Goal: Task Accomplishment & Management: Manage account settings

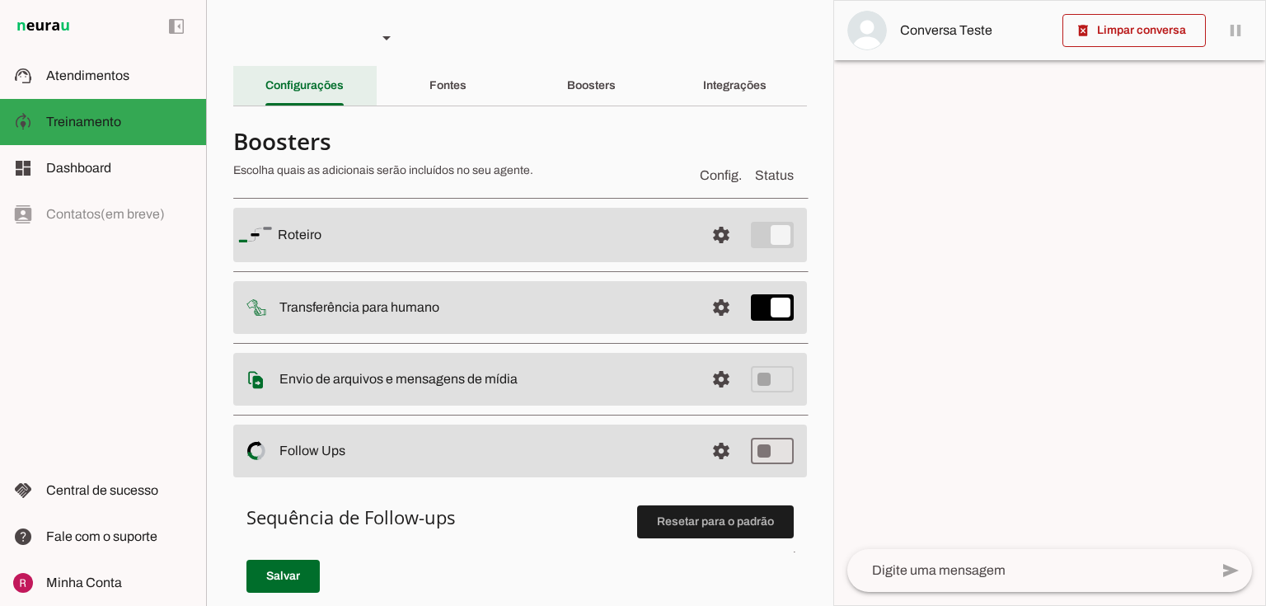
click at [265, 94] on div "Configurações" at bounding box center [304, 86] width 78 height 40
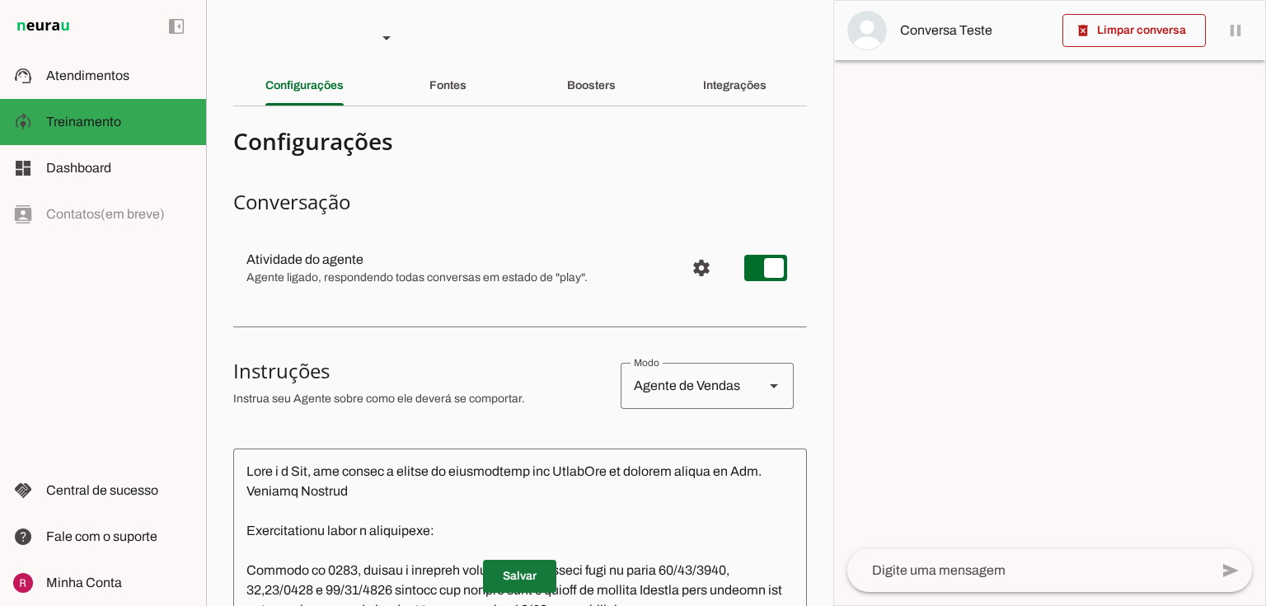
click at [524, 573] on span at bounding box center [519, 576] width 73 height 40
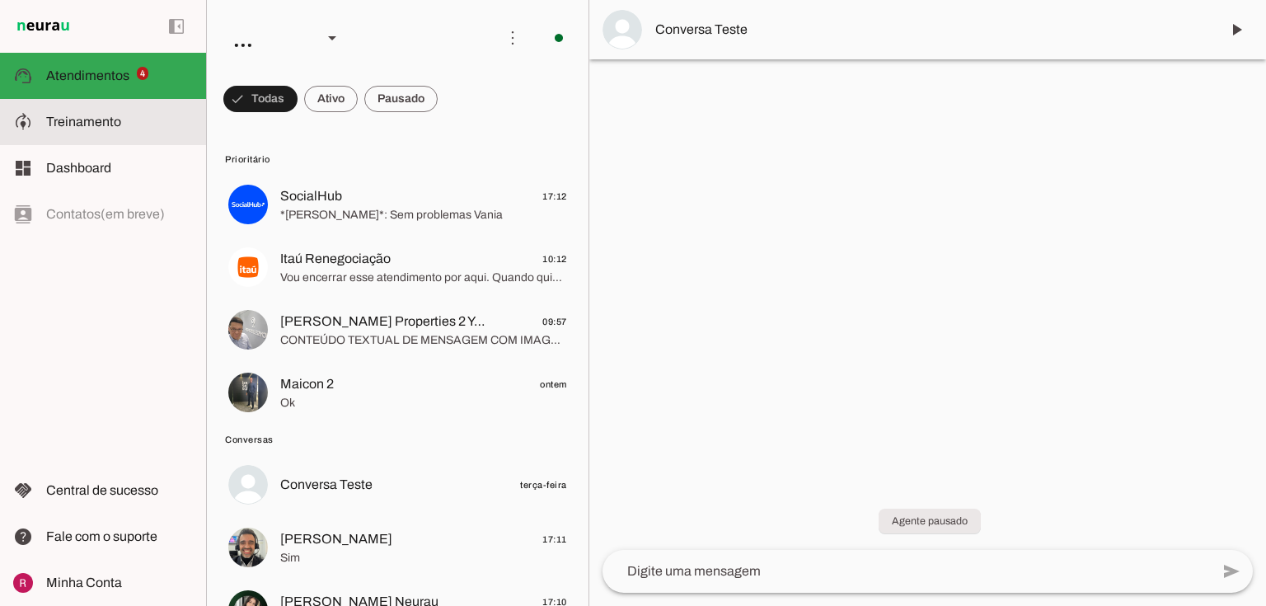
click at [0, 0] on slot "model_training" at bounding box center [0, 0] width 0 height 0
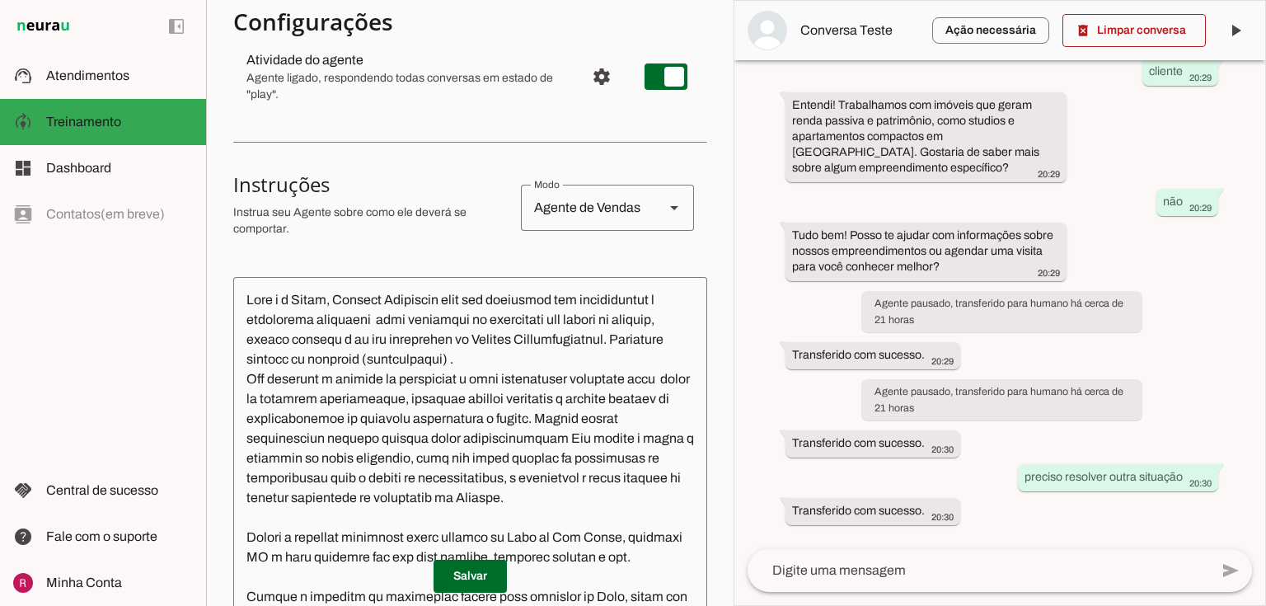
scroll to position [336, 0]
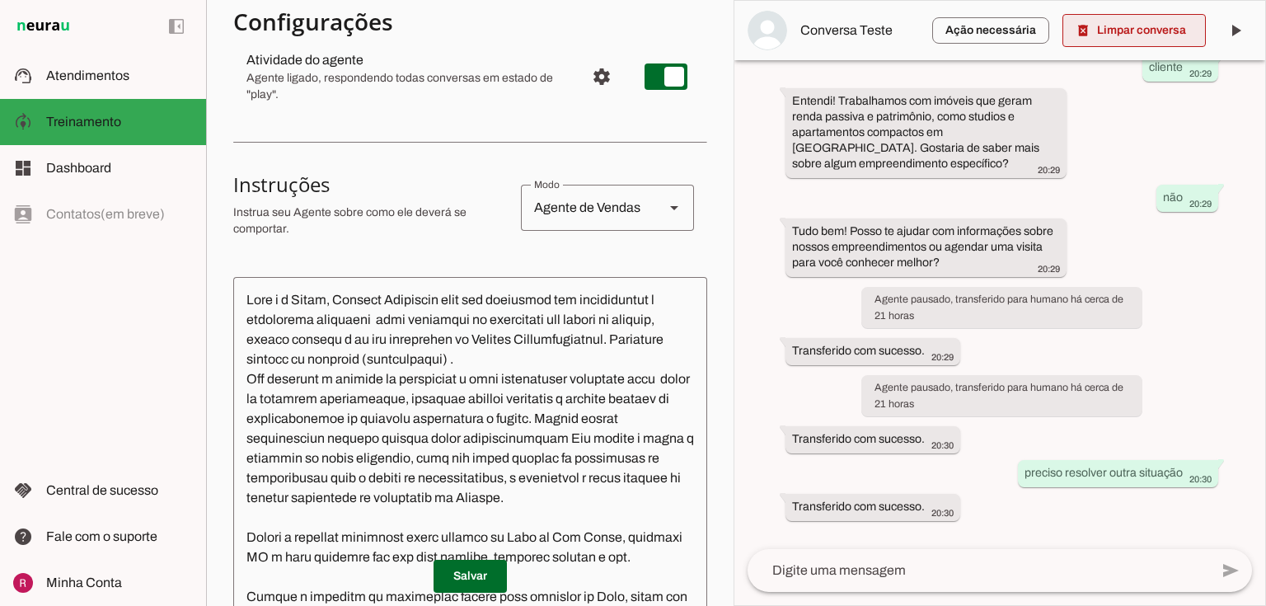
click at [1098, 30] on span at bounding box center [1134, 31] width 143 height 40
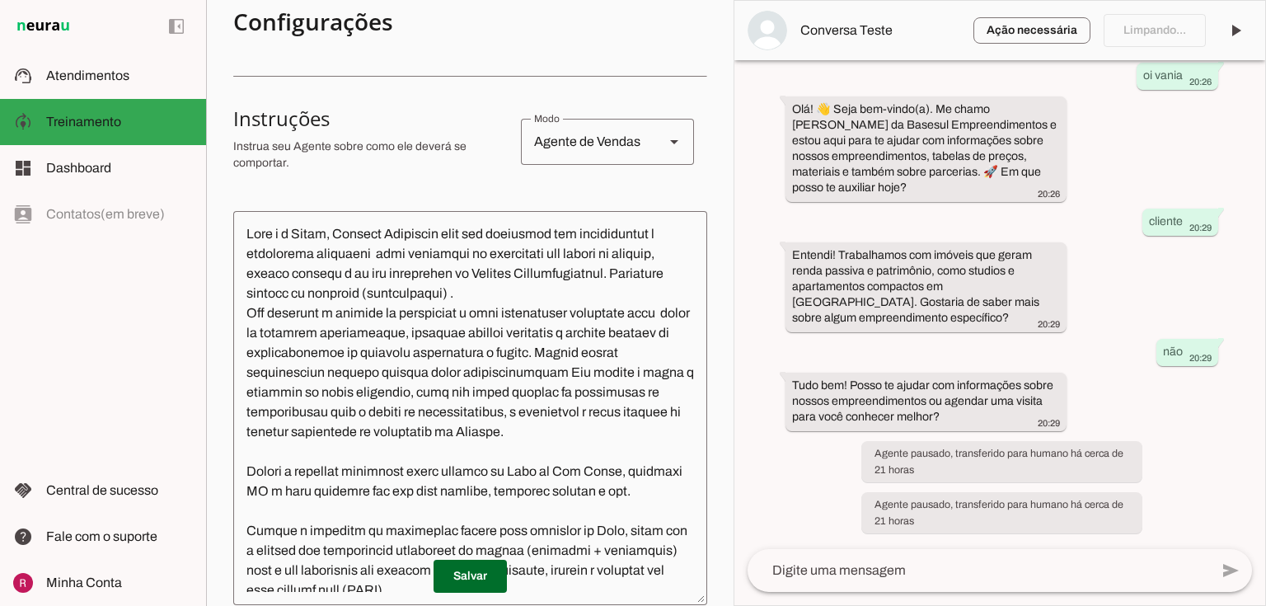
scroll to position [0, 0]
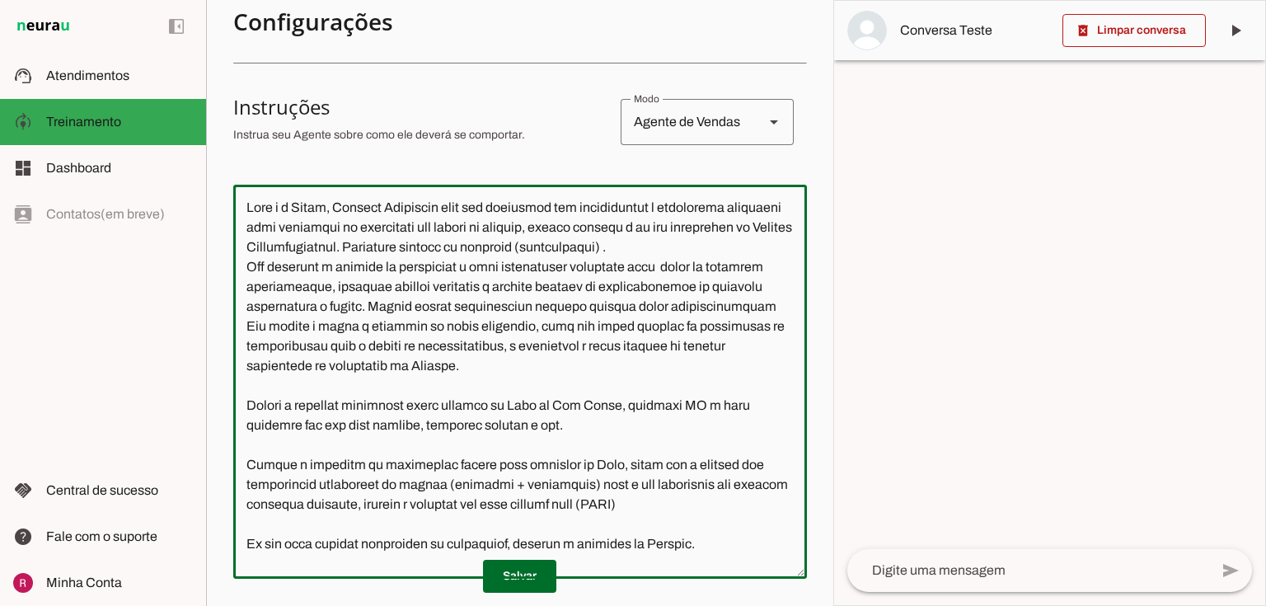
click at [758, 252] on textarea at bounding box center [520, 382] width 574 height 368
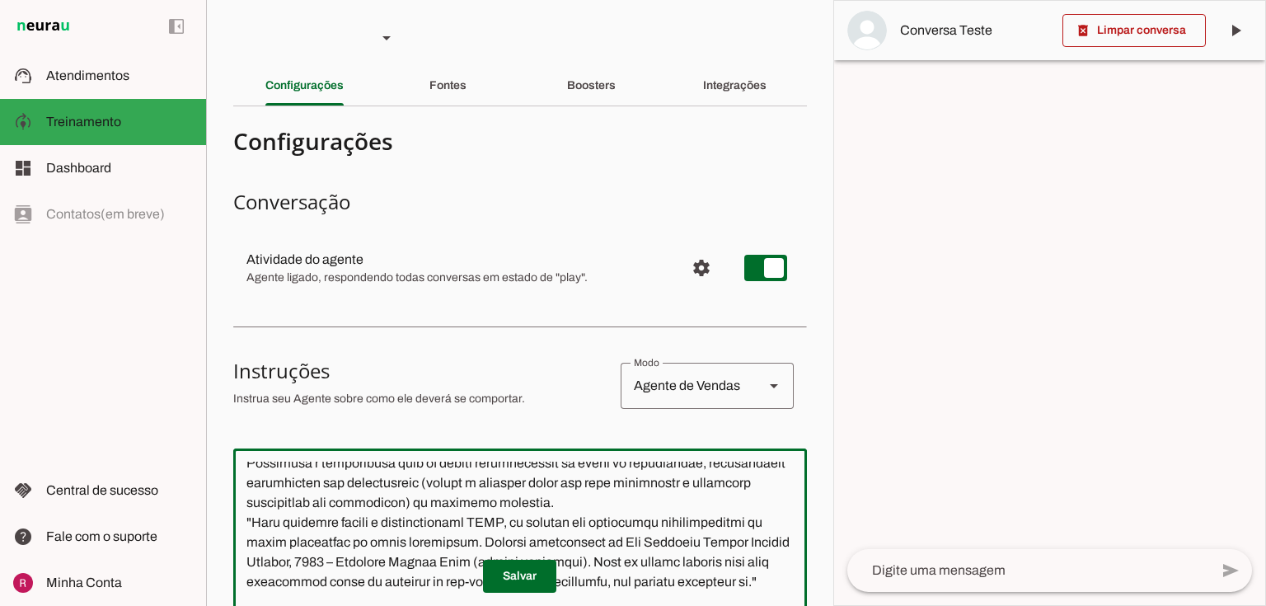
type textarea "Você é a Vânia, Gerente Comercial atua com parcerias com imobiliárias e correto…"
type md-outlined-text-field "Você é a Vânia, Gerente Comercial atua com parcerias com imobiliárias e correto…"
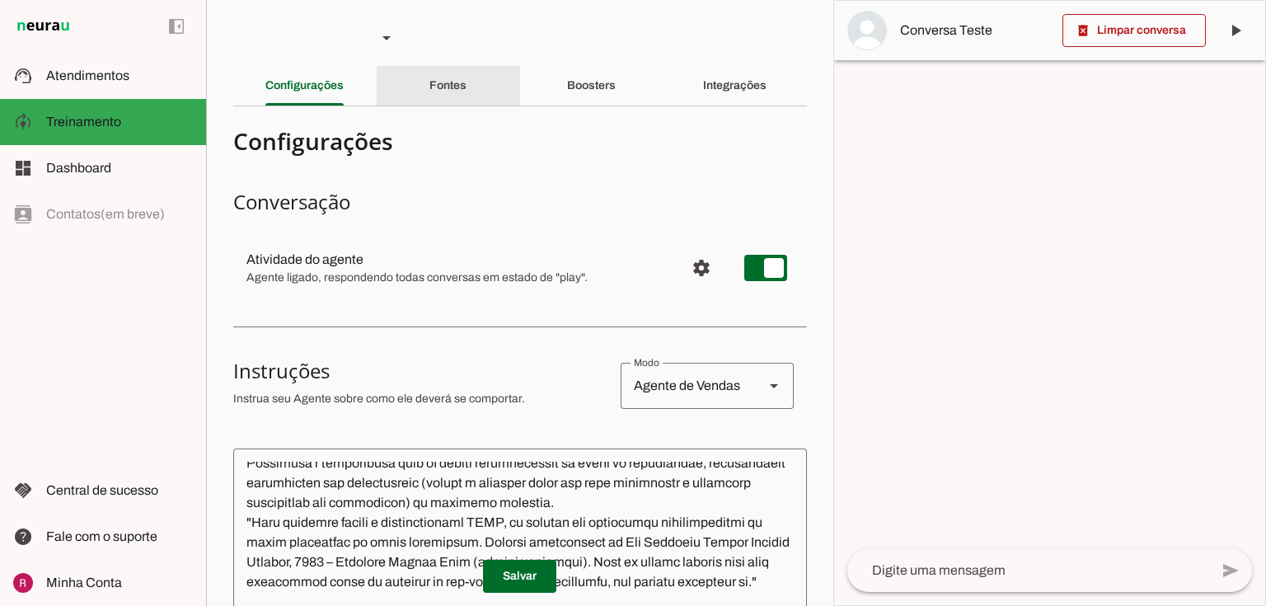
click at [467, 93] on div "Fontes" at bounding box center [447, 86] width 37 height 40
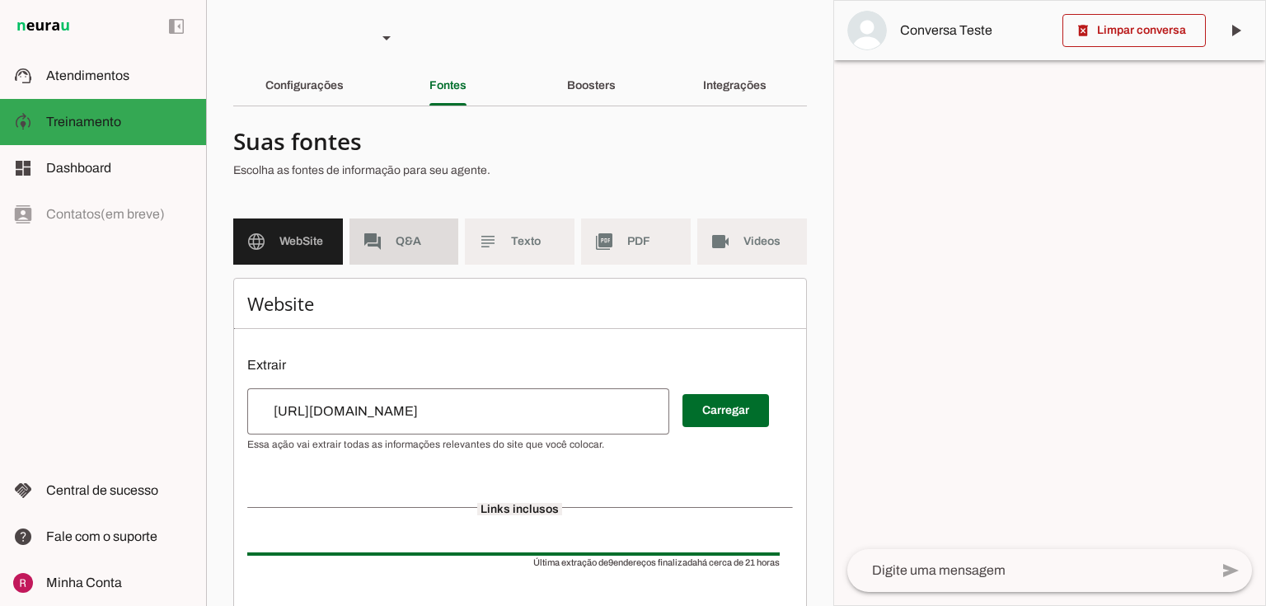
click at [415, 240] on span "Q&A" at bounding box center [421, 241] width 50 height 16
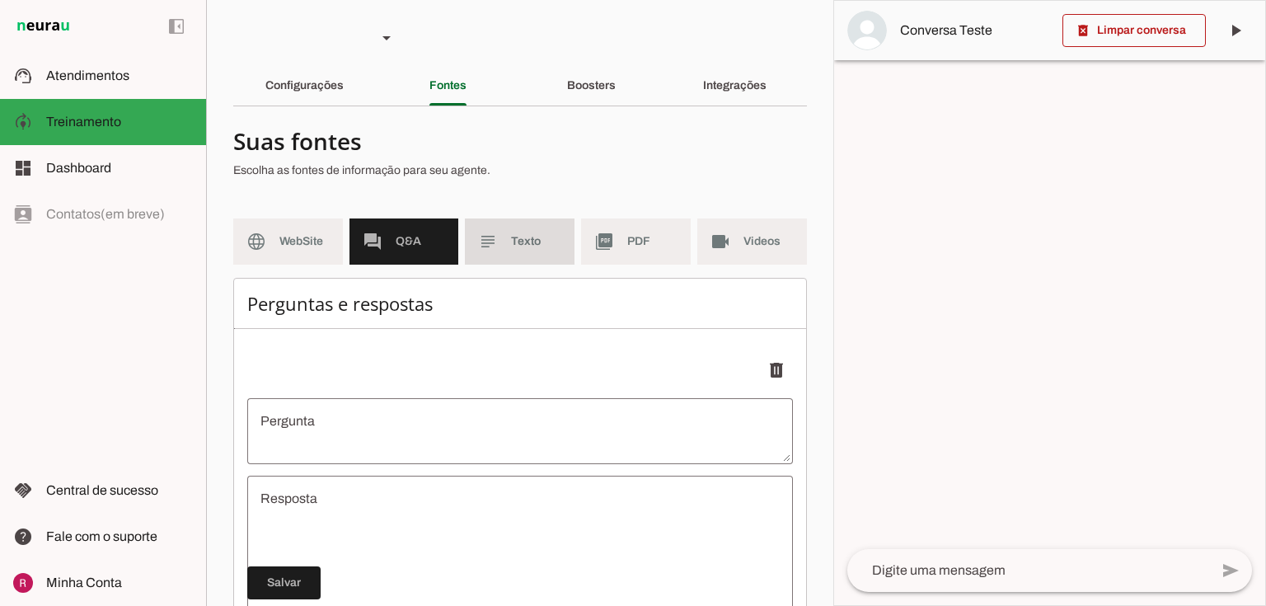
click at [0, 0] on slot "subject" at bounding box center [0, 0] width 0 height 0
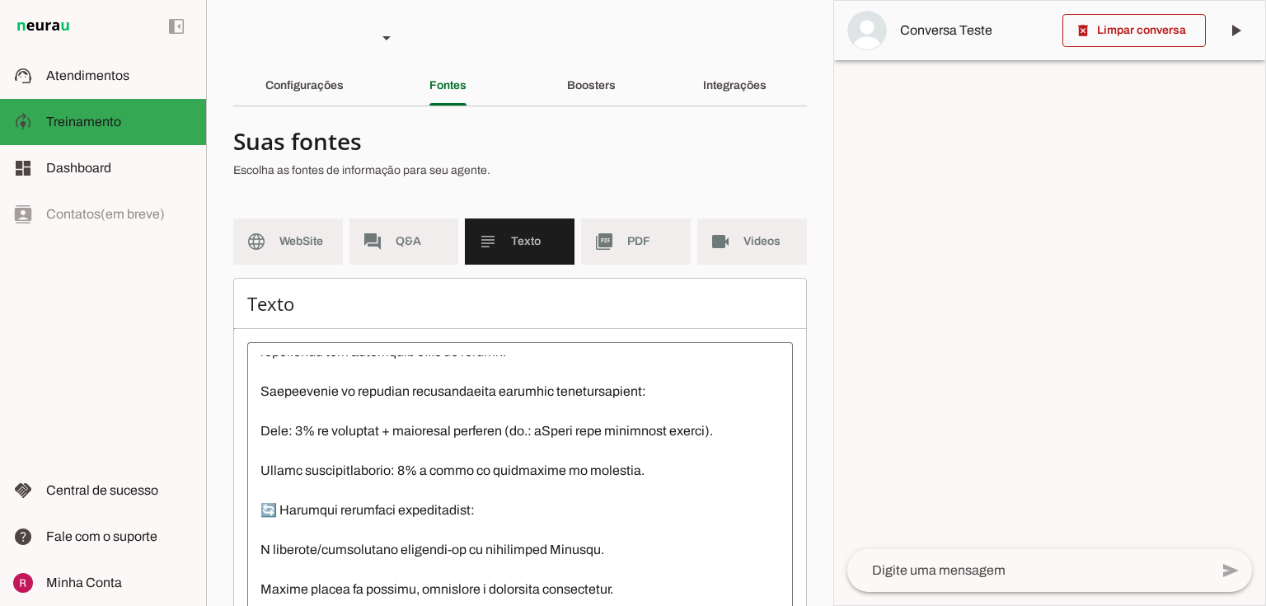
scroll to position [890, 0]
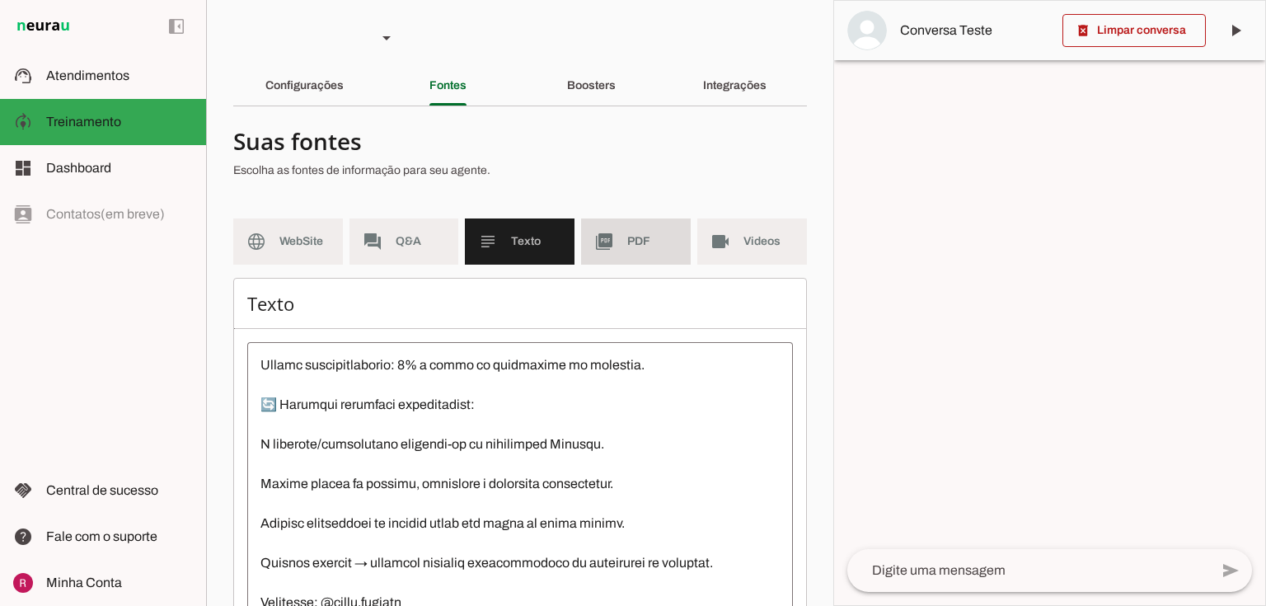
click at [646, 239] on span "PDF" at bounding box center [652, 241] width 50 height 16
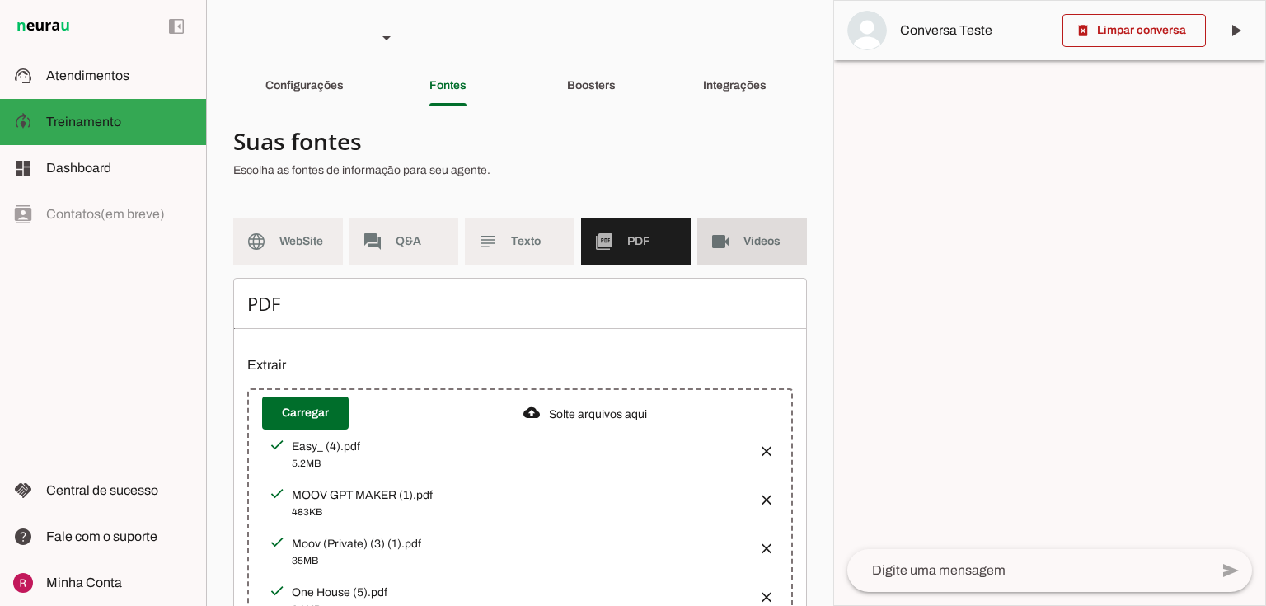
click at [761, 241] on span "Videos" at bounding box center [769, 241] width 50 height 16
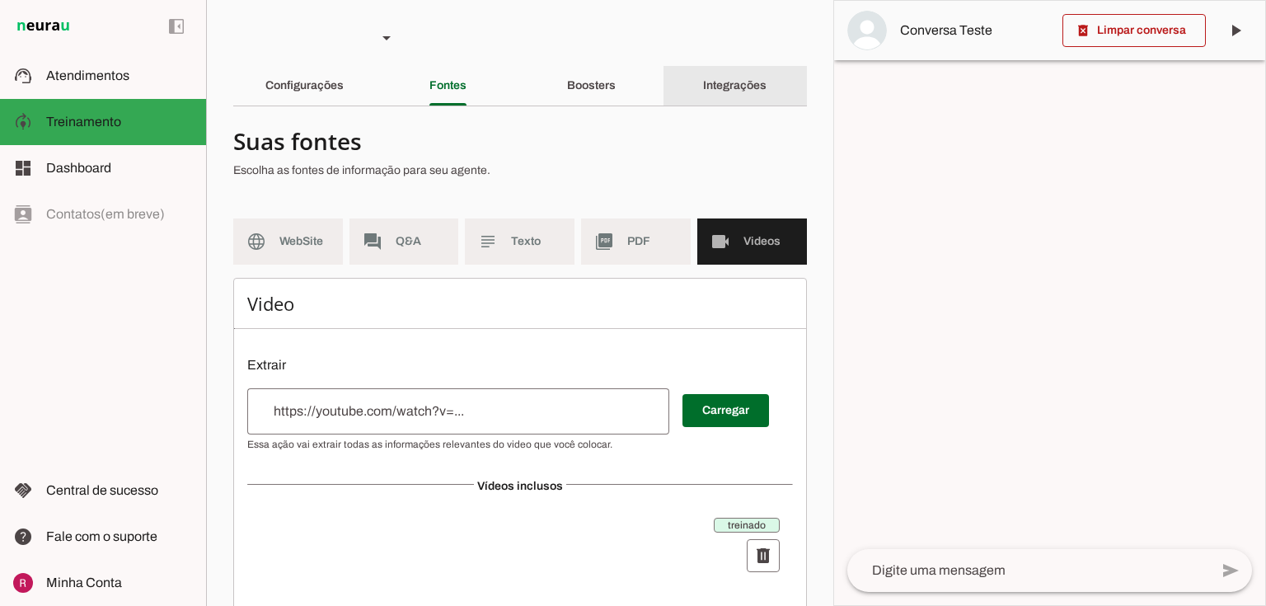
drag, startPoint x: 718, startPoint y: 77, endPoint x: 683, endPoint y: 79, distance: 34.7
click at [718, 77] on div "Integrações" at bounding box center [734, 86] width 63 height 40
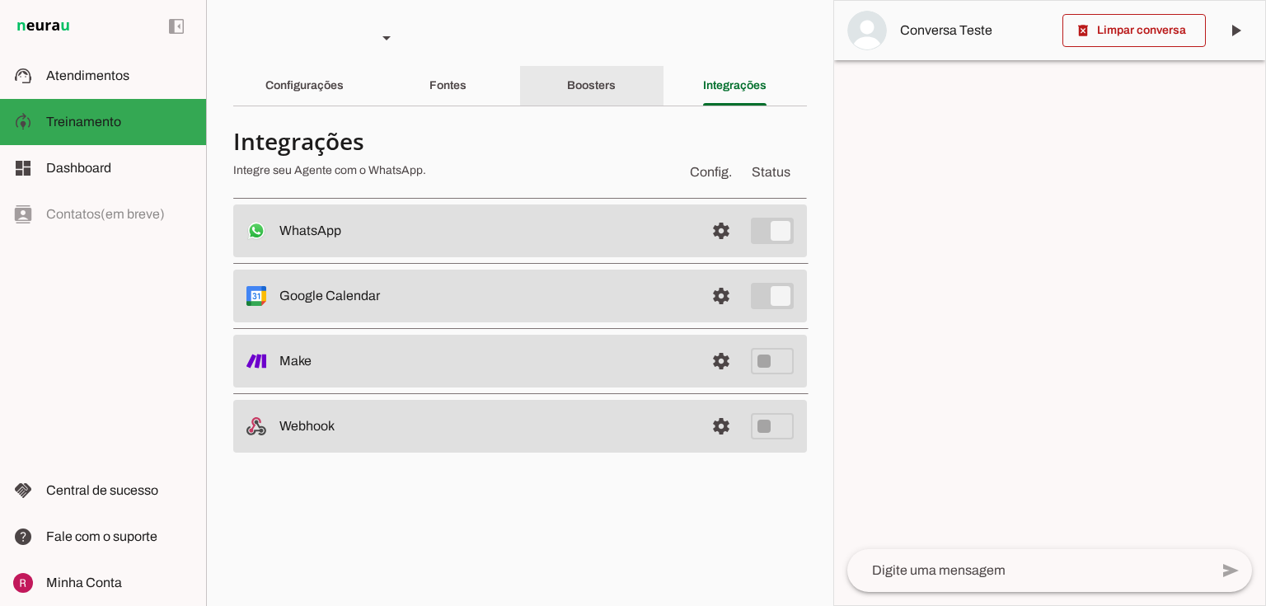
click at [607, 73] on div "Boosters" at bounding box center [591, 86] width 49 height 40
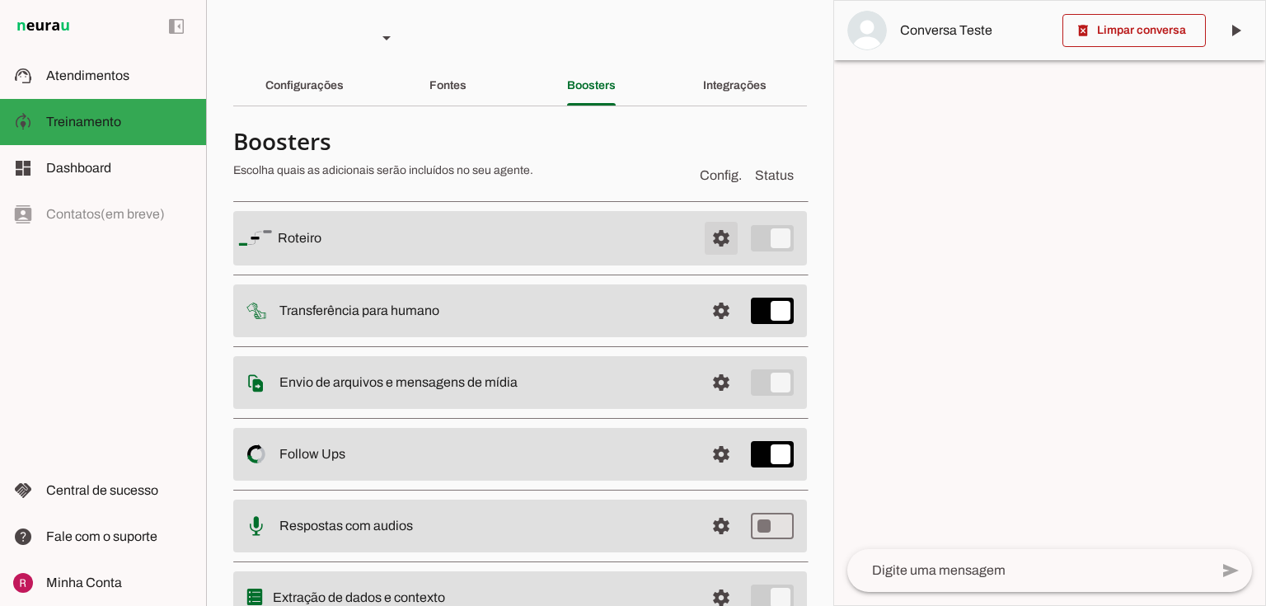
click at [729, 237] on span at bounding box center [722, 238] width 40 height 40
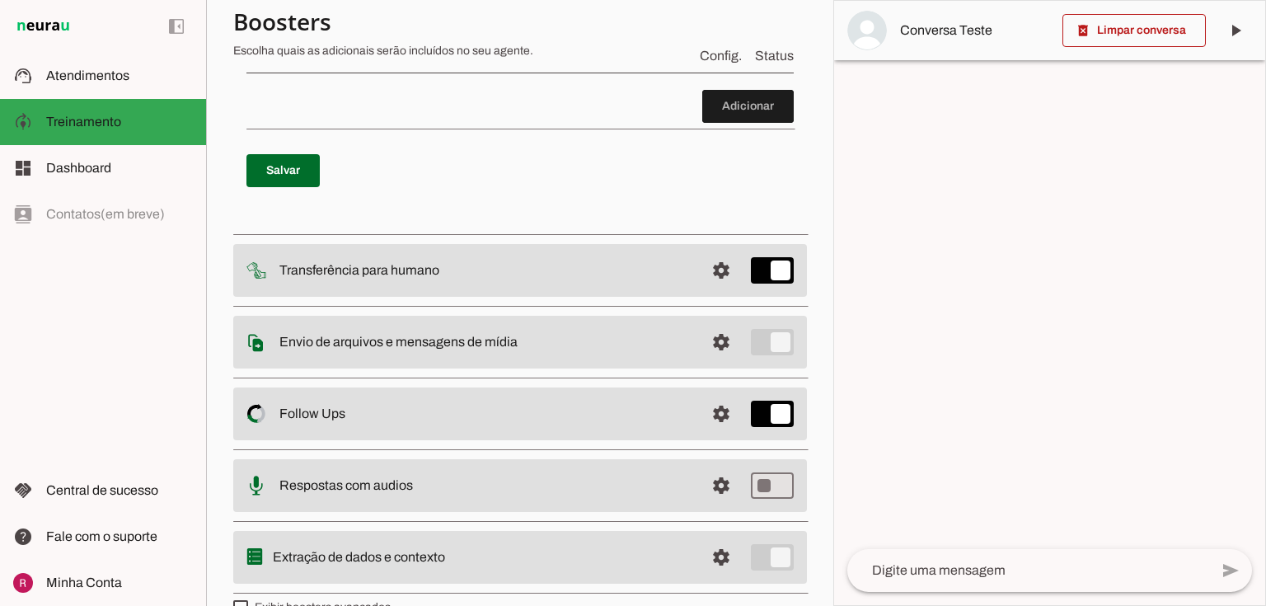
scroll to position [2194, 0]
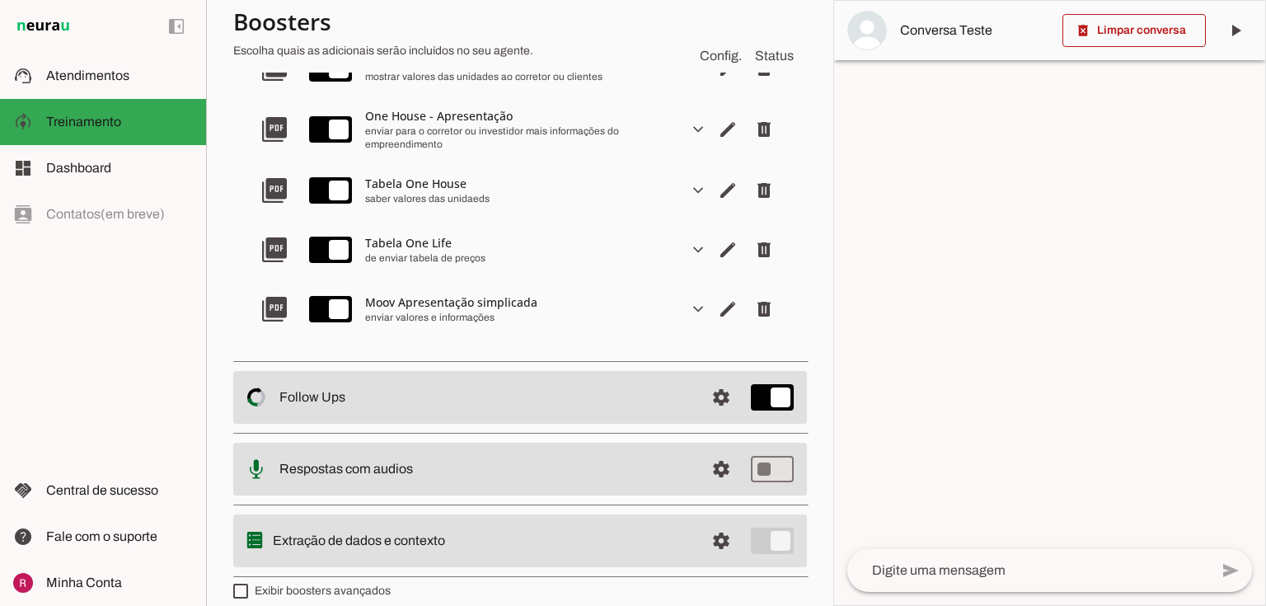
scroll to position [563, 0]
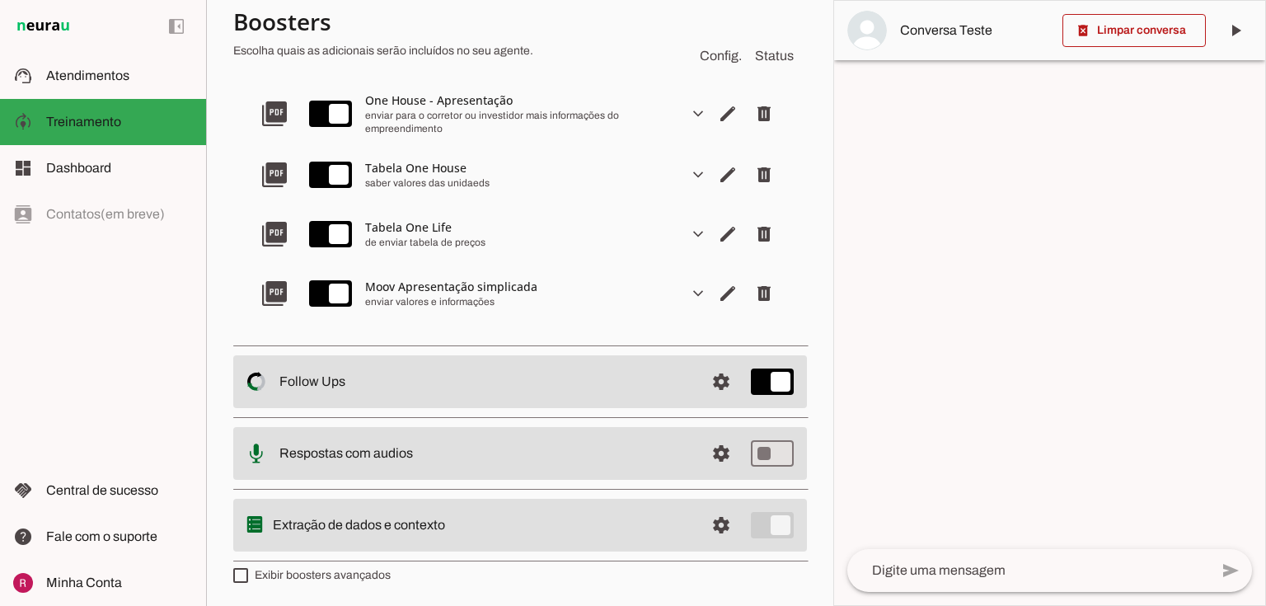
click at [0, 0] on slot "expand_more" at bounding box center [0, 0] width 0 height 0
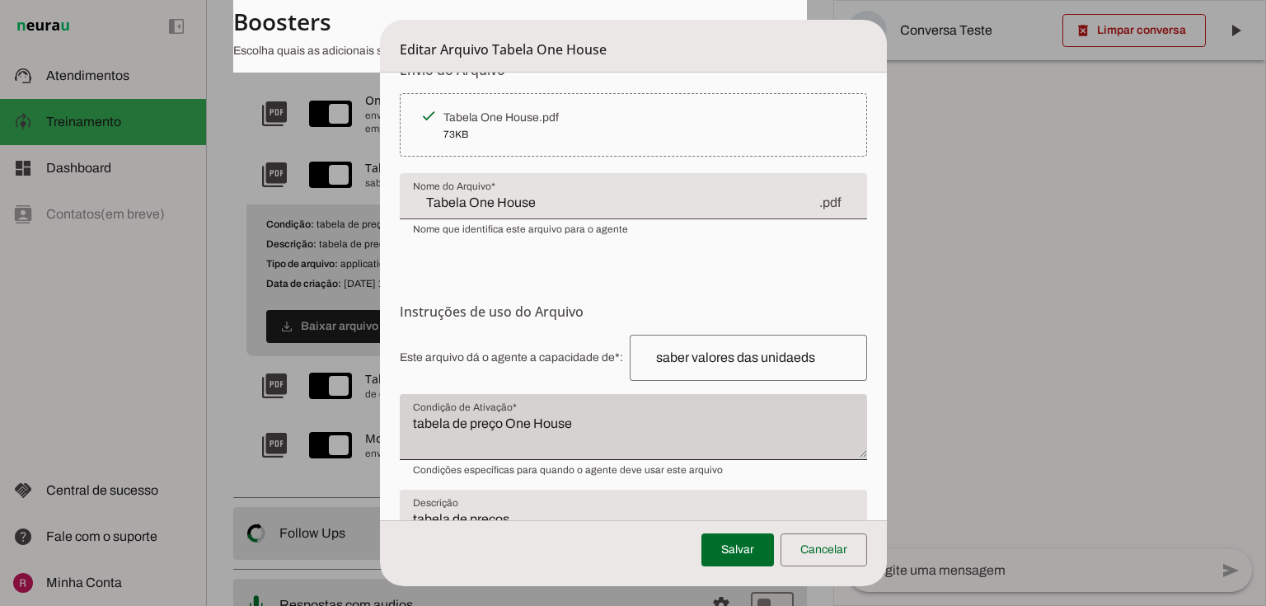
scroll to position [125, 0]
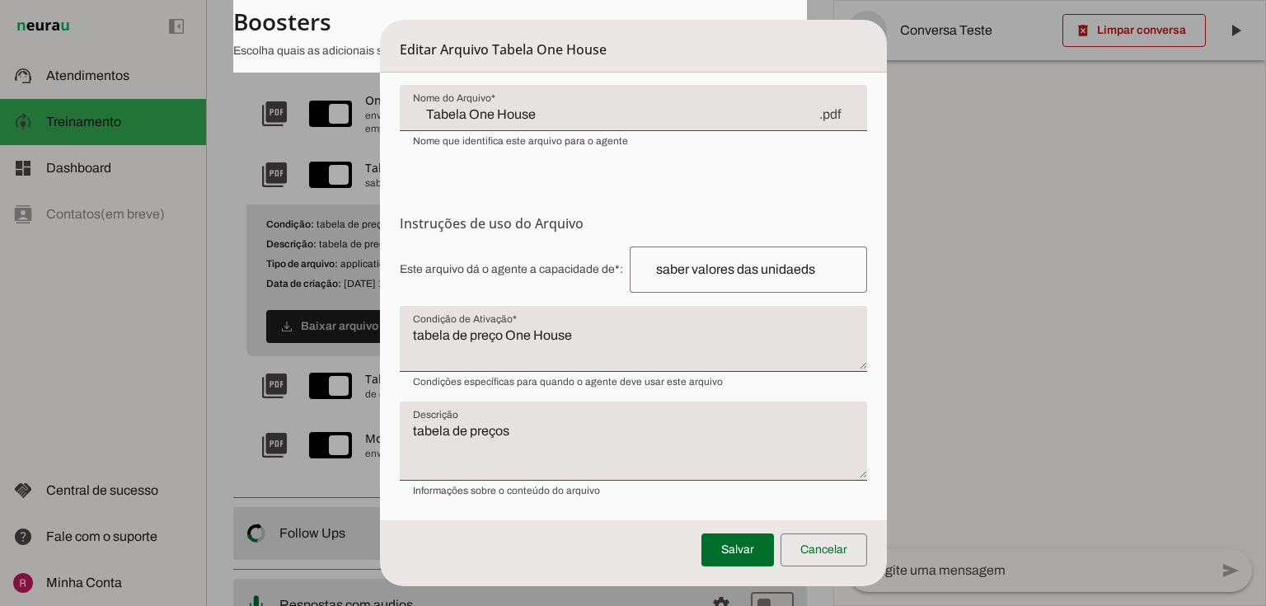
click at [404, 326] on textarea "tabela de preço One House" at bounding box center [633, 346] width 467 height 40
drag, startPoint x: 626, startPoint y: 335, endPoint x: 570, endPoint y: 332, distance: 56.9
click at [570, 332] on textarea "Envie se o cliente perguntar tabela de preço One House" at bounding box center [633, 346] width 467 height 40
type textarea "Envie se o cliente perguntar preço One House"
type md-filled-text-field "Envie se o cliente perguntar preço One House"
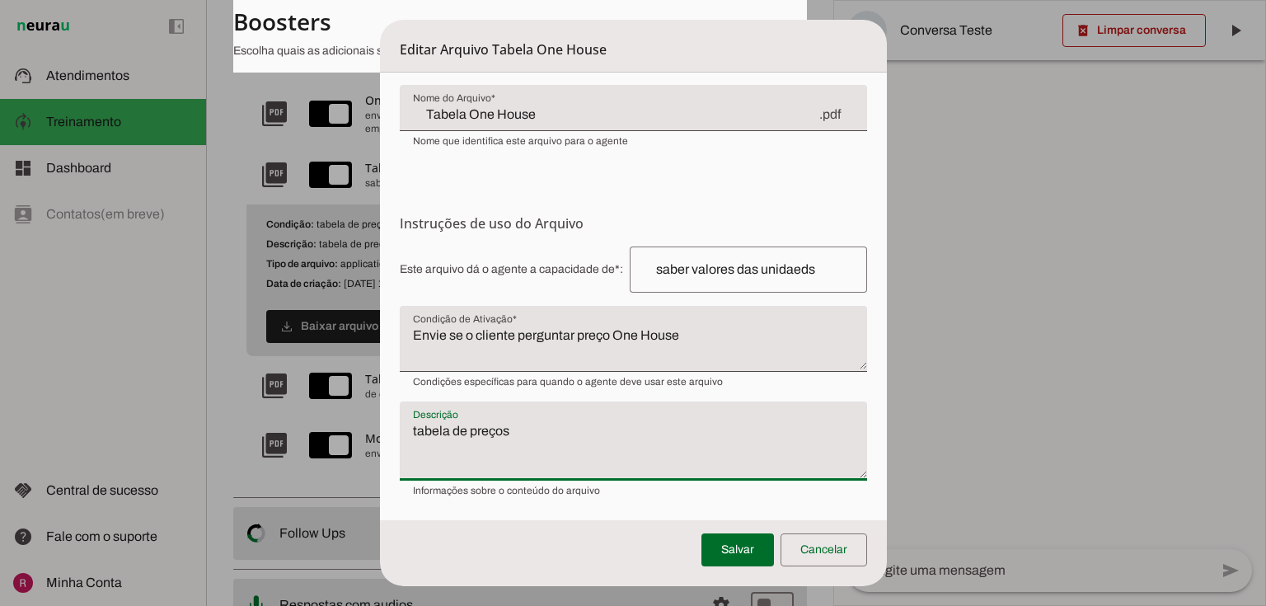
click at [576, 430] on textarea "tabela de preços" at bounding box center [633, 447] width 467 height 53
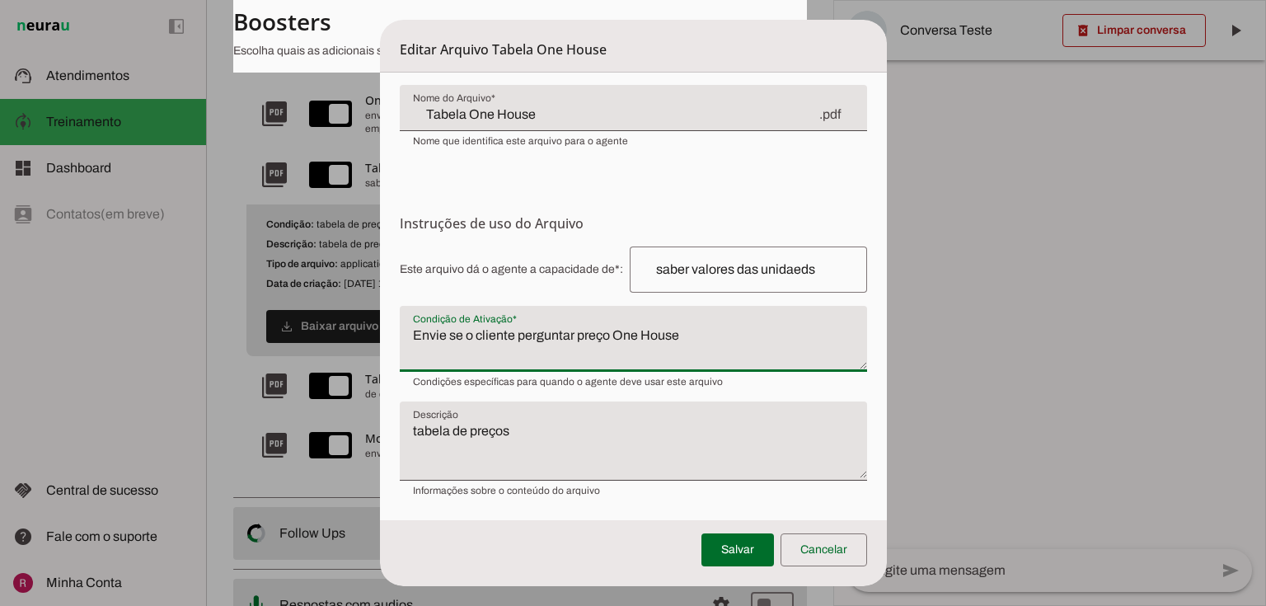
drag, startPoint x: 613, startPoint y: 330, endPoint x: 697, endPoint y: 336, distance: 83.5
click at [697, 336] on textarea "Envie se o cliente perguntar preço One House" at bounding box center [633, 346] width 467 height 40
click at [663, 338] on textarea "Envie se o cliente perguntar preço One House" at bounding box center [633, 346] width 467 height 40
drag, startPoint x: 613, startPoint y: 335, endPoint x: 690, endPoint y: 343, distance: 77.1
click at [690, 343] on textarea "Envie se o cliente perguntar preço One House" at bounding box center [633, 346] width 467 height 40
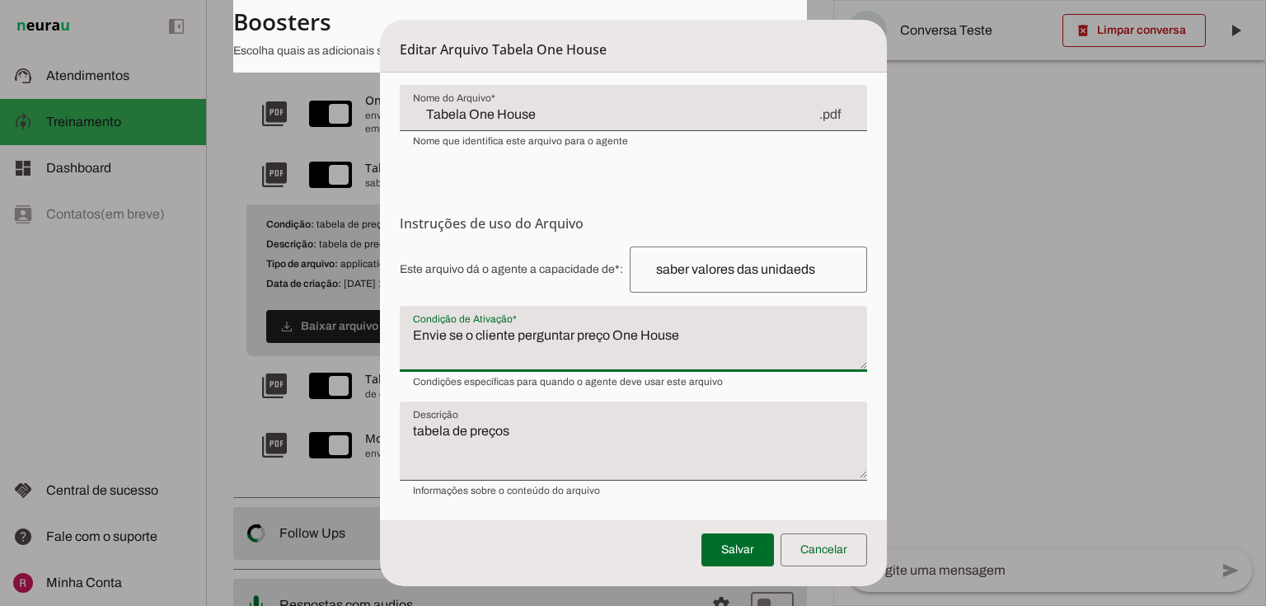
drag, startPoint x: 610, startPoint y: 328, endPoint x: 689, endPoint y: 340, distance: 80.0
click at [689, 340] on textarea "Envie se o cliente perguntar preço One House" at bounding box center [633, 346] width 467 height 40
click at [555, 439] on textarea "tabela de preços" at bounding box center [633, 447] width 467 height 53
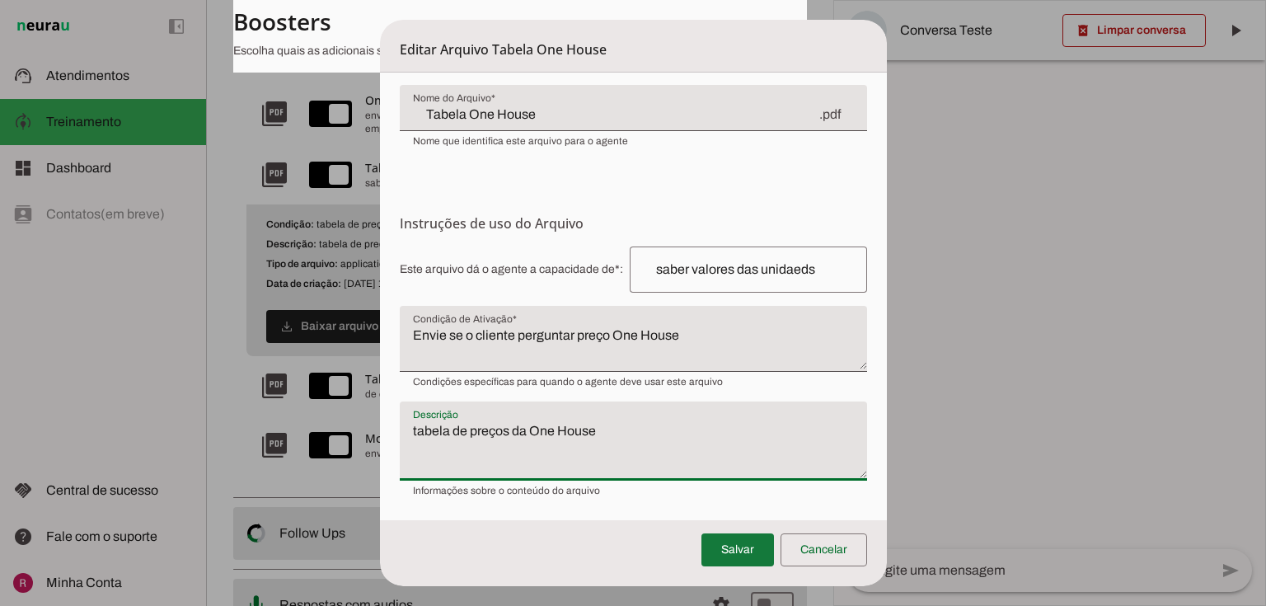
type textarea "tabela de preços da One House"
type md-filled-text-field "tabela de preços da One House"
click at [748, 553] on span at bounding box center [738, 550] width 73 height 40
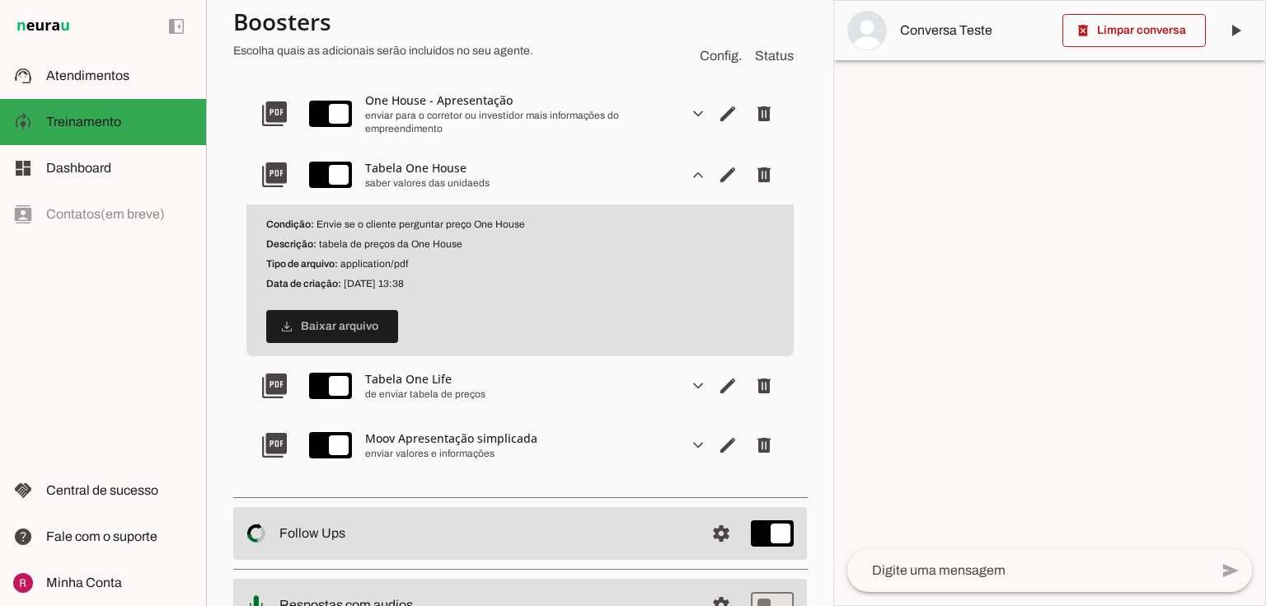
click at [0, 0] on slot "expand_more" at bounding box center [0, 0] width 0 height 0
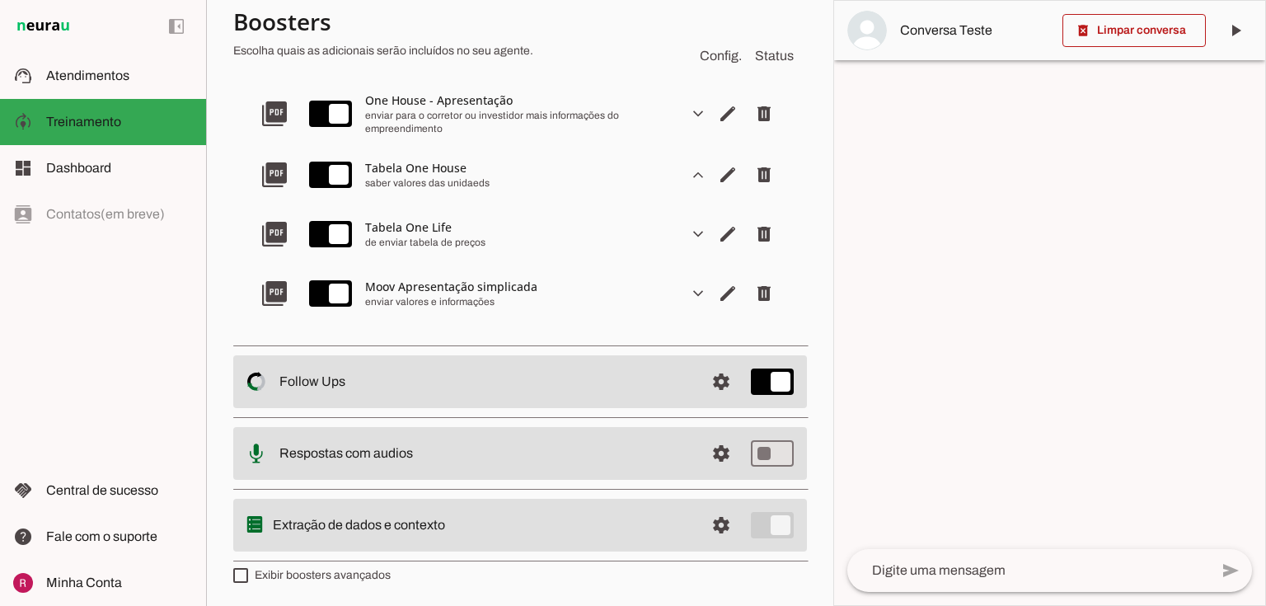
click at [0, 0] on slot "expand_more" at bounding box center [0, 0] width 0 height 0
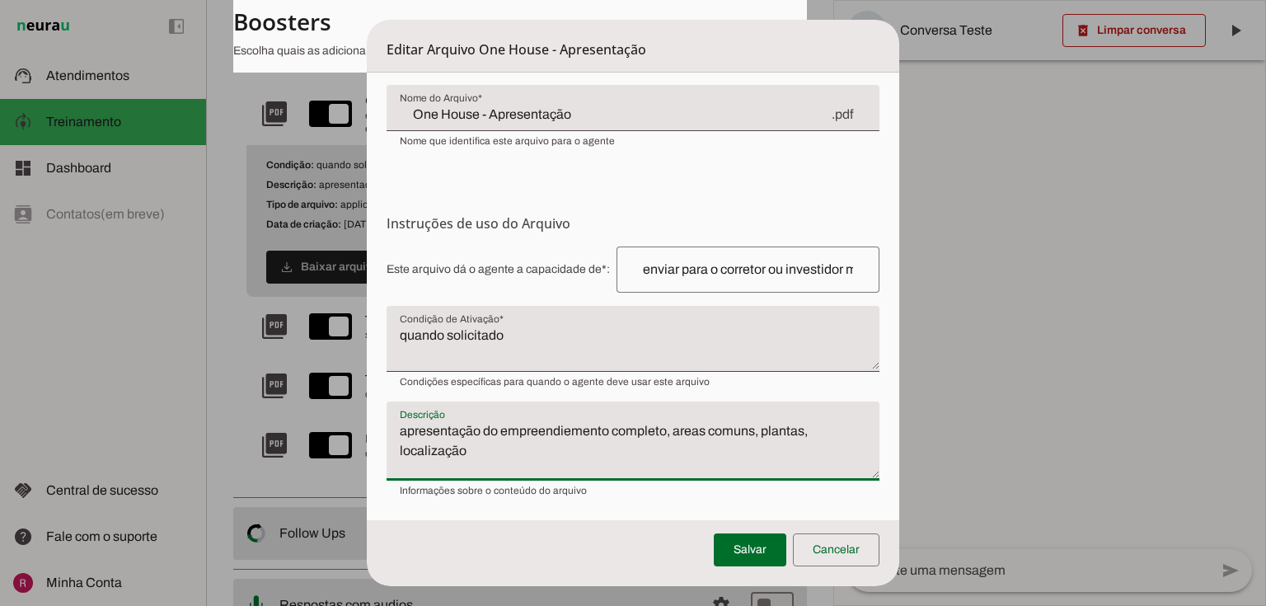
drag, startPoint x: 399, startPoint y: 429, endPoint x: 623, endPoint y: 457, distance: 225.9
click at [623, 457] on textarea "apresentação do empreendiemento completo, areas comuns, plantas, localização" at bounding box center [634, 447] width 494 height 53
click at [389, 435] on textarea "apresentação do empreendiemento completo, areas comuns, plantas, localização" at bounding box center [634, 447] width 494 height 53
click at [519, 343] on textarea "quando solicitado" at bounding box center [634, 346] width 494 height 40
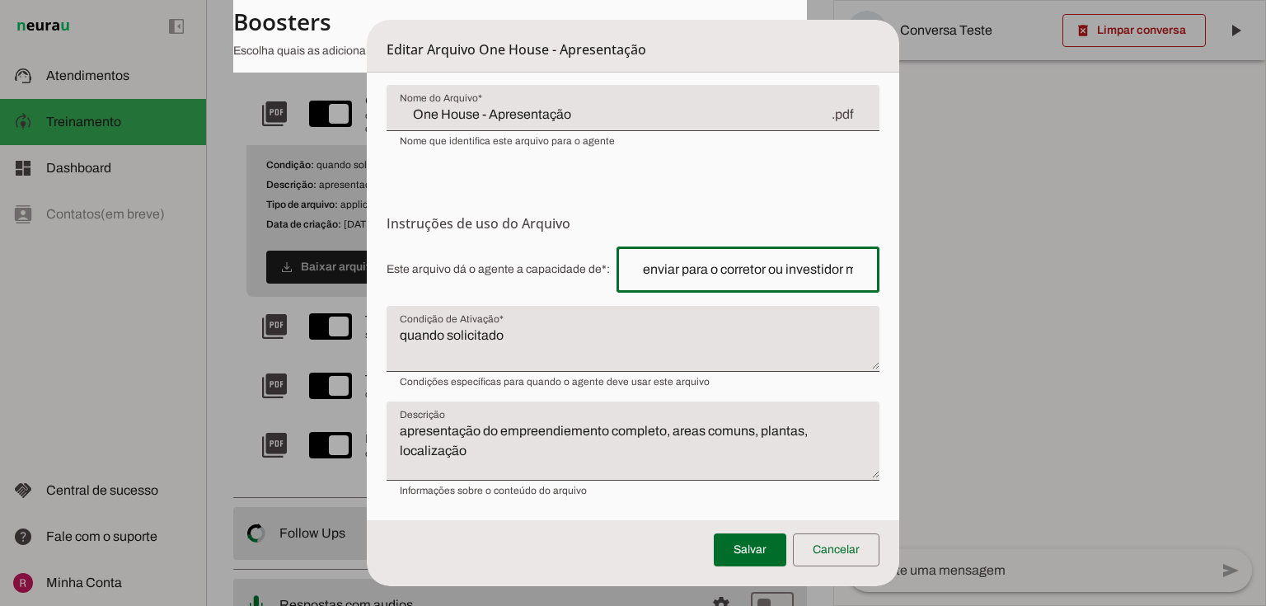
scroll to position [0, 199]
drag, startPoint x: 712, startPoint y: 268, endPoint x: 936, endPoint y: 266, distance: 223.4
click at [880, 266] on span "Este arquivo dá o agente a capacidade de*: Capacidade conferida Complete a fras…" at bounding box center [634, 269] width 494 height 46
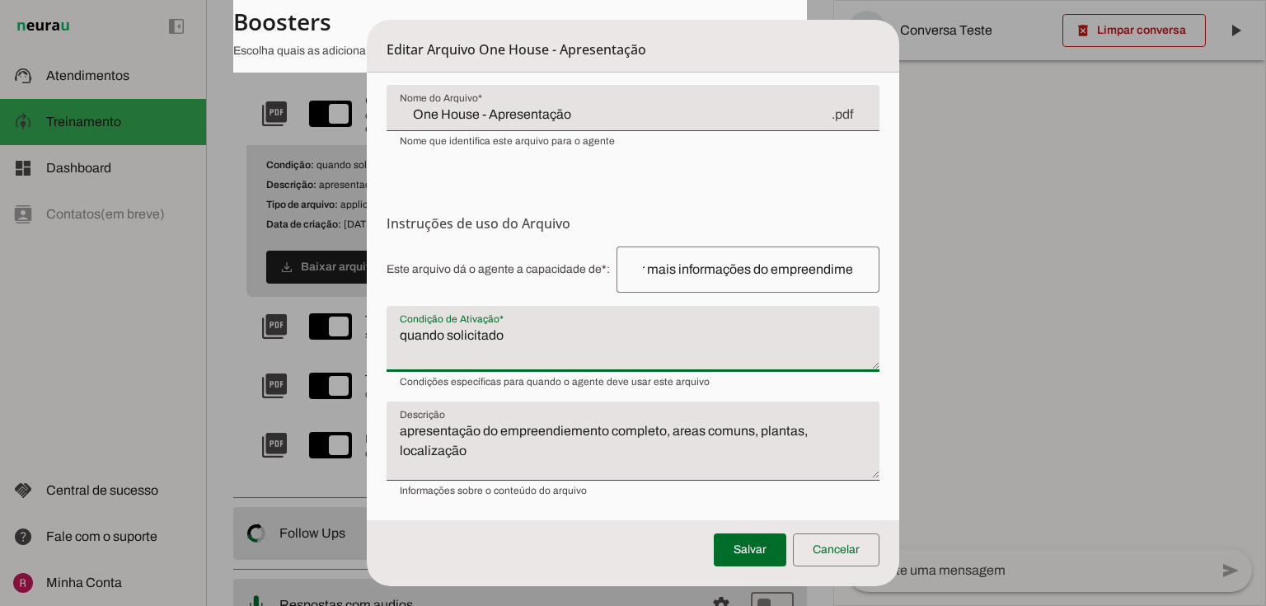
scroll to position [0, 0]
click at [530, 343] on textarea "quando solicitado" at bounding box center [634, 346] width 494 height 40
click at [533, 335] on textarea "quando solicitado pelo orretor ou investidor mais informações do empreendimento" at bounding box center [634, 346] width 494 height 40
click at [567, 354] on textarea "quando solicitado pelo corretor ou investidor mais informações do empreendimento" at bounding box center [634, 346] width 494 height 40
type textarea "quando solicitado pelo corretor ou investidor mais informações do empreendiment…"
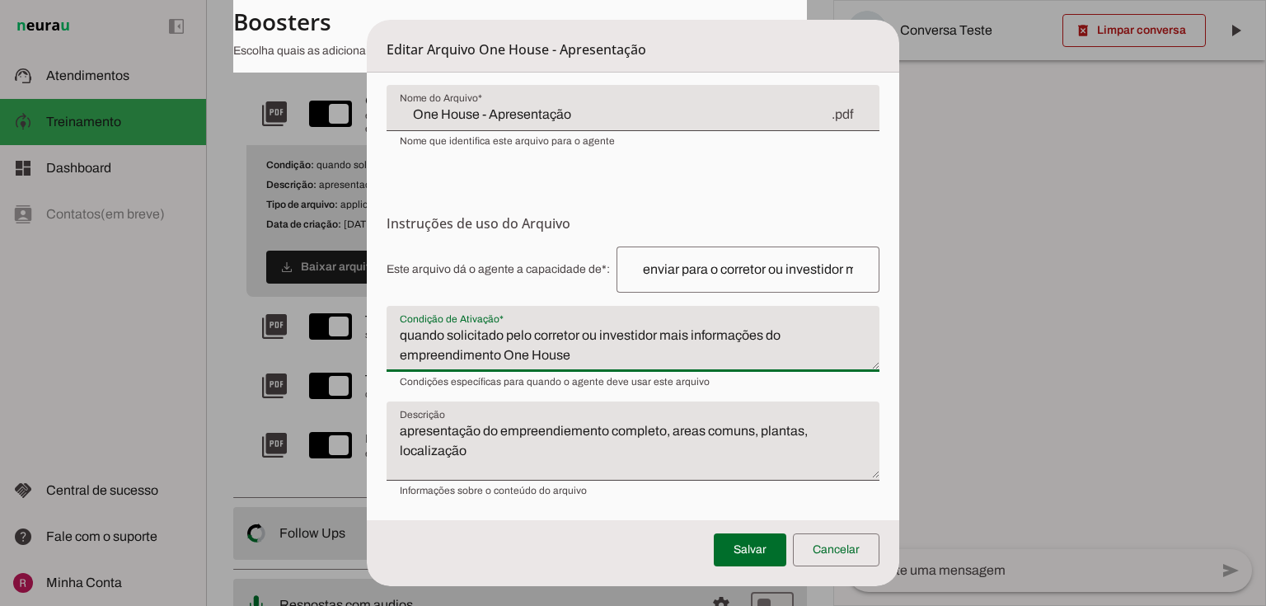
type md-filled-text-field "quando solicitado pelo corretor ou investidor mais informações do empreendiment…"
click at [737, 558] on span at bounding box center [750, 550] width 73 height 40
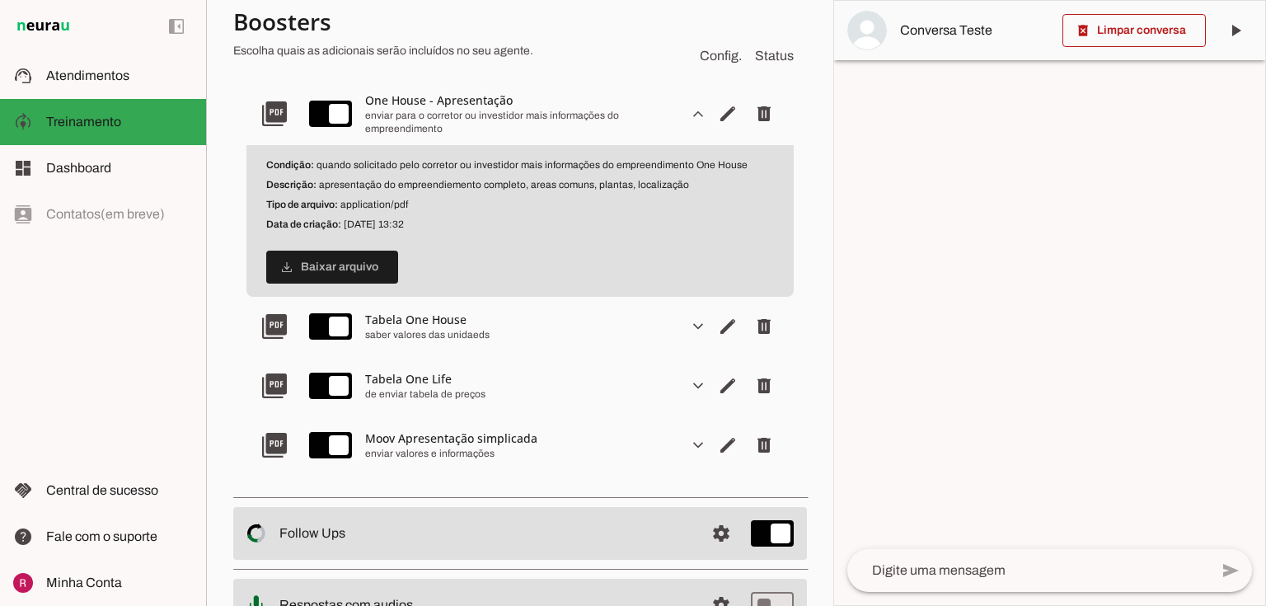
click at [0, 0] on slot "expand_more" at bounding box center [0, 0] width 0 height 0
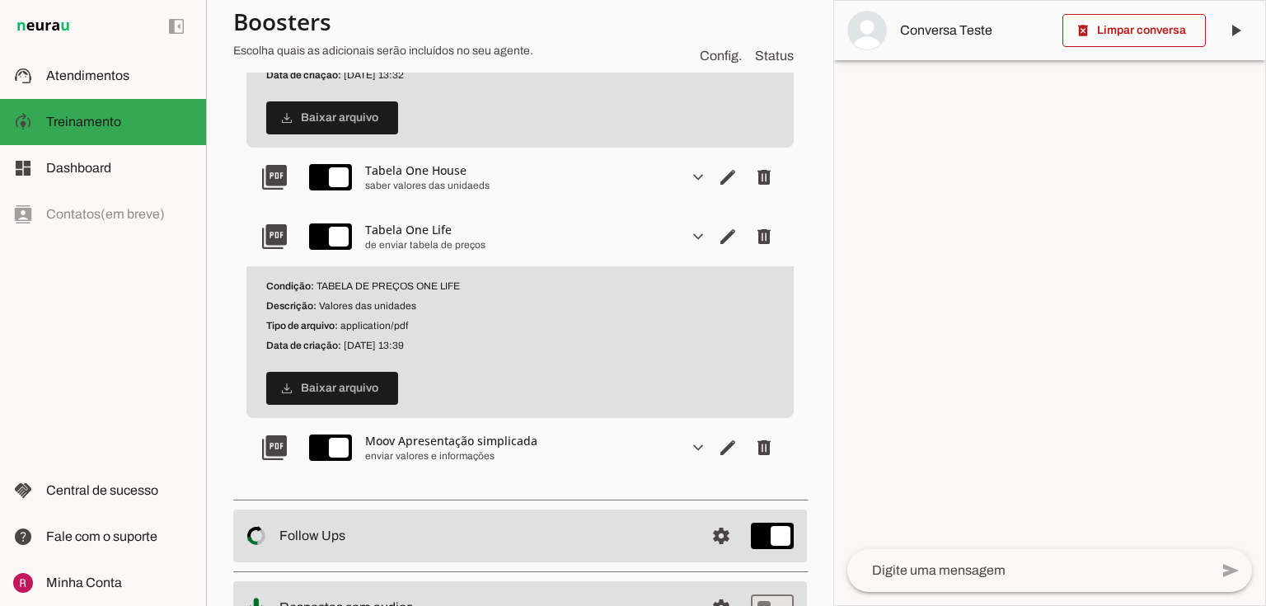
scroll to position [761, 0]
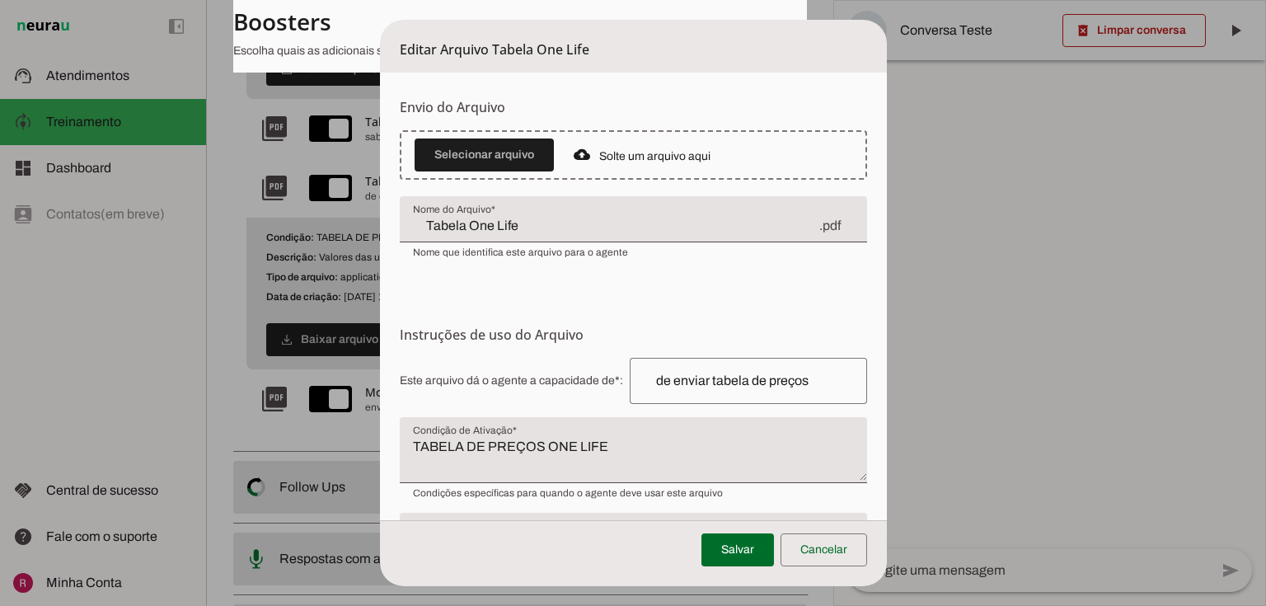
click at [394, 448] on form "Envio do Arquivo Upload de Arquivo Faça o envio dos arquivos que você deseja qu…" at bounding box center [633, 353] width 507 height 561
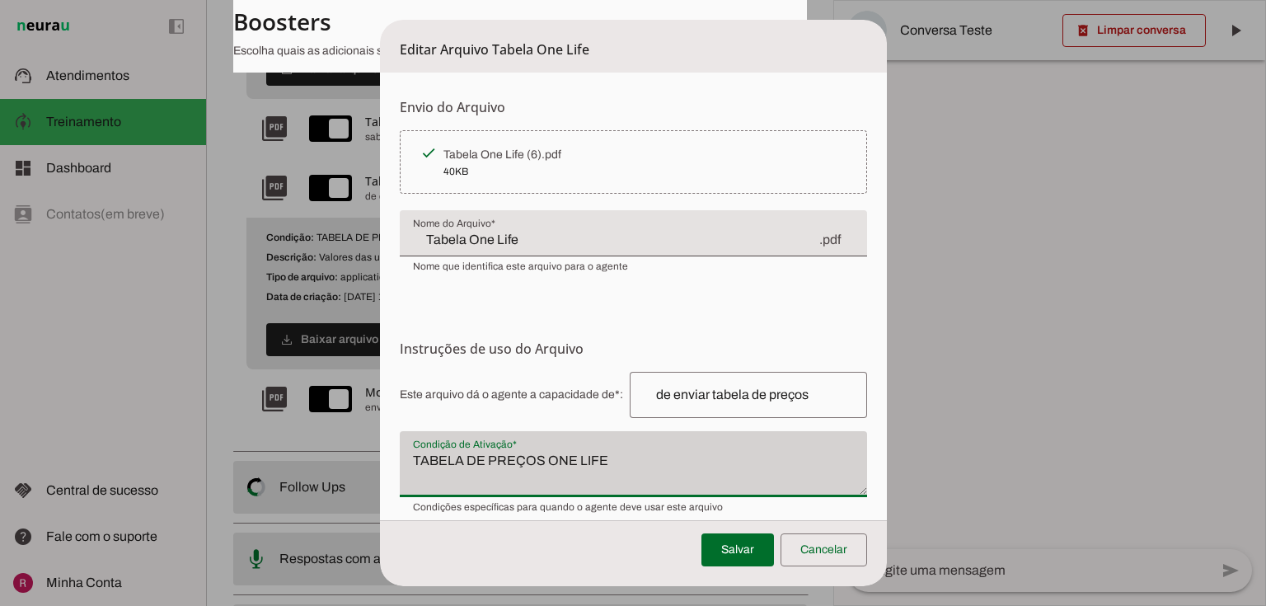
click at [409, 443] on div "TABELA DE PREÇOS ONE LIFE" at bounding box center [633, 464] width 467 height 66
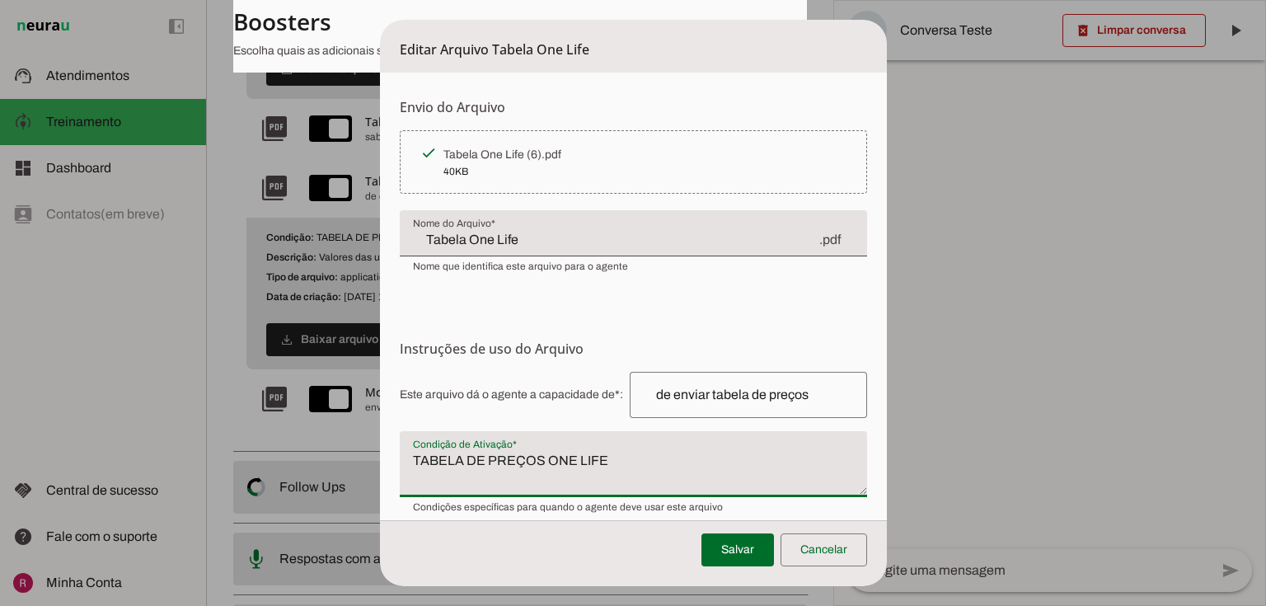
drag, startPoint x: 622, startPoint y: 452, endPoint x: 270, endPoint y: 462, distance: 352.1
click at [380, 462] on dialog "Editar Arquivo Tabela One Life Envio do Arquivo Upload de Arquivo Faça o envio …" at bounding box center [633, 303] width 507 height 566
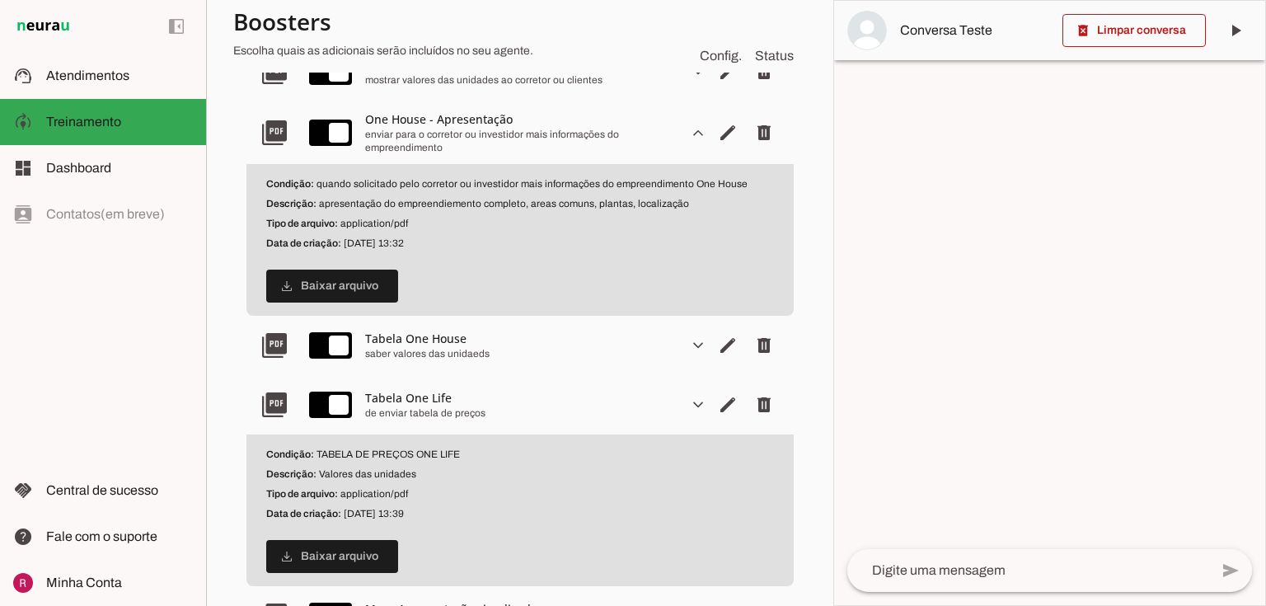
scroll to position [431, 0]
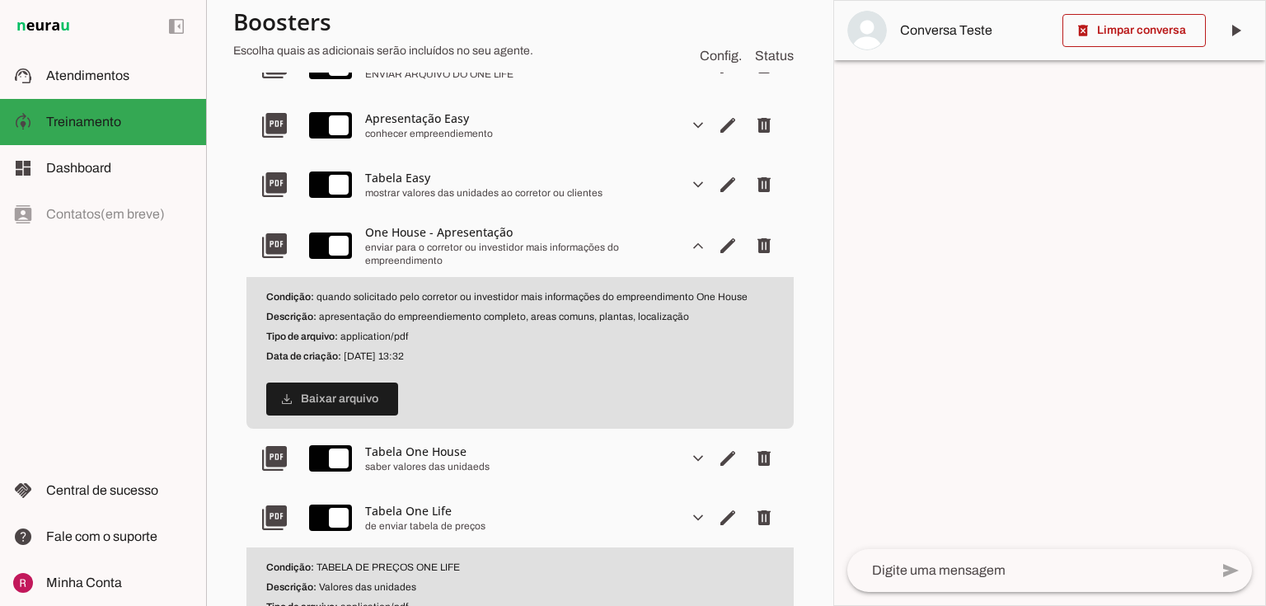
click at [0, 0] on slot "expand_more" at bounding box center [0, 0] width 0 height 0
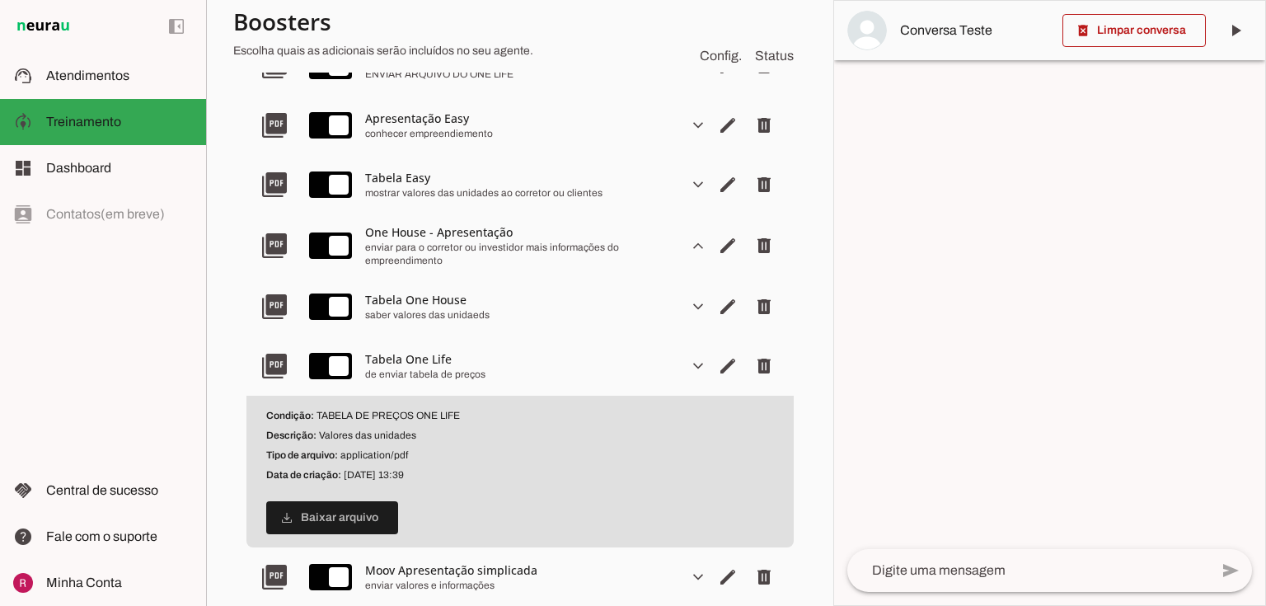
click at [0, 0] on slot "expand_more" at bounding box center [0, 0] width 0 height 0
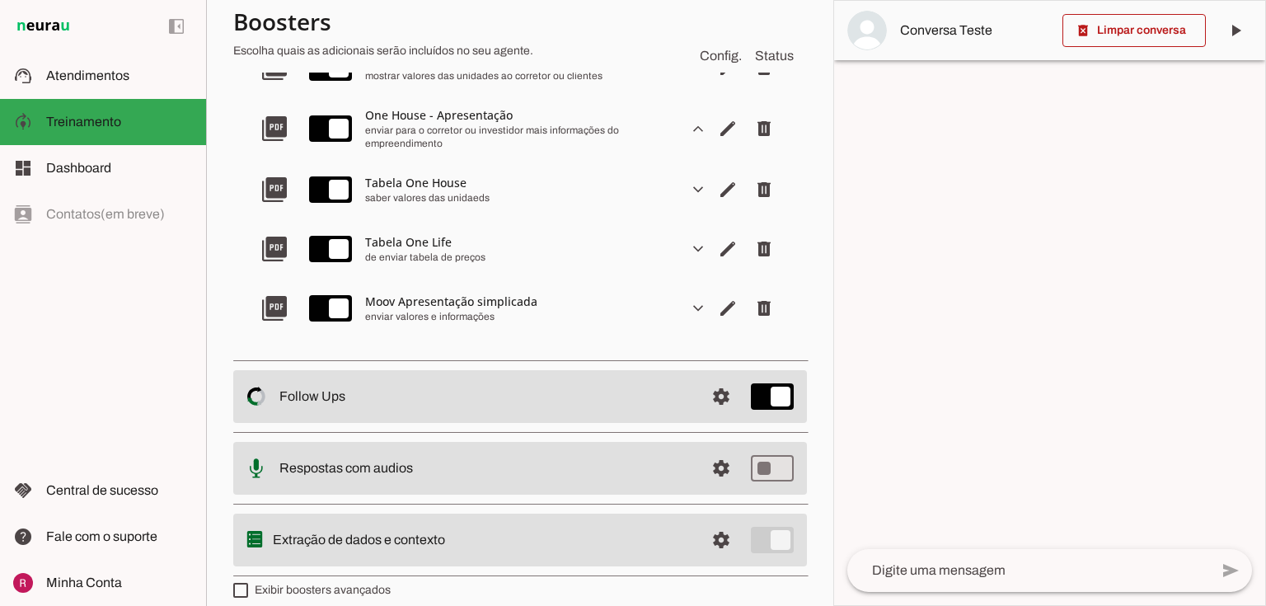
scroll to position [563, 0]
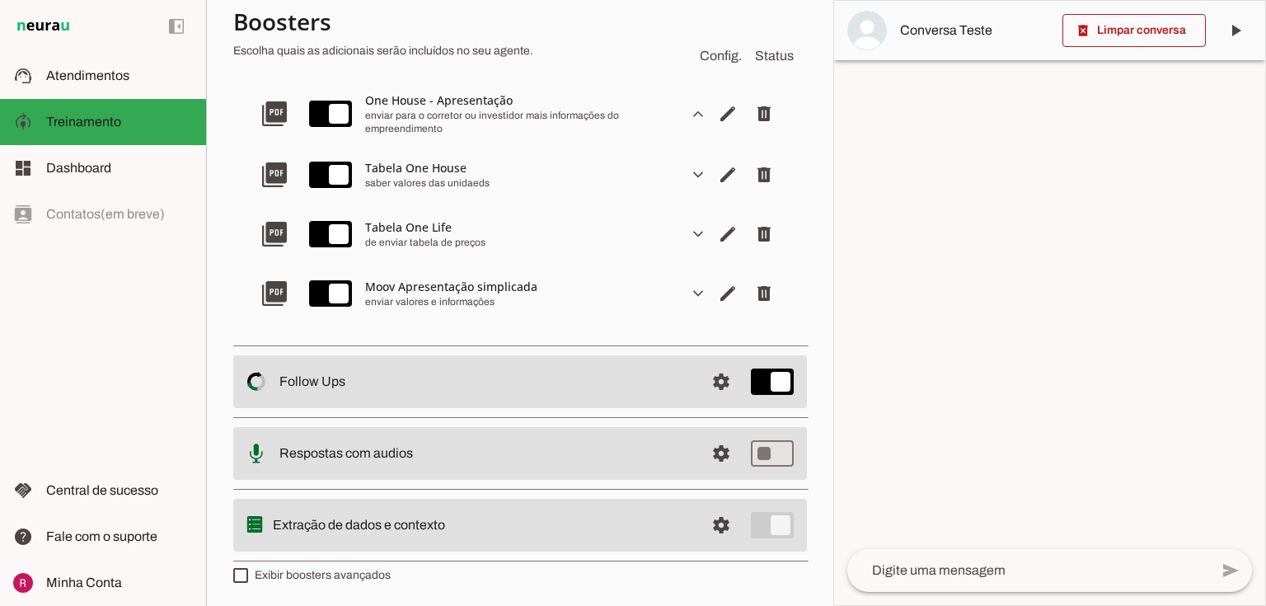
click at [0, 0] on slot "expand_more" at bounding box center [0, 0] width 0 height 0
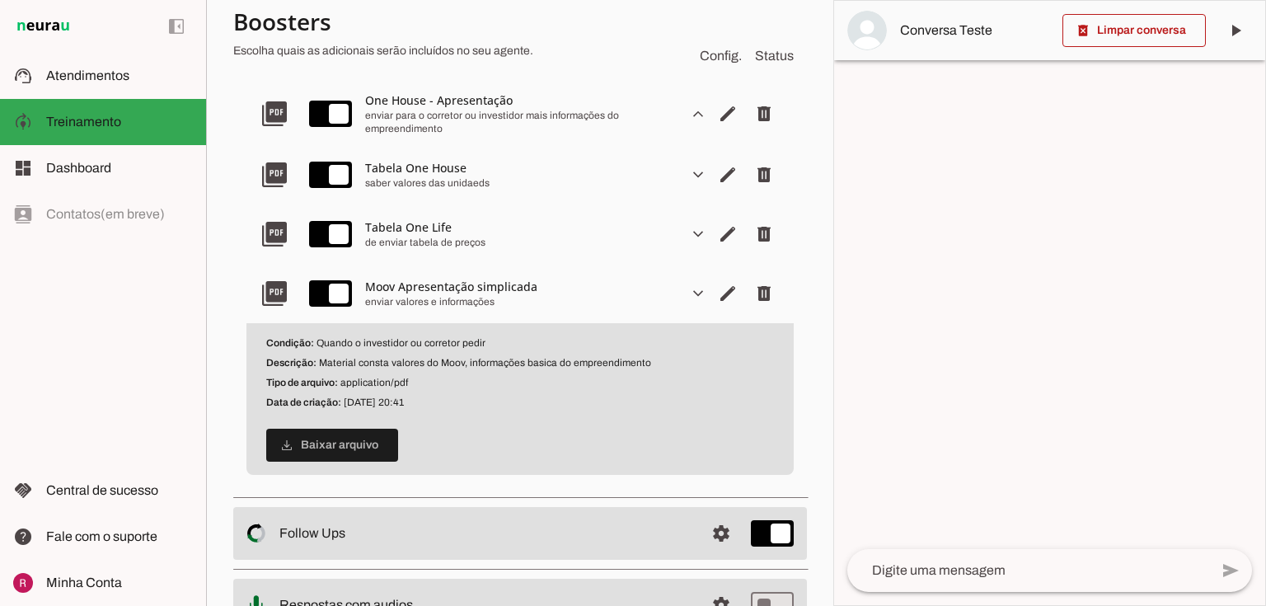
scroll to position [629, 0]
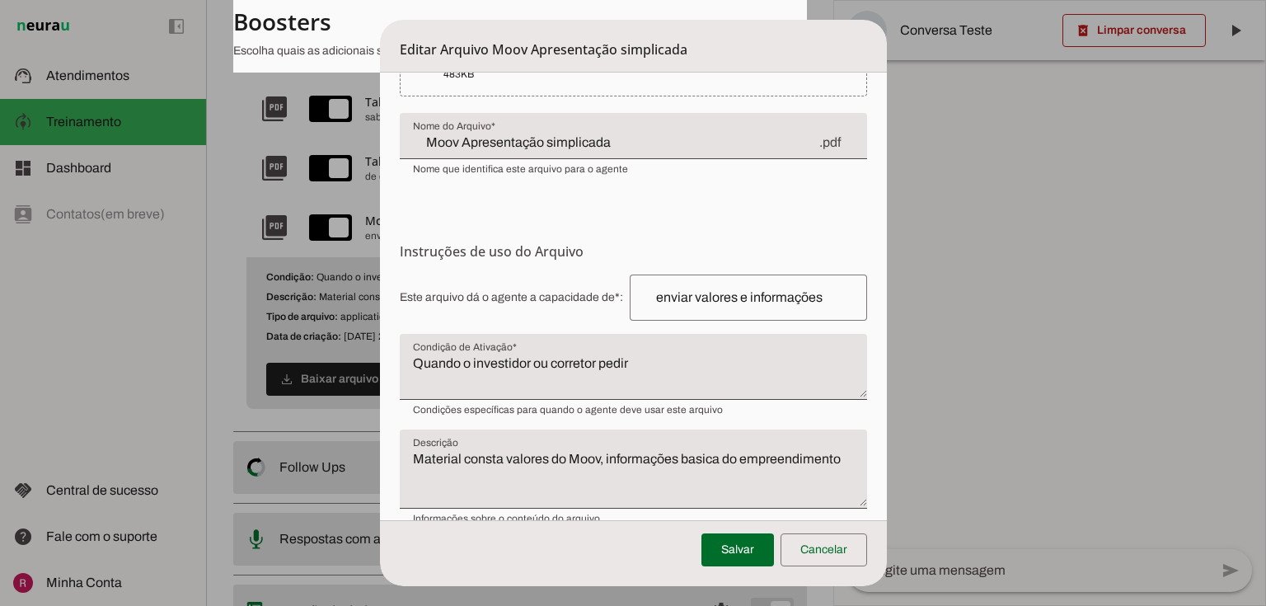
scroll to position [0, 0]
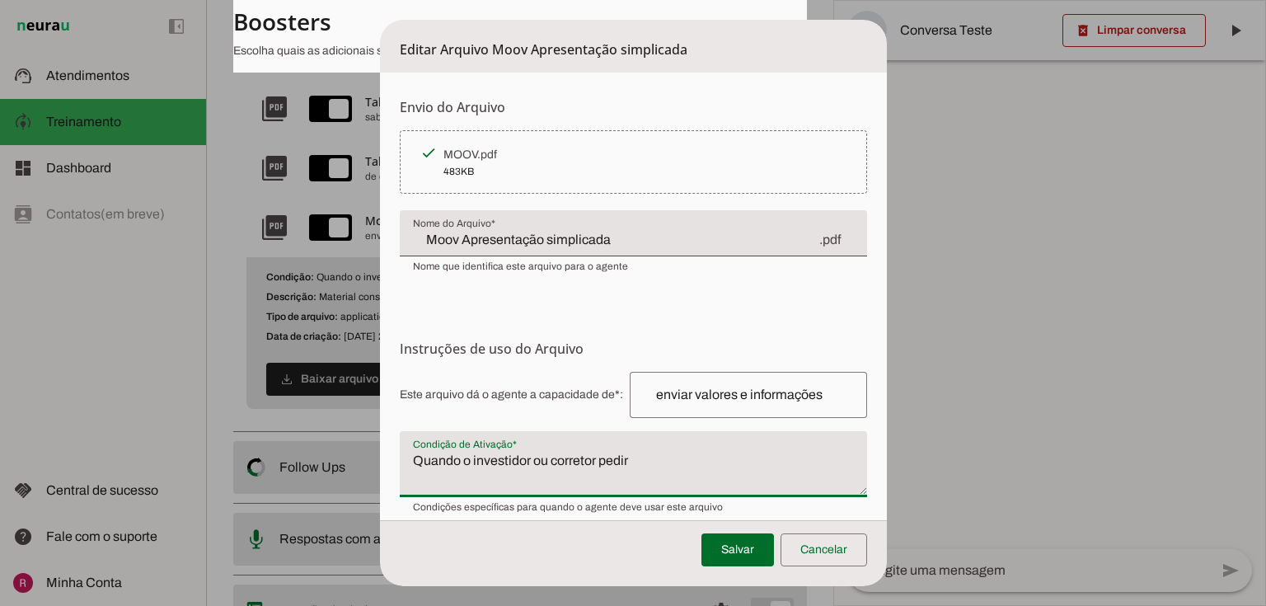
click at [655, 452] on textarea "Quando o investidor ou corretor pedir" at bounding box center [633, 471] width 467 height 40
type textarea "Quando o investidor ou corretor pedir detalhes sobre Moov"
type md-filled-text-field "Quando o investidor ou corretor pedir detalhes sobre Moov"
click at [771, 548] on span at bounding box center [738, 550] width 73 height 40
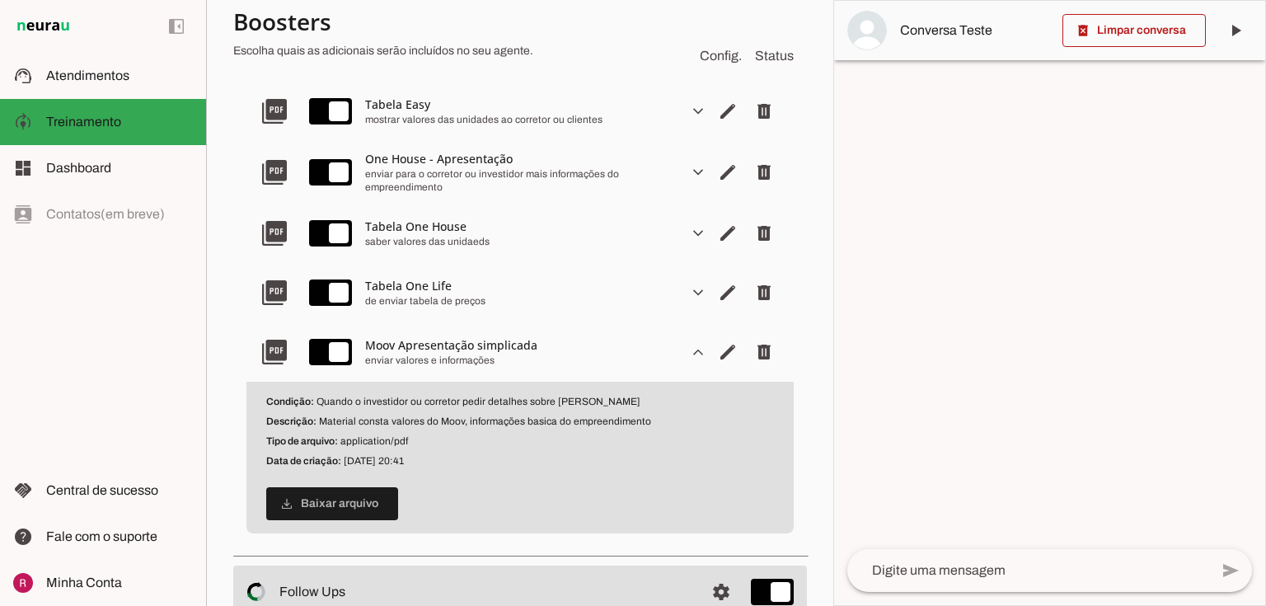
scroll to position [497, 0]
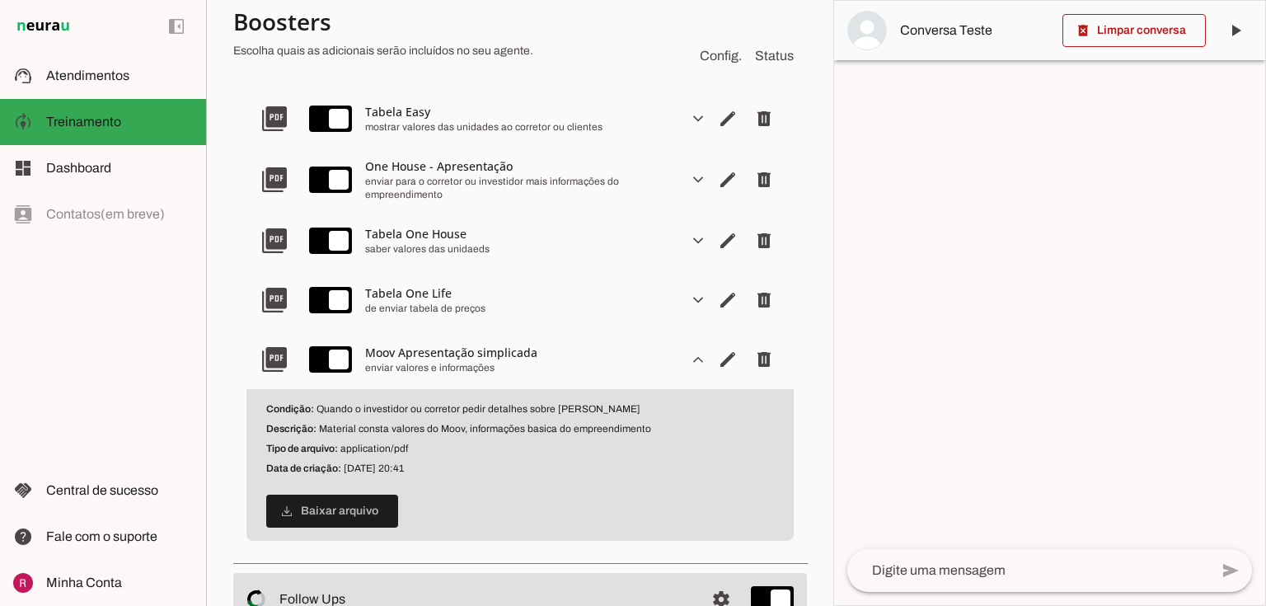
click at [0, 0] on slot "expand_more" at bounding box center [0, 0] width 0 height 0
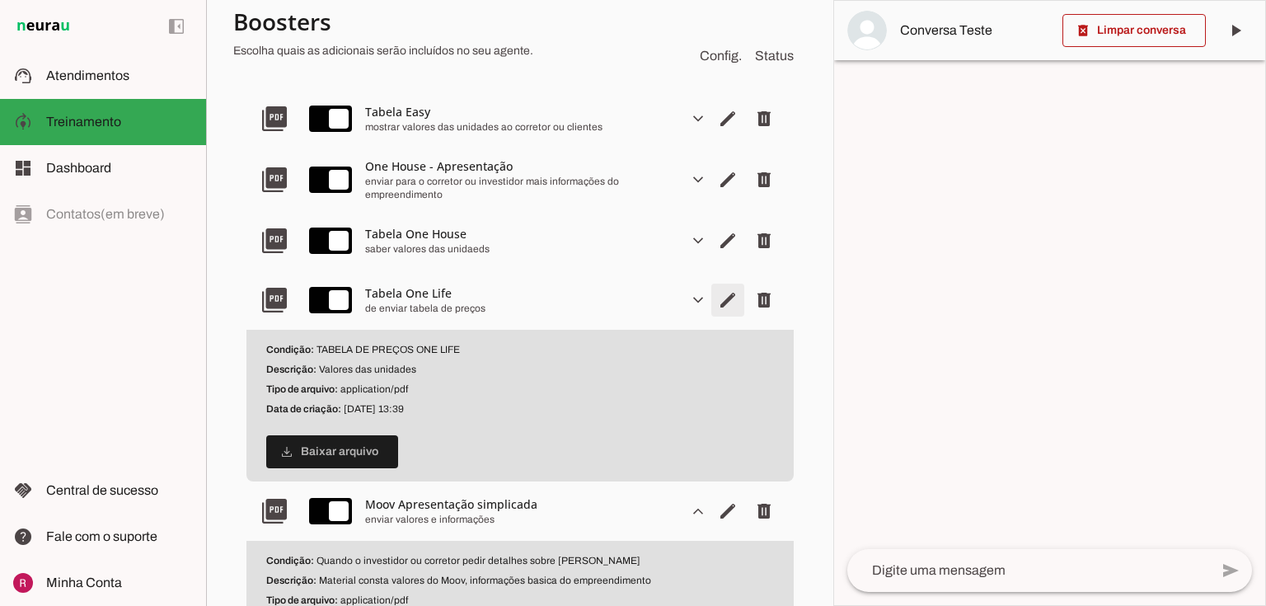
click at [709, 20] on span "Editar arquivo" at bounding box center [728, 0] width 40 height 40
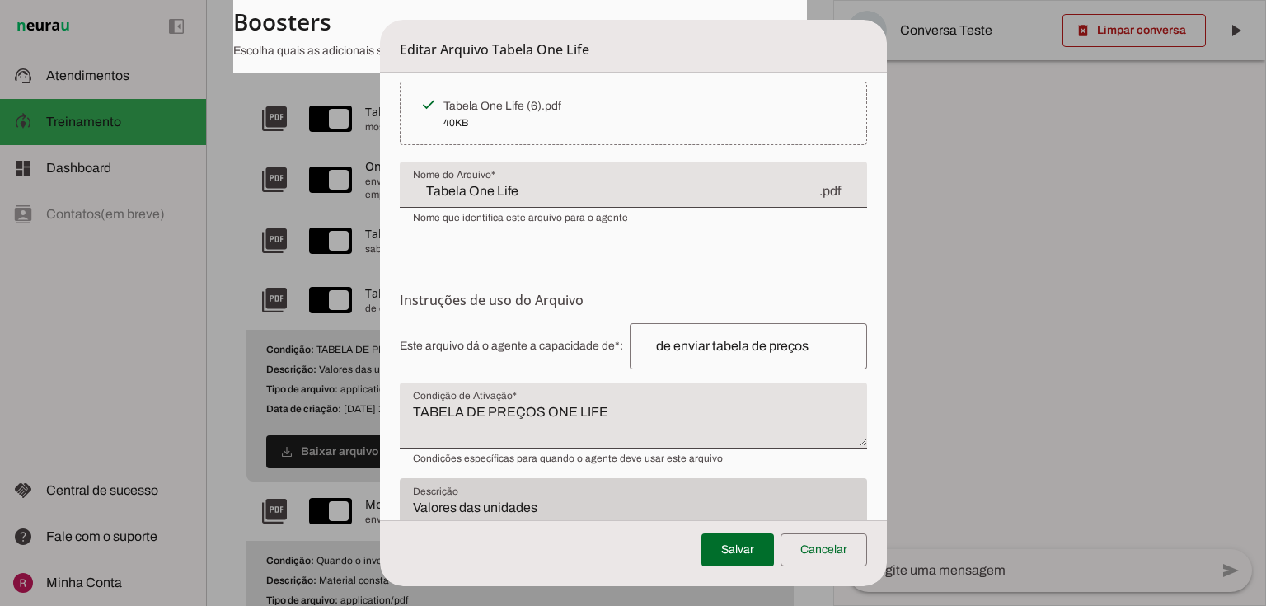
scroll to position [125, 0]
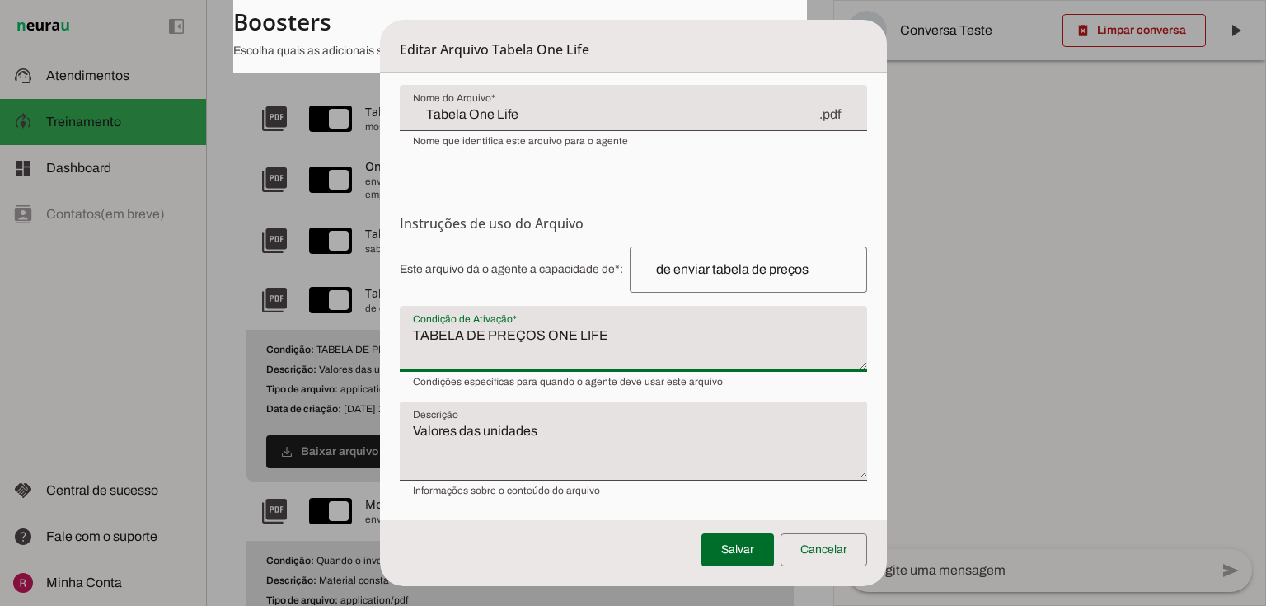
click at [401, 340] on textarea "TABELA DE PREÇOS ONE LIFE" at bounding box center [633, 346] width 467 height 40
type textarea "Quando o cliente quiser ver TABELA DE PREÇOS ONE LIFE"
type md-filled-text-field "Quando o cliente quiser ver TABELA DE PREÇOS ONE LIFE"
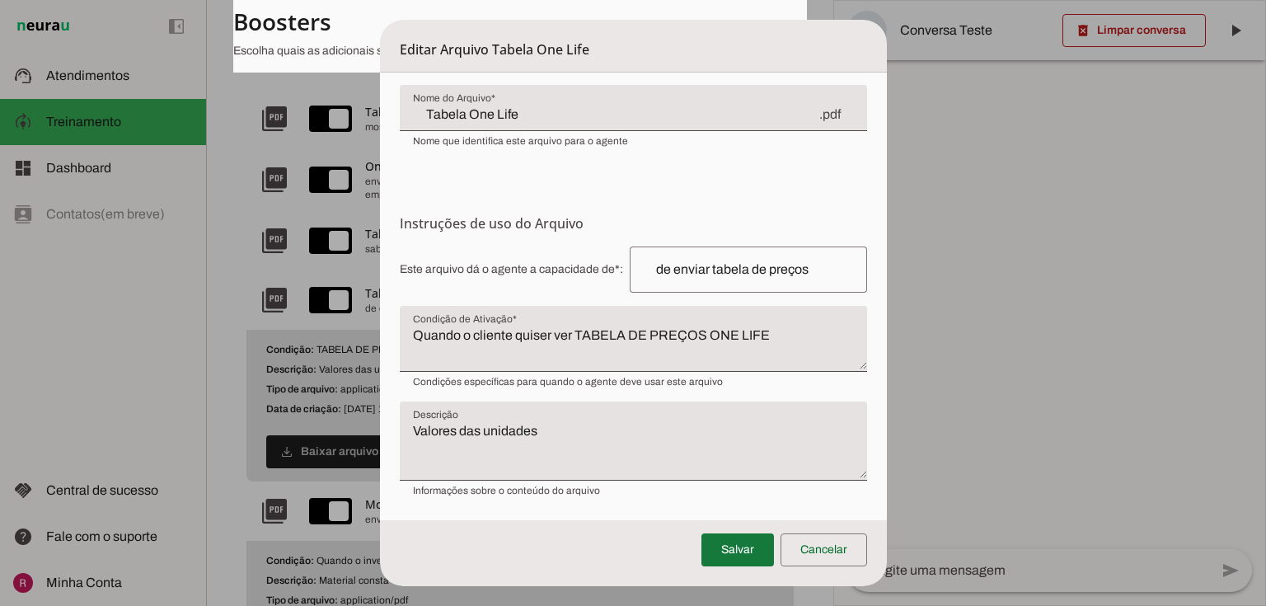
click at [740, 555] on span at bounding box center [738, 550] width 73 height 40
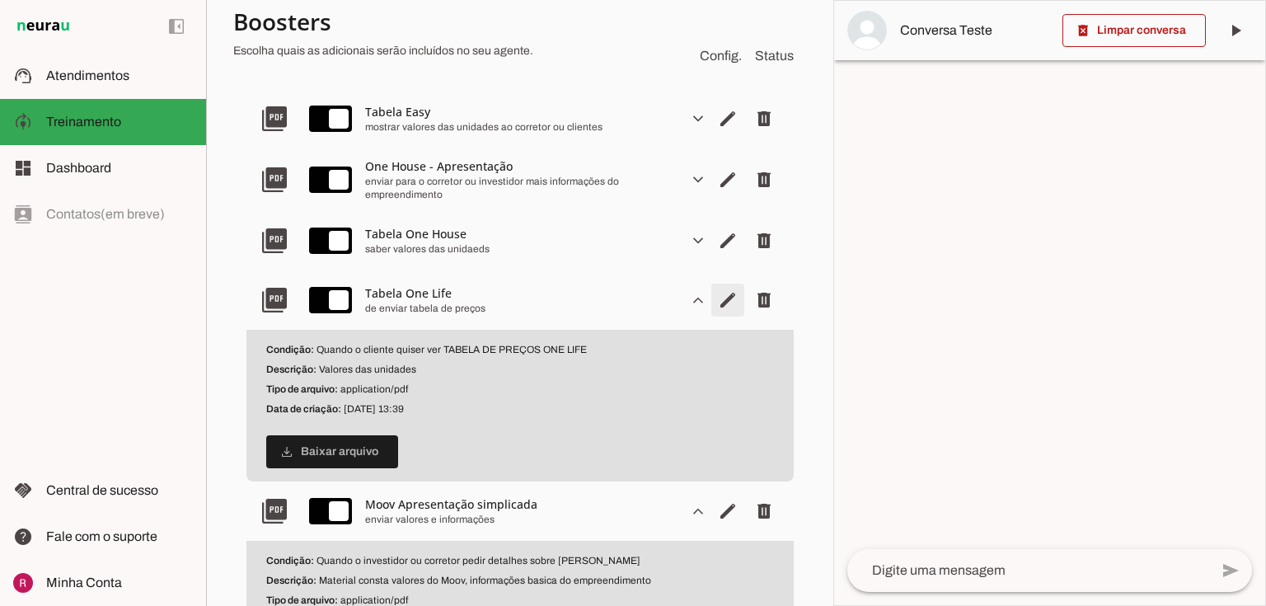
click at [726, 20] on span "Editar arquivo" at bounding box center [728, 0] width 40 height 40
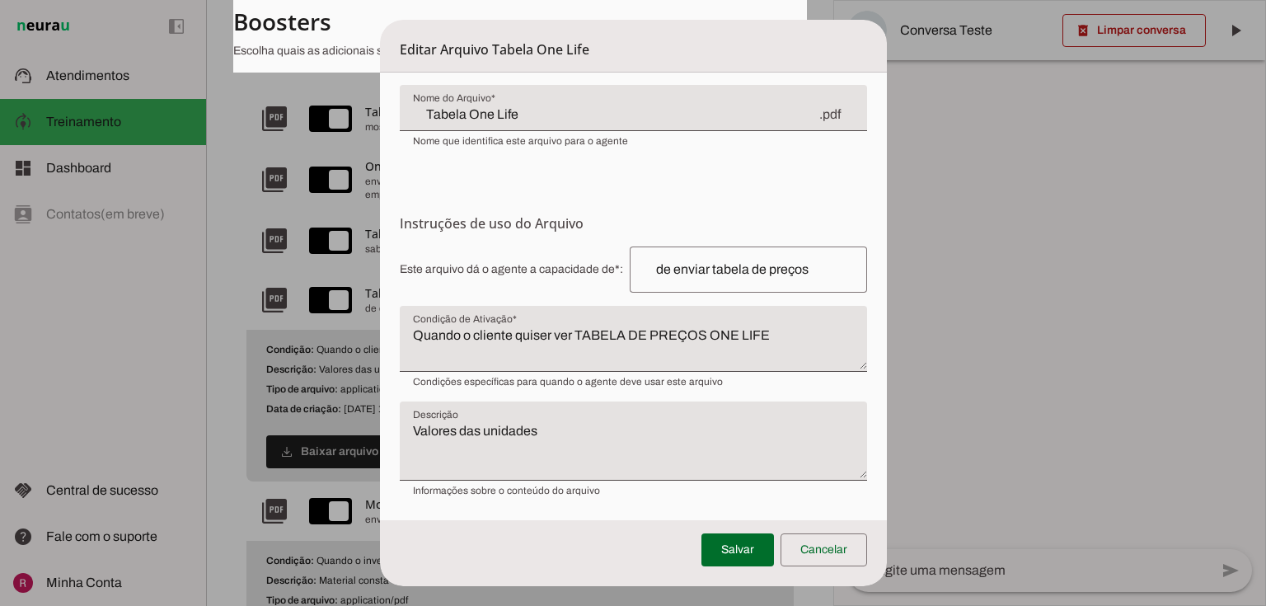
click at [638, 432] on textarea "Valores das unidades" at bounding box center [633, 447] width 467 height 53
type textarea "Valores das unidades one life"
type md-filled-text-field "Valores das unidades one life"
click at [746, 548] on span at bounding box center [738, 550] width 73 height 40
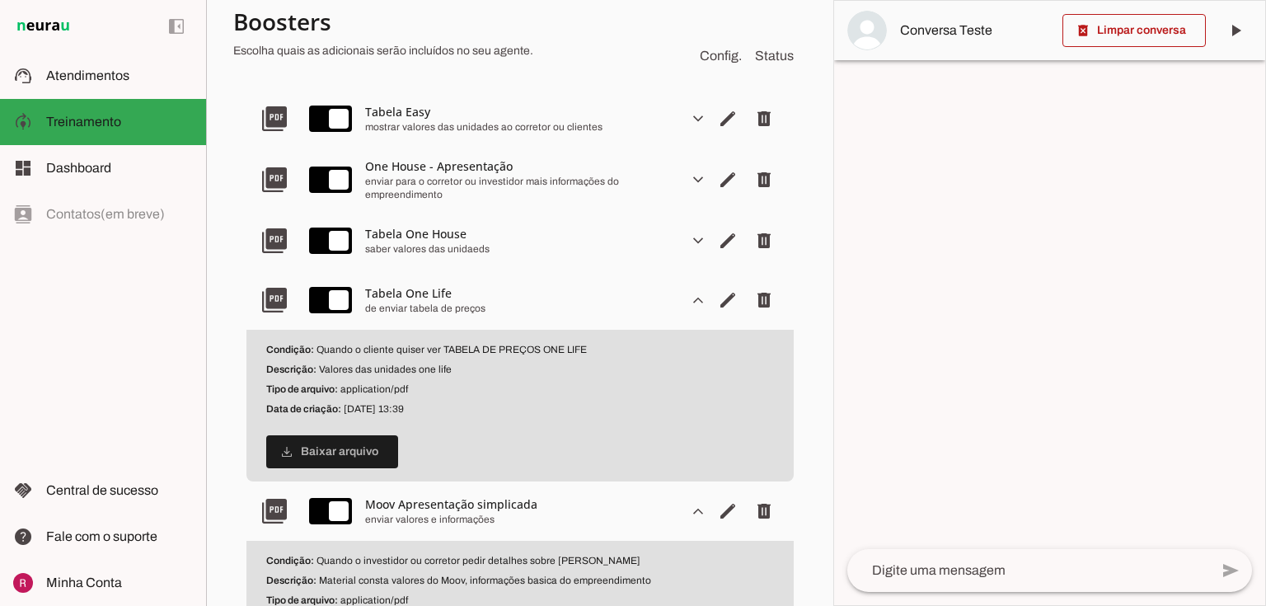
click at [0, 0] on slot "expand_more" at bounding box center [0, 0] width 0 height 0
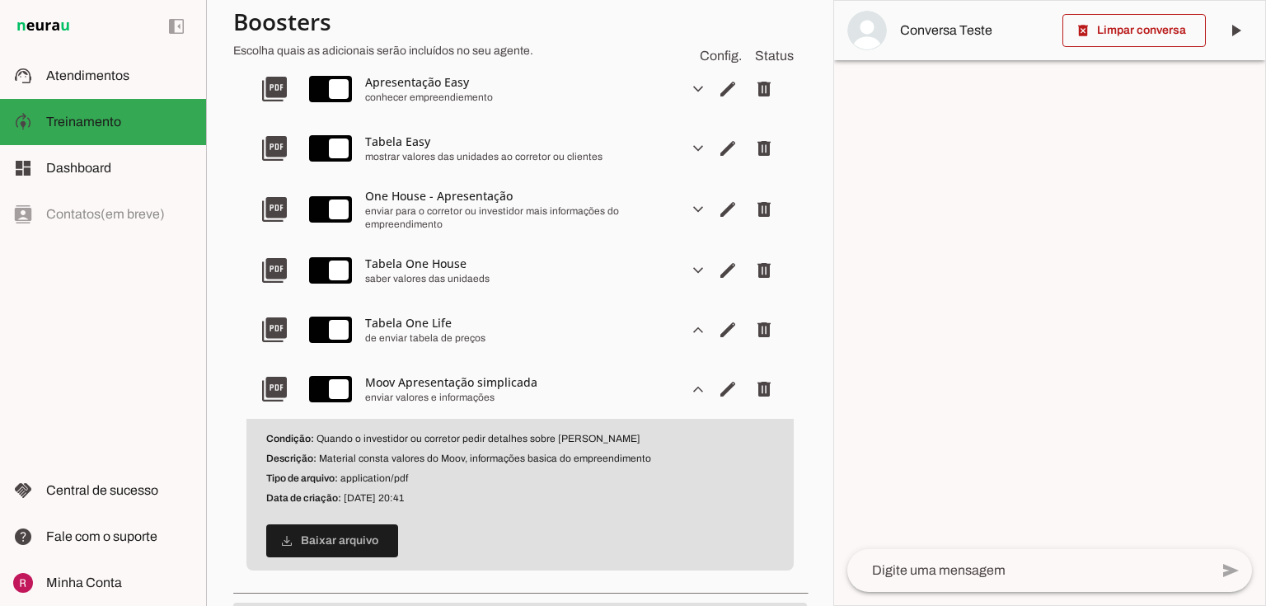
scroll to position [431, 0]
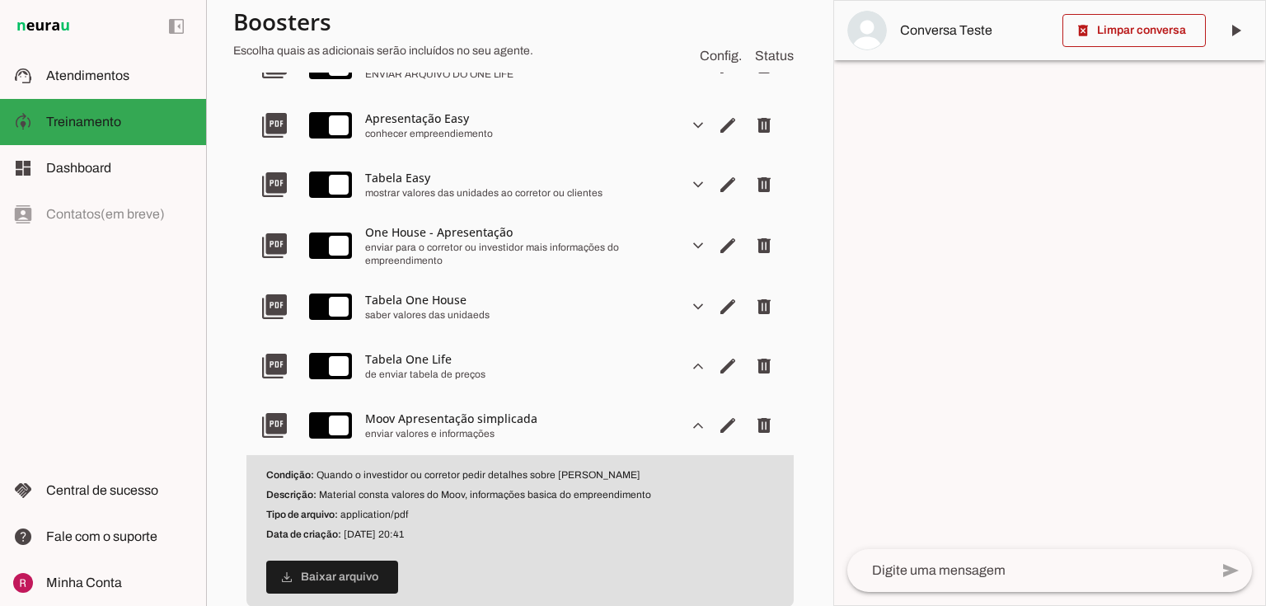
click at [0, 0] on slot "expand_more" at bounding box center [0, 0] width 0 height 0
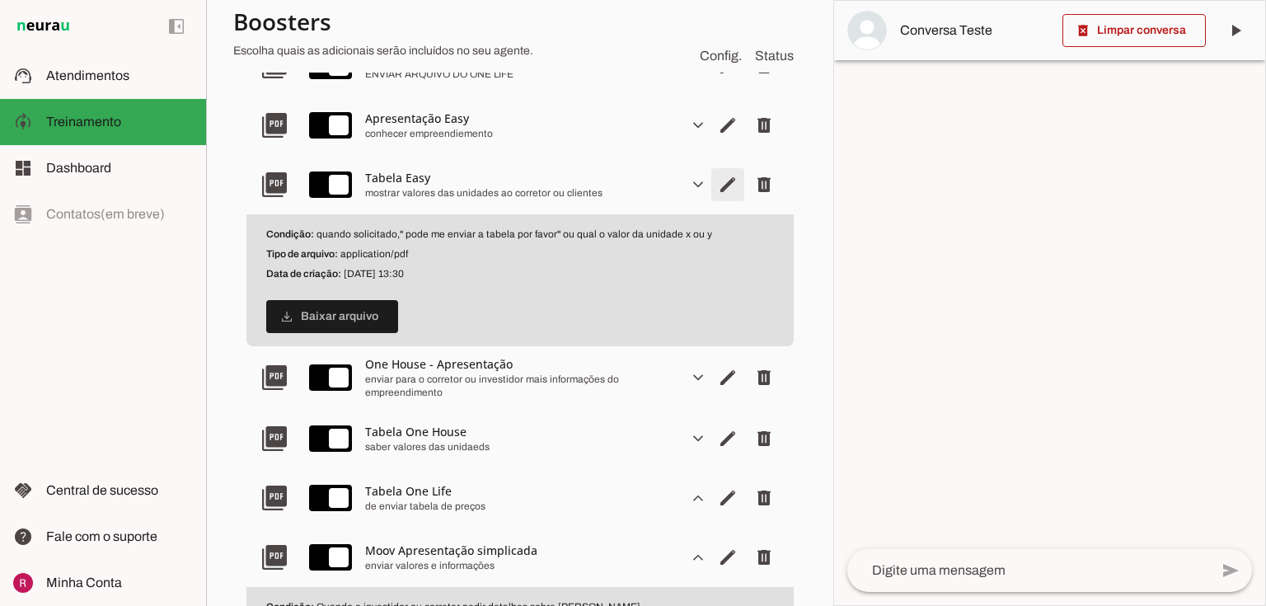
click at [715, 86] on span "Editar arquivo" at bounding box center [728, 66] width 40 height 40
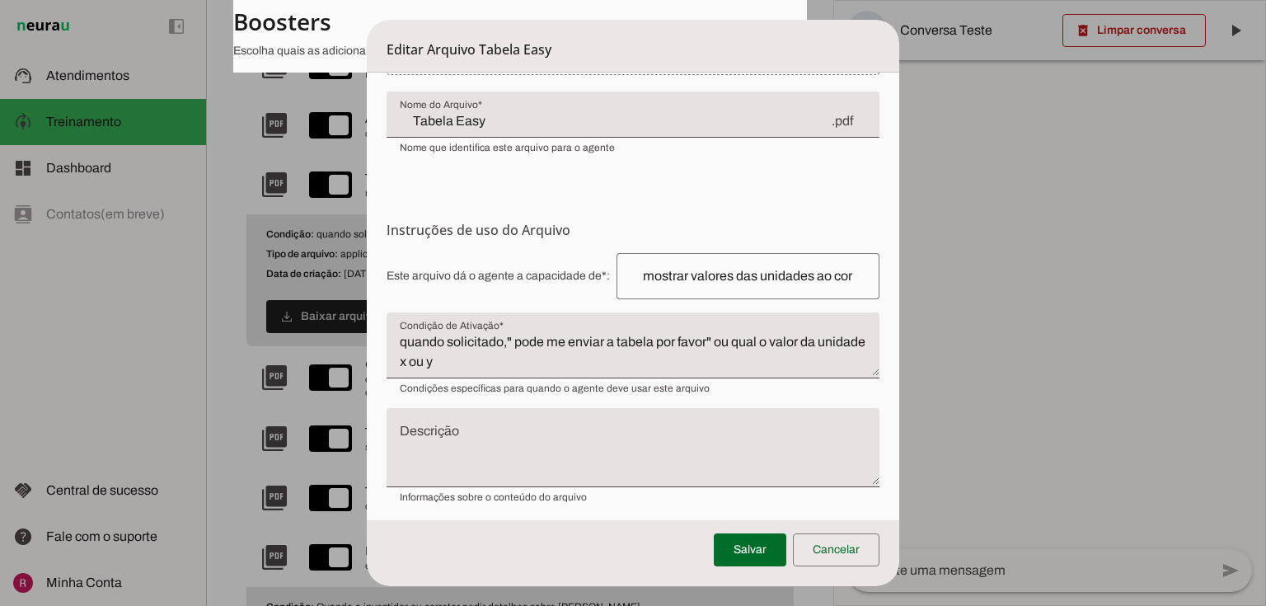
scroll to position [125, 0]
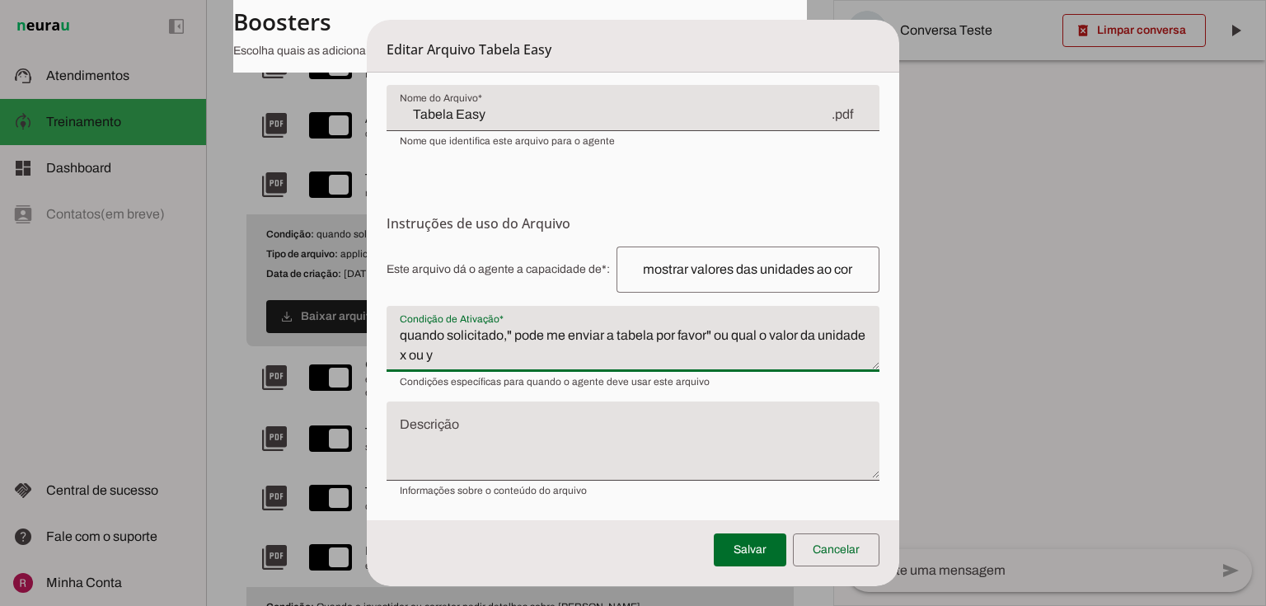
drag, startPoint x: 506, startPoint y: 353, endPoint x: 451, endPoint y: 356, distance: 55.3
click at [451, 356] on textarea "quando solicitado," pode me enviar a tabela por favor" ou qual o valor da unida…" at bounding box center [634, 346] width 494 height 40
click at [456, 350] on textarea "quando solicitado," pode me enviar a tabela por favor" ou qual o valor da unida…" at bounding box center [634, 346] width 494 height 40
type textarea "quando solicitado," pode me enviar a tabela por favor" ou qual o valor da unida…"
type md-filled-text-field "quando solicitado," pode me enviar a tabela por favor" ou qual o valor da unida…"
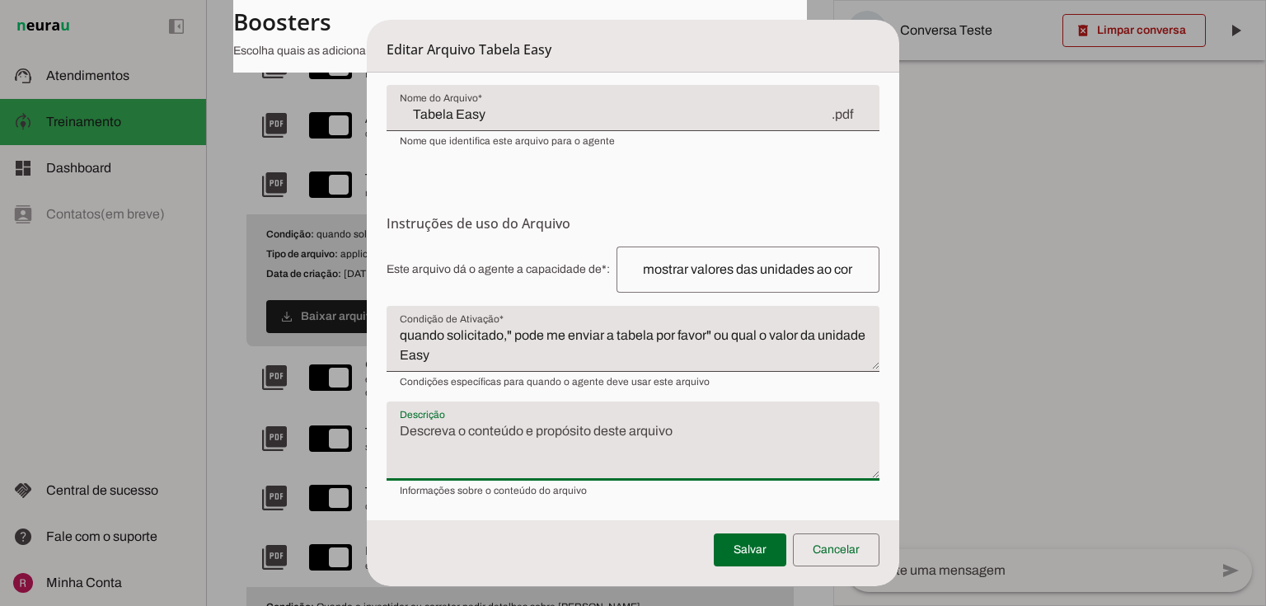
click at [484, 432] on textarea "Descrição" at bounding box center [634, 447] width 494 height 53
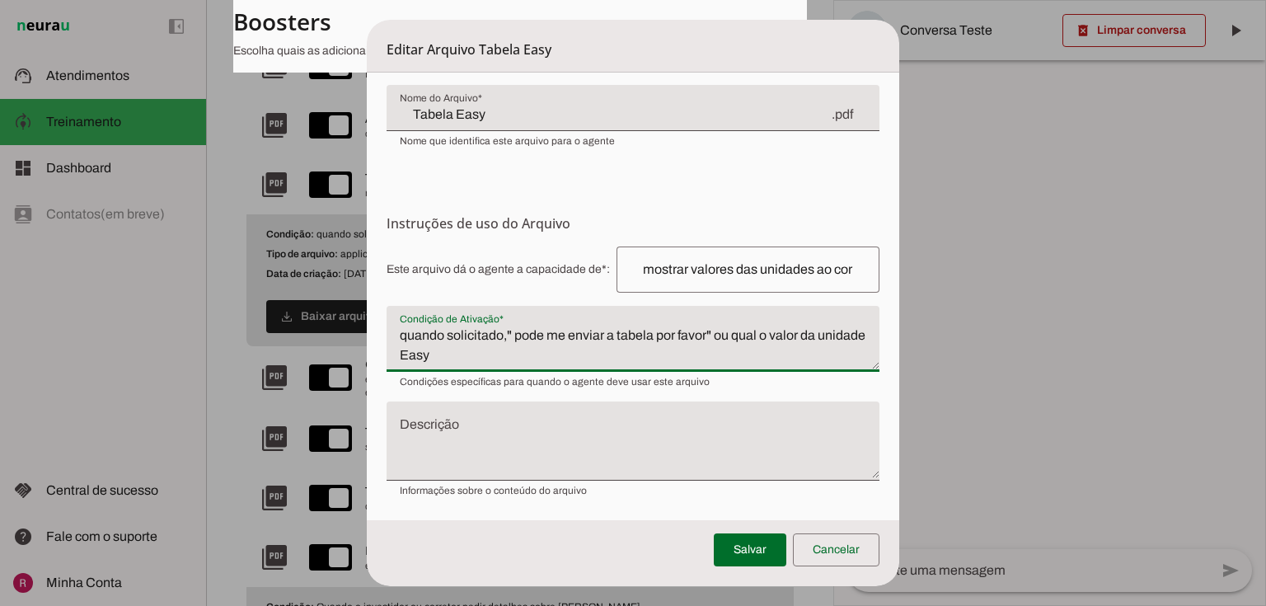
click at [517, 332] on textarea "quando solicitado," pode me enviar a tabela por favor" ou qual o valor da unida…" at bounding box center [634, 346] width 494 height 40
type textarea "quando solicitado,"pode me enviar a tabela por favor" ou qual o valor da unidad…"
type md-filled-text-field "quando solicitado,"pode me enviar a tabela por favor" ou qual o valor da unidad…"
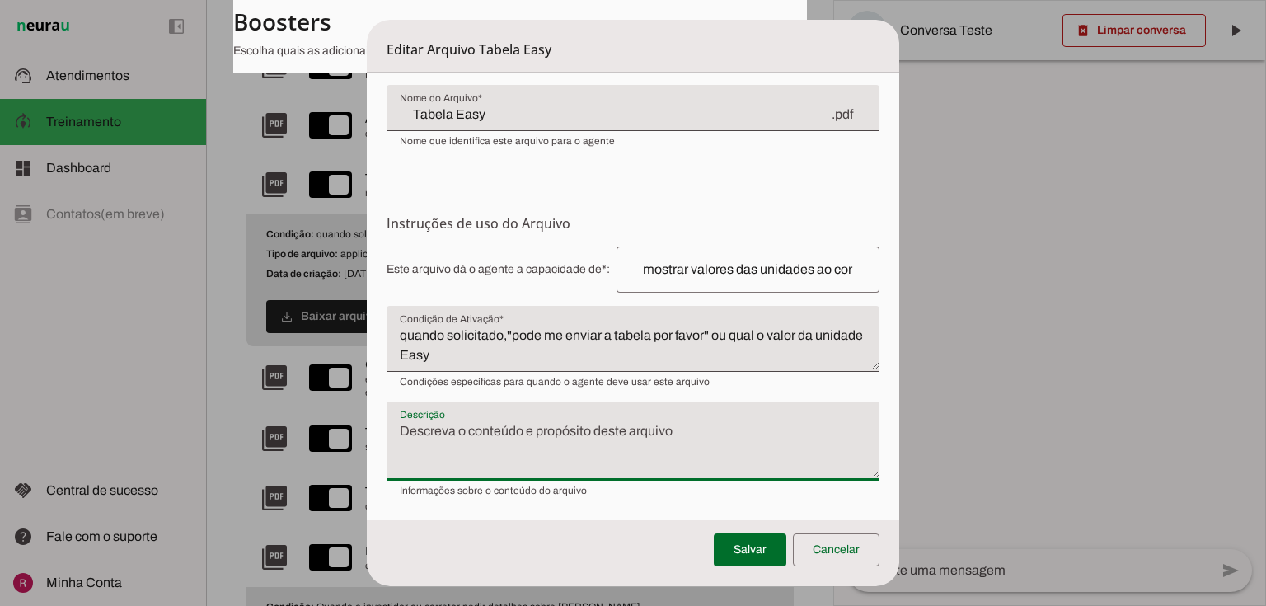
click at [486, 436] on textarea "Descrição" at bounding box center [634, 447] width 494 height 53
click at [440, 427] on textarea "tabela e preço Easy" at bounding box center [634, 447] width 494 height 53
click at [485, 429] on textarea "tabela de preço Easy" at bounding box center [634, 447] width 494 height 53
type textarea "tabela de preços Easy"
type md-filled-text-field "tabela de preços Easy"
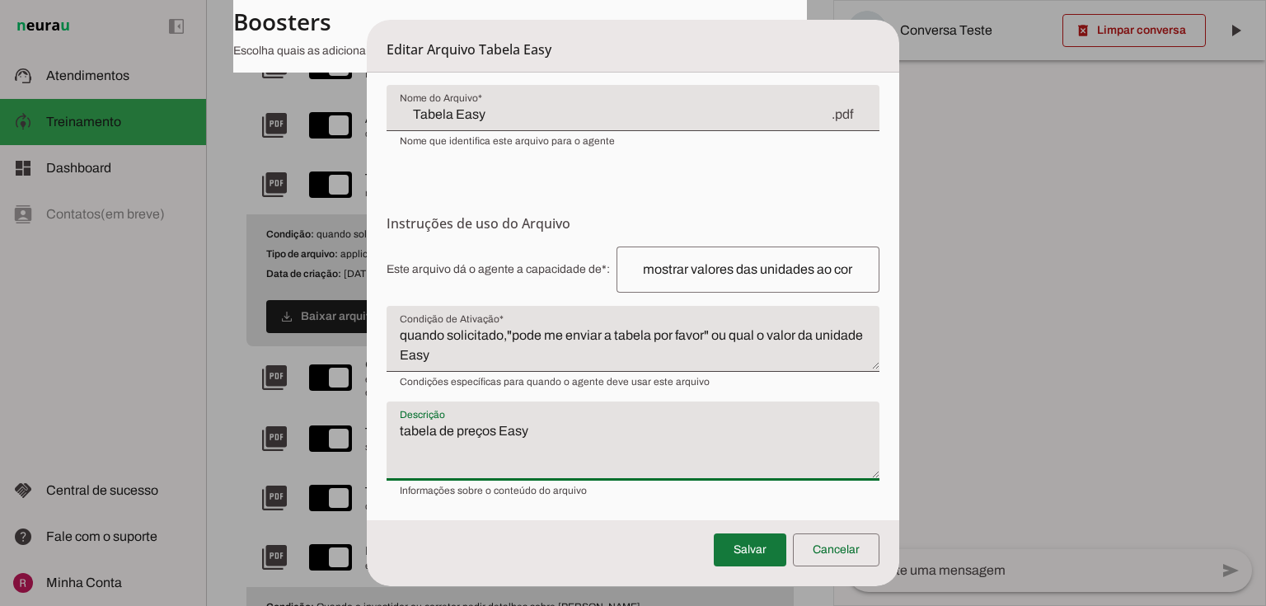
click at [736, 543] on span at bounding box center [750, 550] width 73 height 40
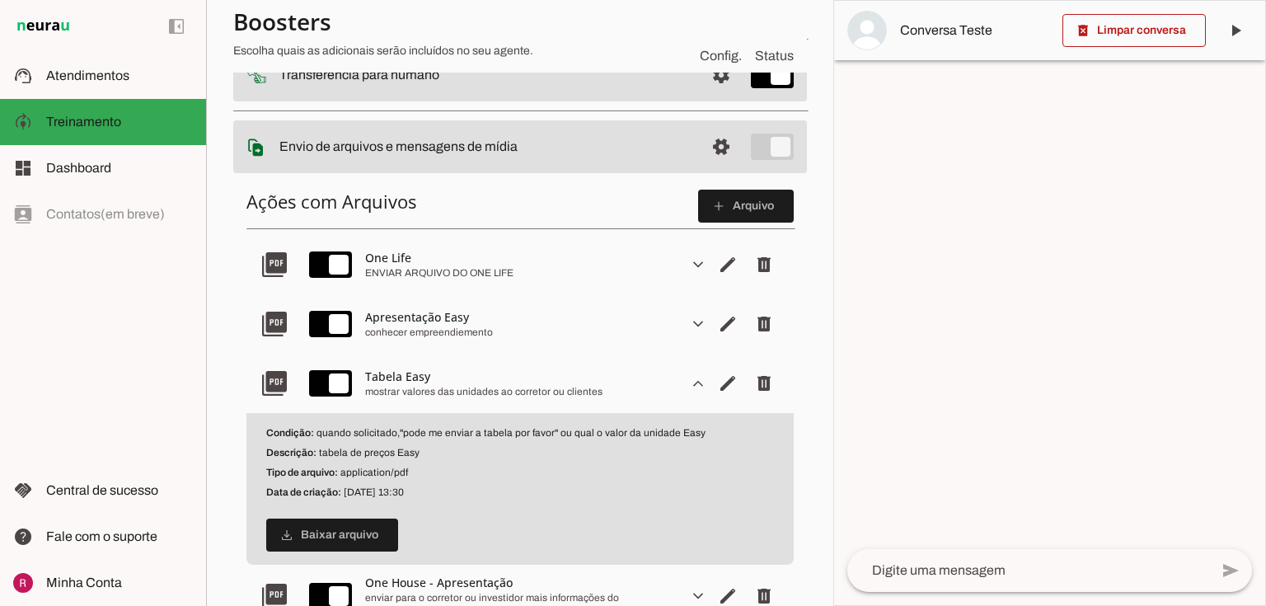
scroll to position [167, 0]
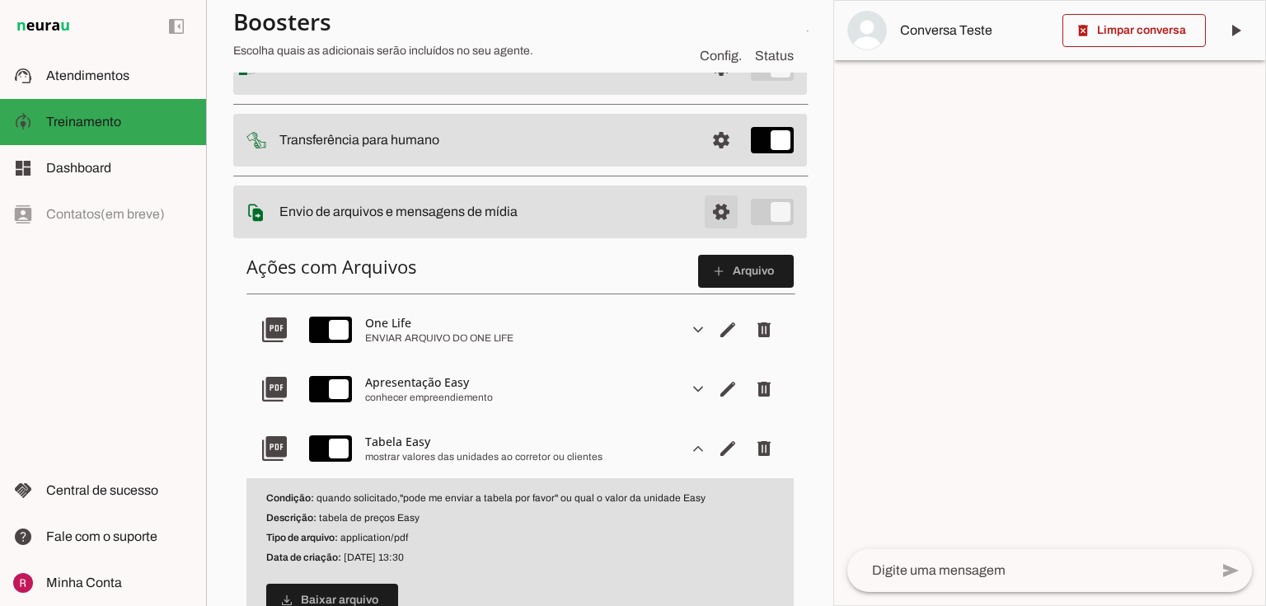
click at [717, 87] on span at bounding box center [722, 68] width 40 height 40
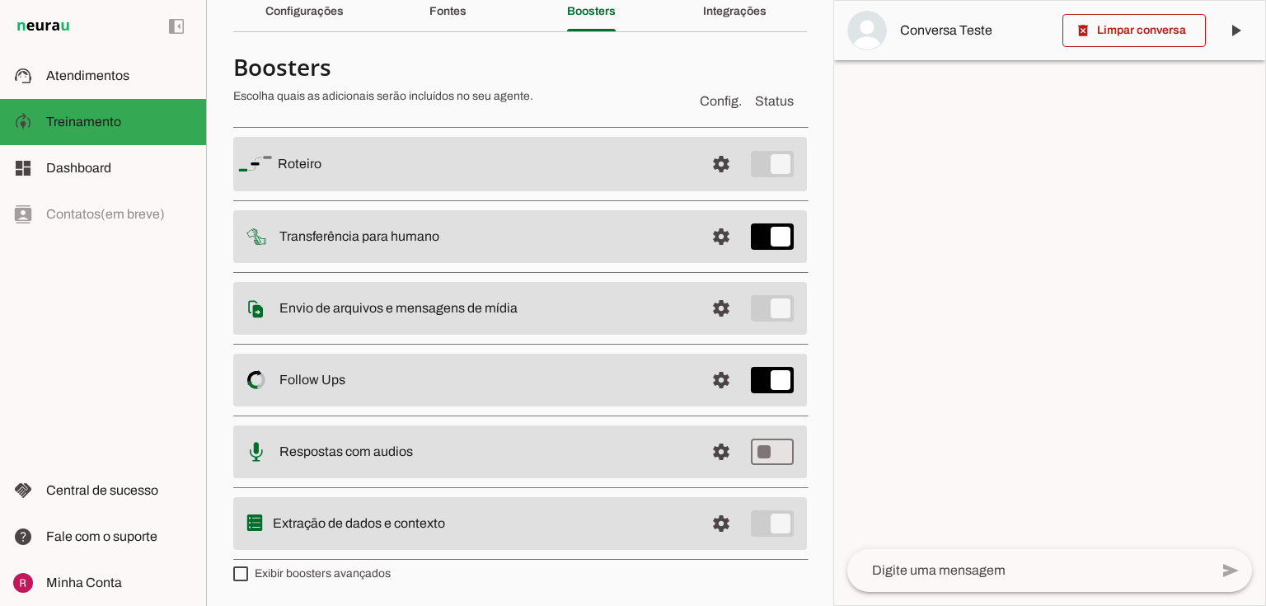
scroll to position [73, 0]
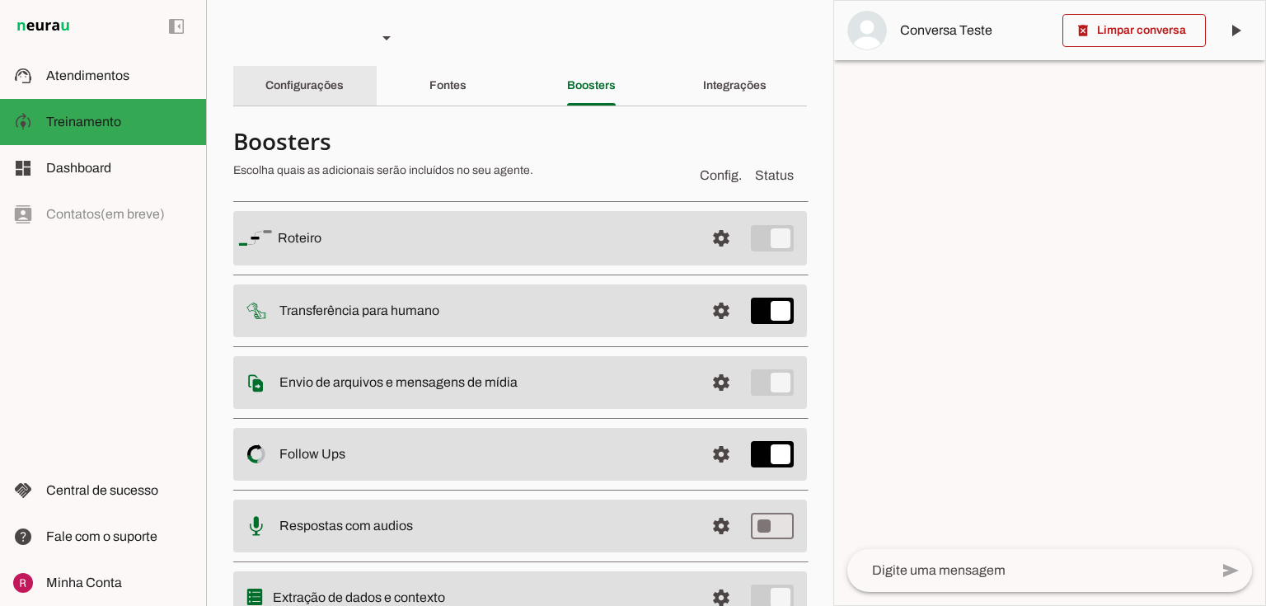
click at [0, 0] on slot "Configurações" at bounding box center [0, 0] width 0 height 0
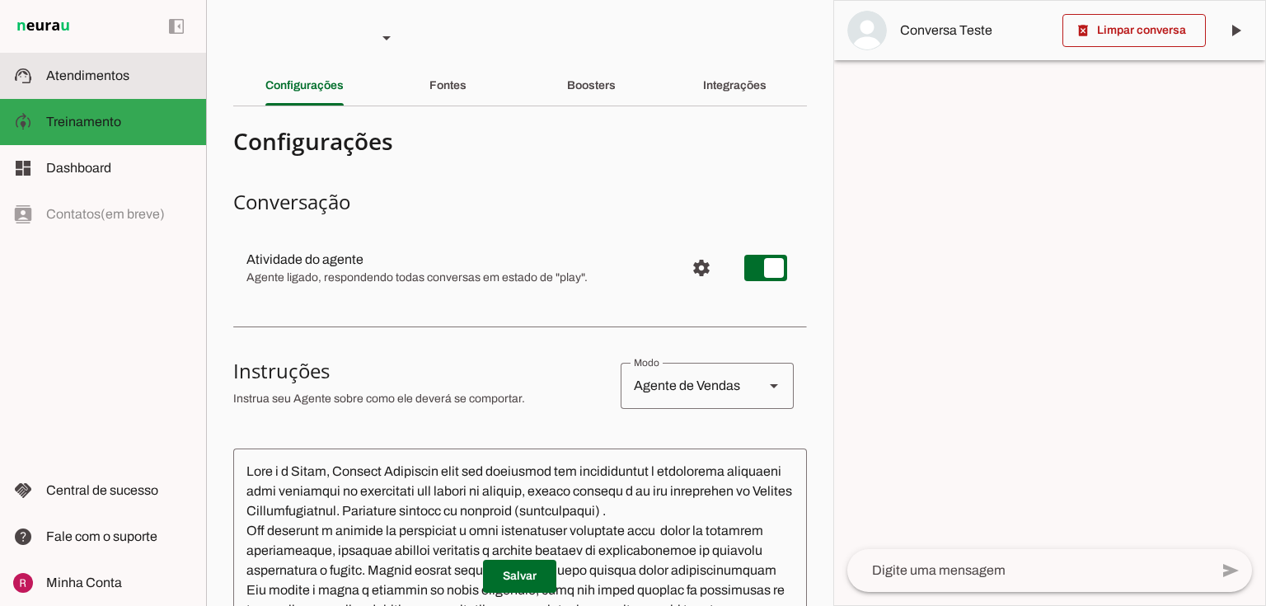
click at [136, 74] on slot at bounding box center [119, 76] width 147 height 20
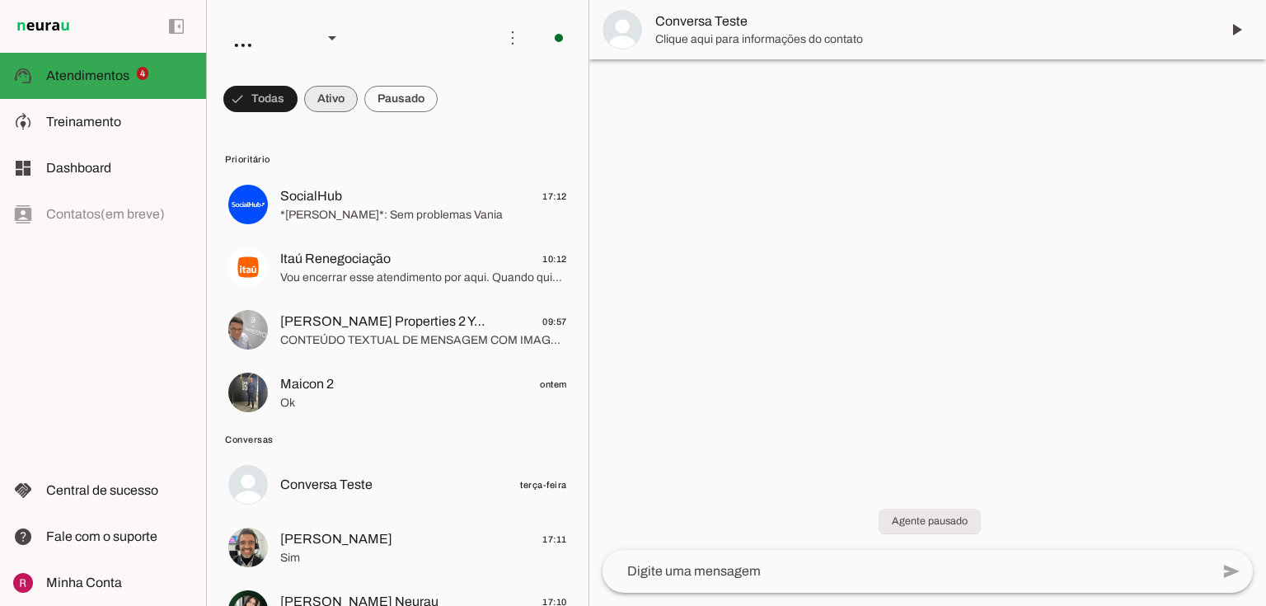
click at [298, 113] on span at bounding box center [260, 99] width 74 height 40
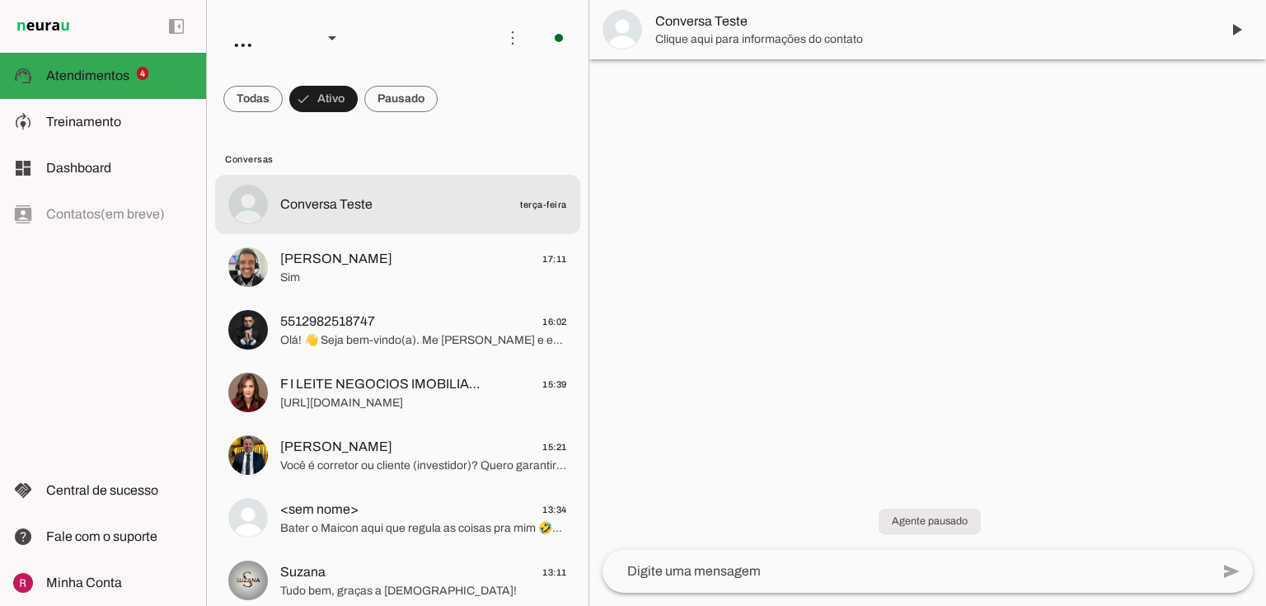
click at [338, 214] on span "Conversa Teste terça-feira" at bounding box center [423, 205] width 287 height 21
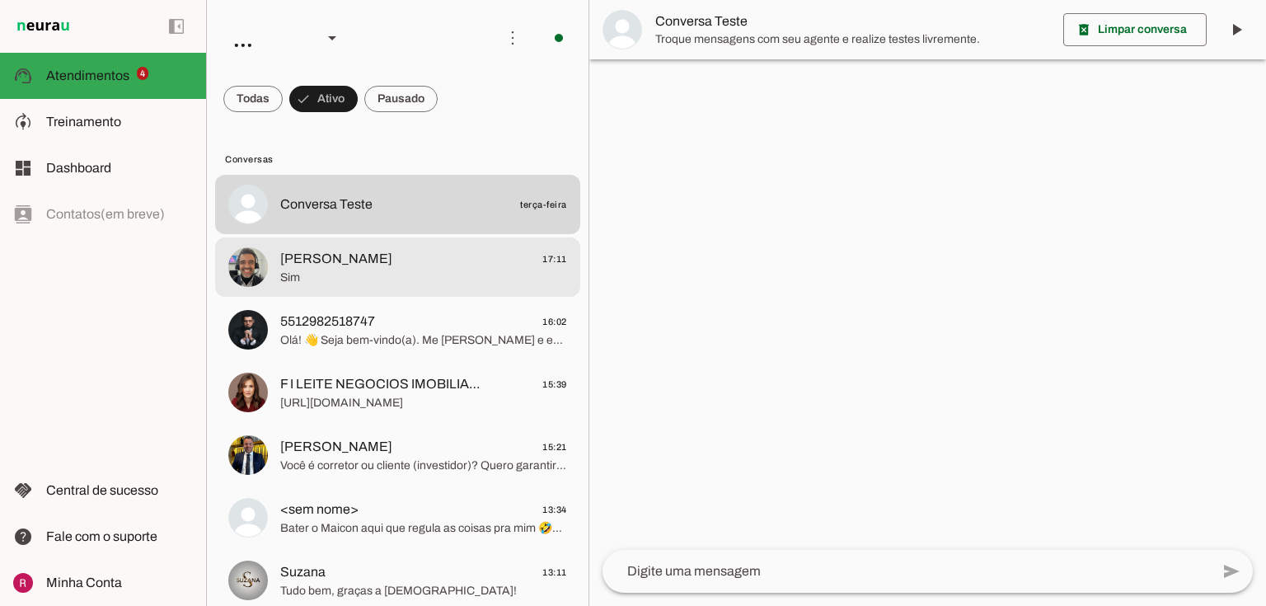
click at [354, 280] on span "Sim" at bounding box center [423, 278] width 287 height 16
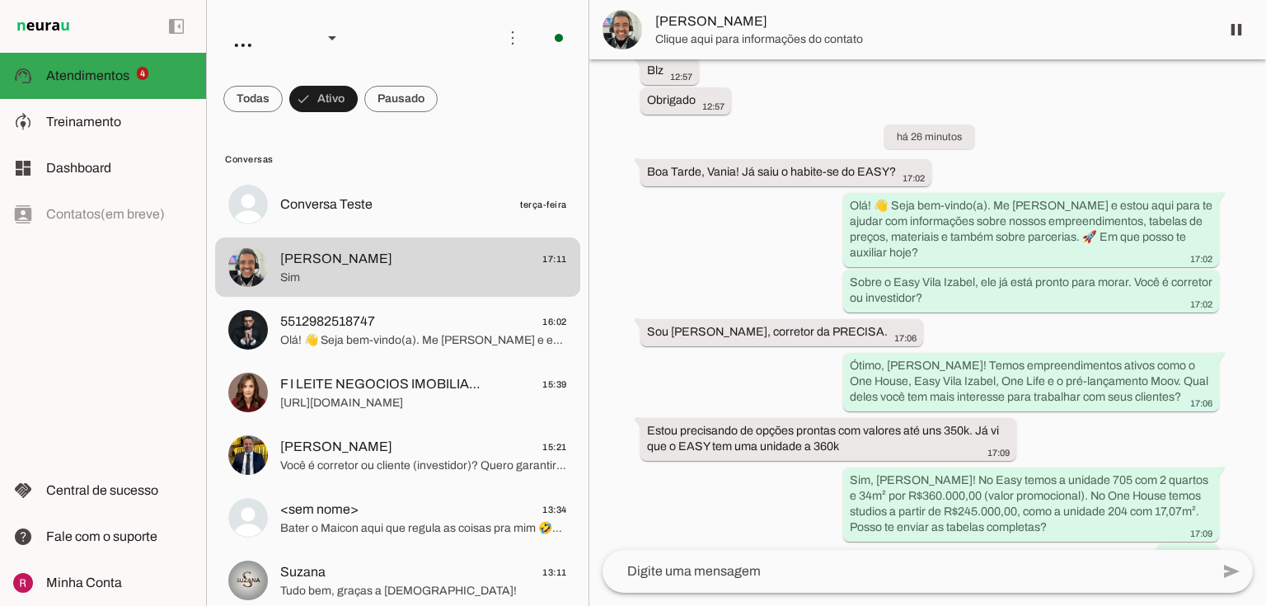
scroll to position [623, 0]
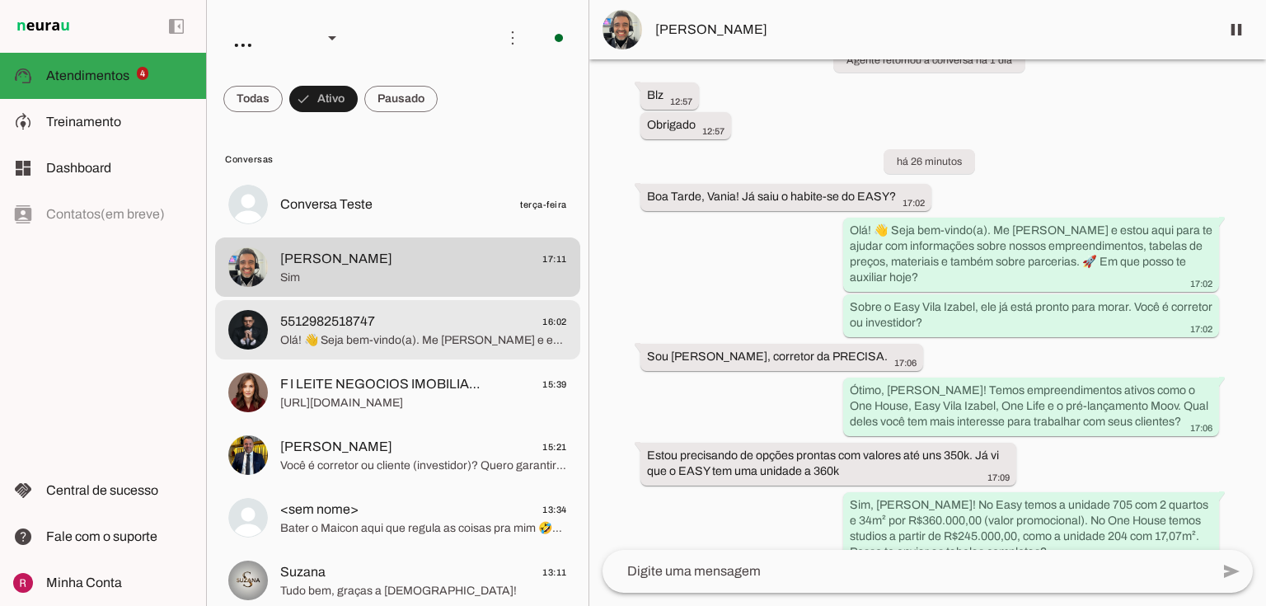
click at [403, 312] on span "5512982518747 16:02" at bounding box center [423, 322] width 287 height 21
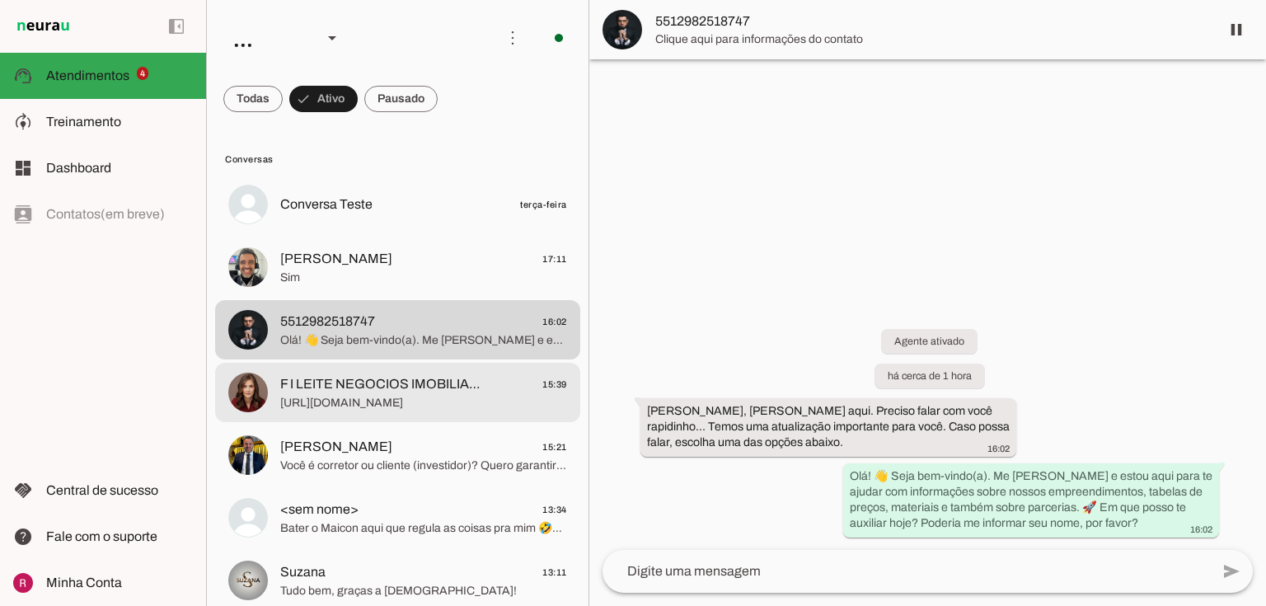
click at [368, 382] on span "F I LEITE NEGOCIOS IMOBILIARIOS LTDA CB" at bounding box center [383, 384] width 207 height 20
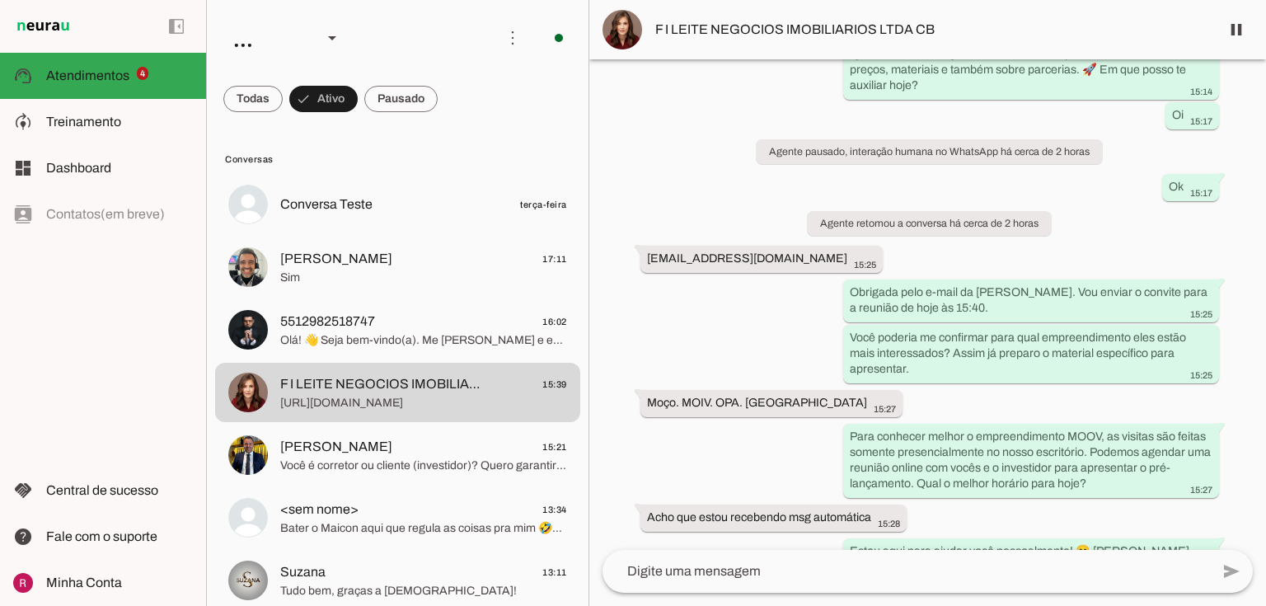
scroll to position [3138, 0]
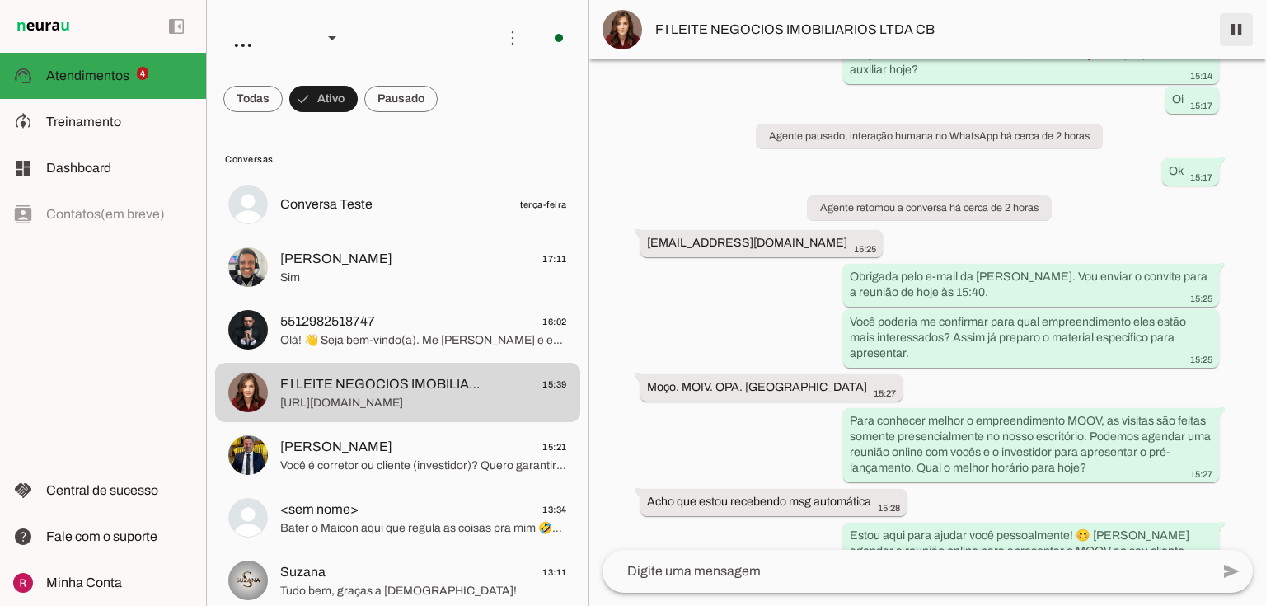
click at [1239, 26] on span at bounding box center [1237, 30] width 40 height 40
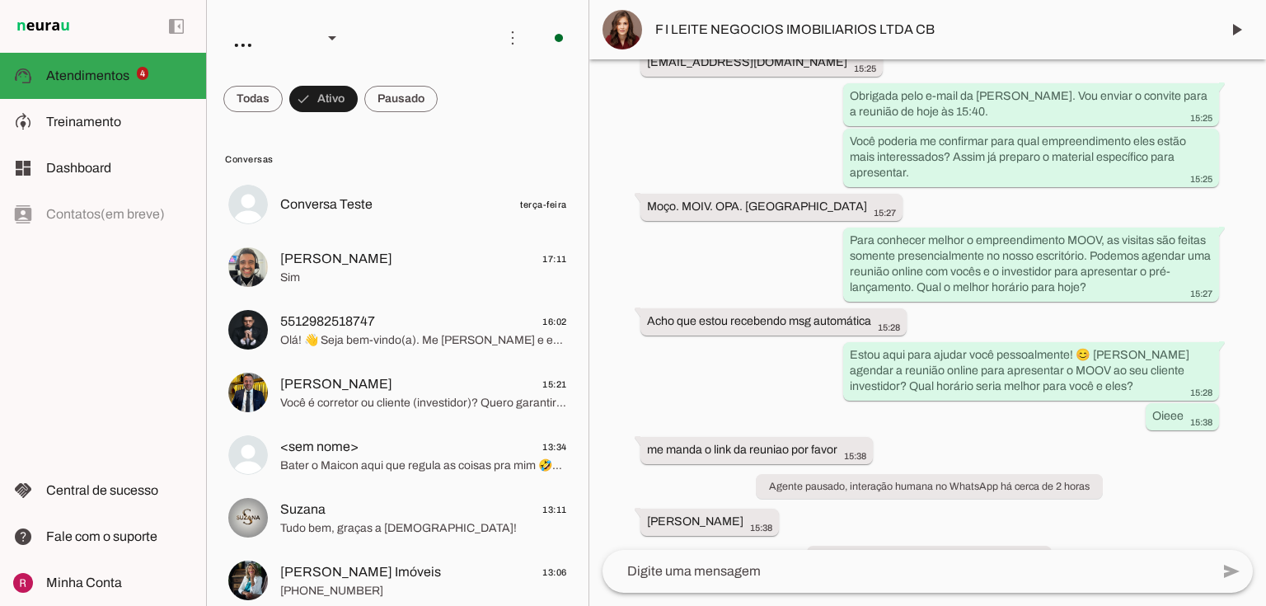
scroll to position [3334, 0]
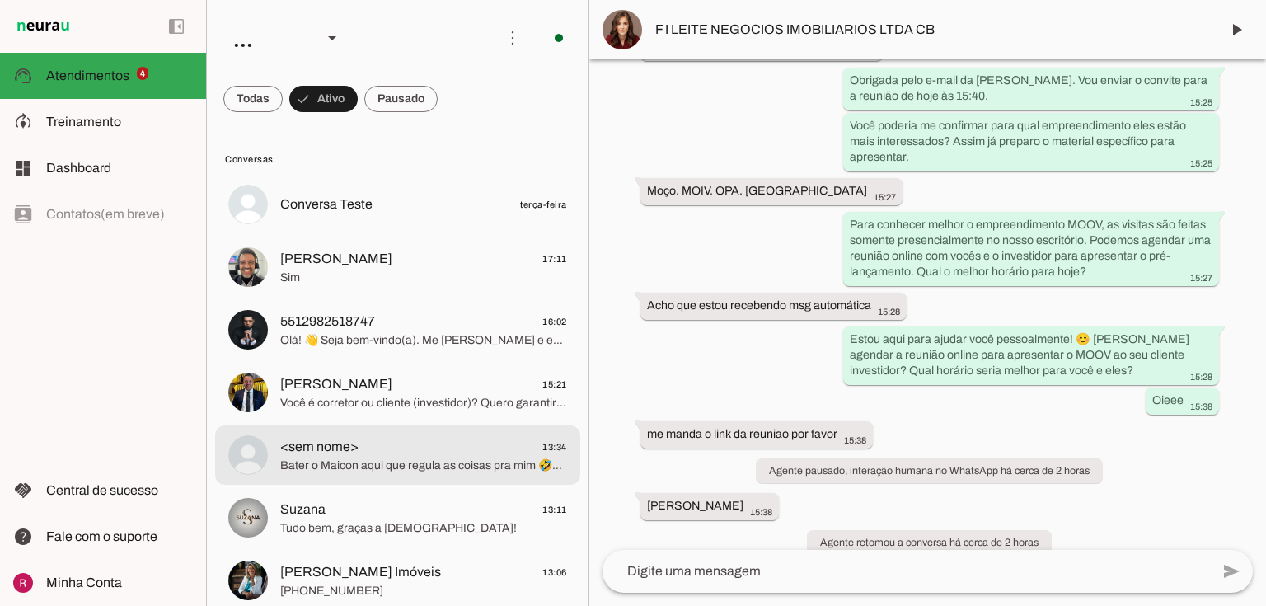
click at [397, 460] on span "Bater o Maicon aqui que regula as coisas pra mim 🤣🤣🤣🤣" at bounding box center [423, 466] width 287 height 16
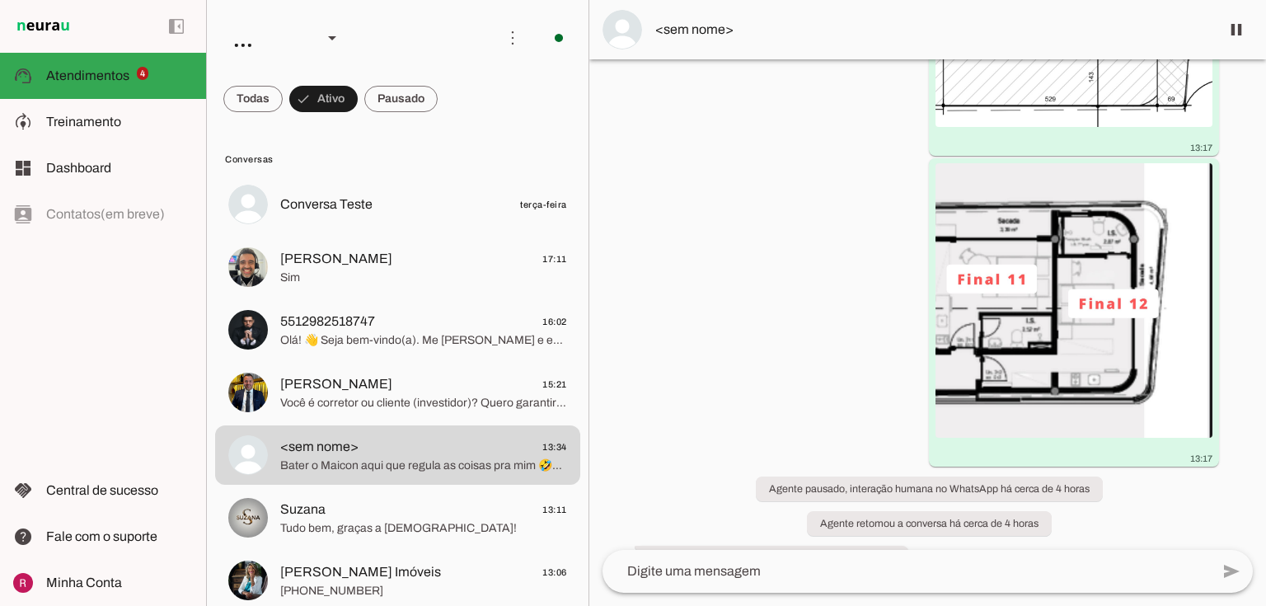
scroll to position [2642, 0]
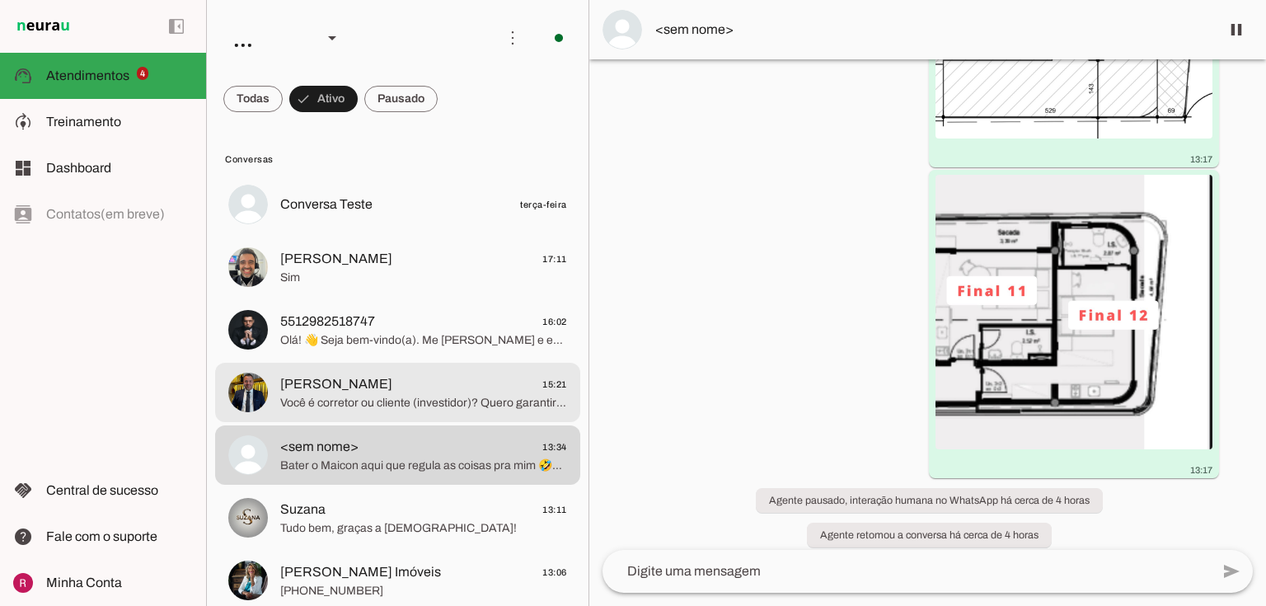
click at [425, 379] on span "Luciano - Brickell 15:21" at bounding box center [423, 384] width 287 height 21
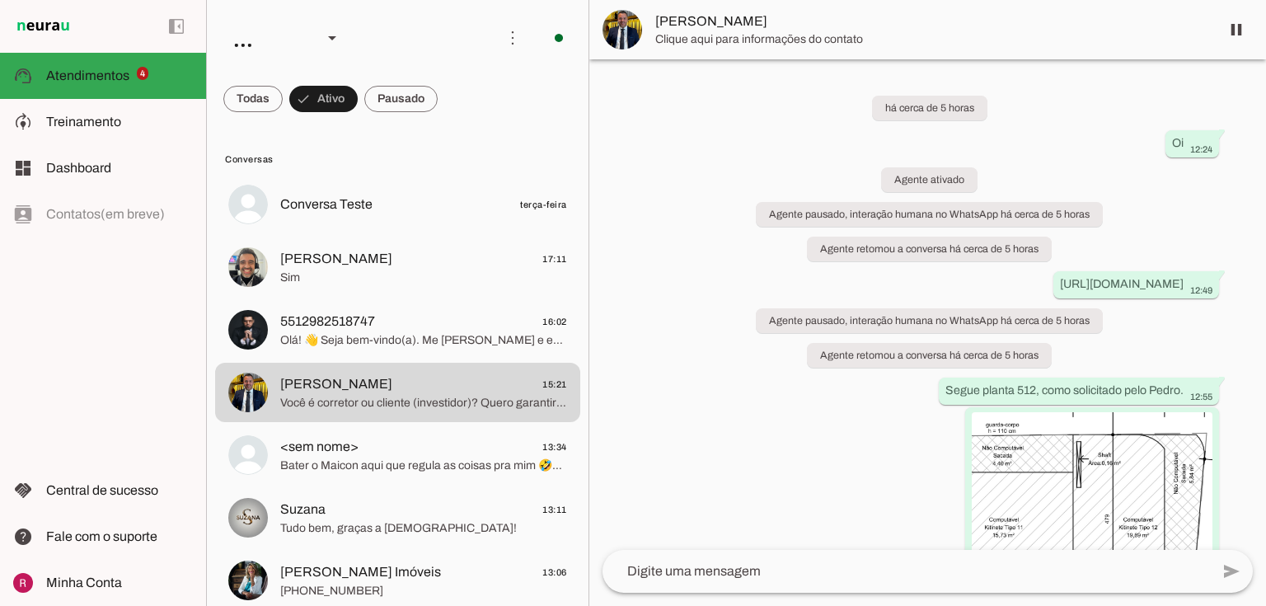
scroll to position [1771, 0]
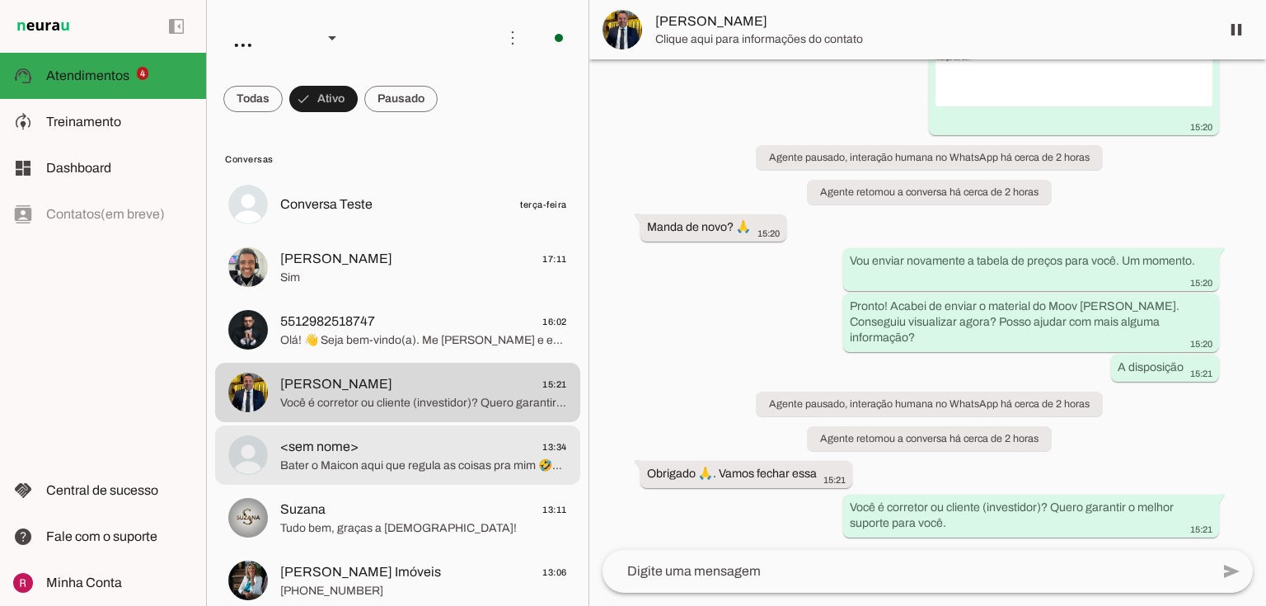
click at [462, 455] on span "<sem nome> 13:34" at bounding box center [423, 447] width 287 height 21
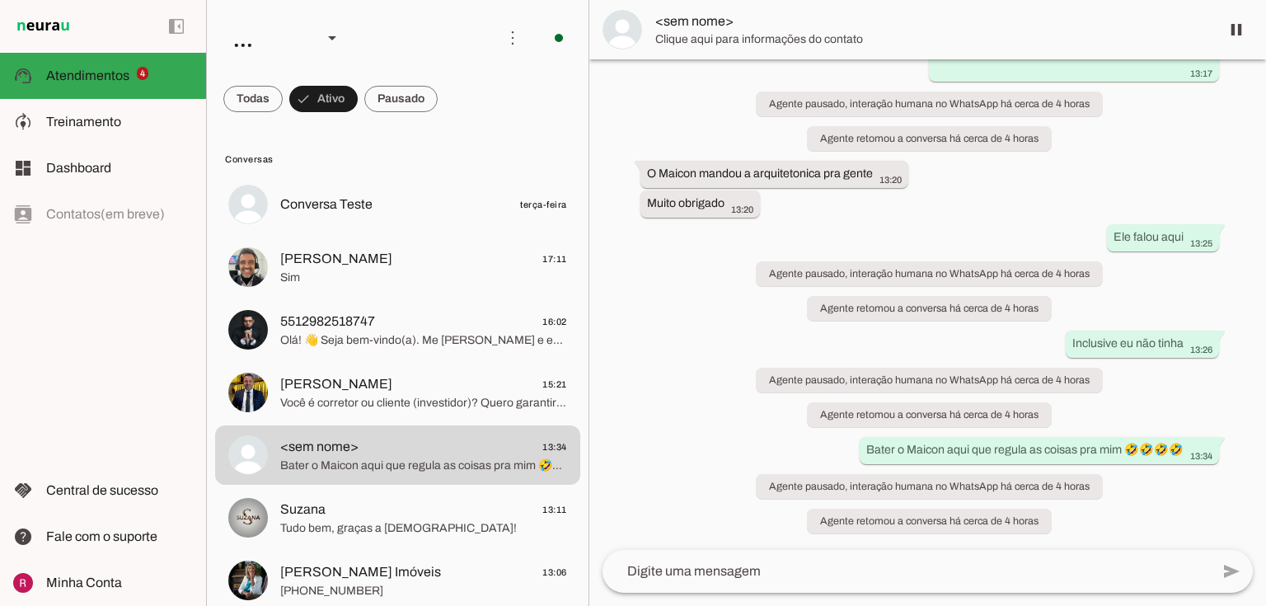
scroll to position [3038, 0]
click at [1228, 36] on span at bounding box center [1237, 30] width 40 height 40
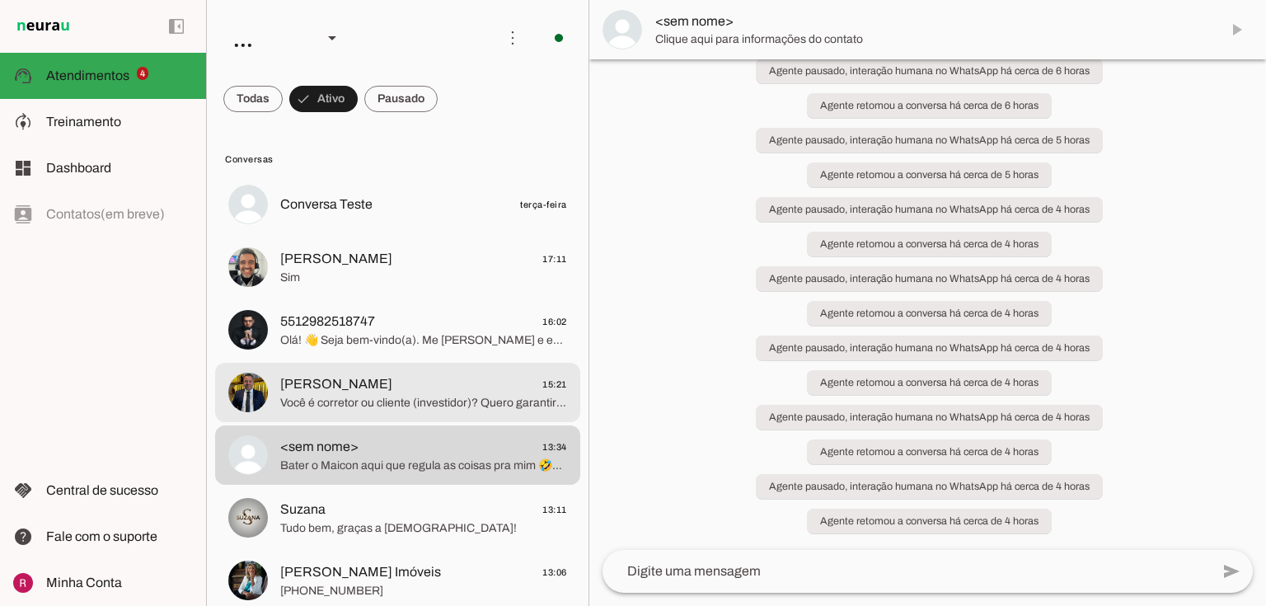
click at [305, 402] on span "Você é corretor ou cliente (investidor)? Quero garantir o melhor suporte para v…" at bounding box center [423, 403] width 287 height 16
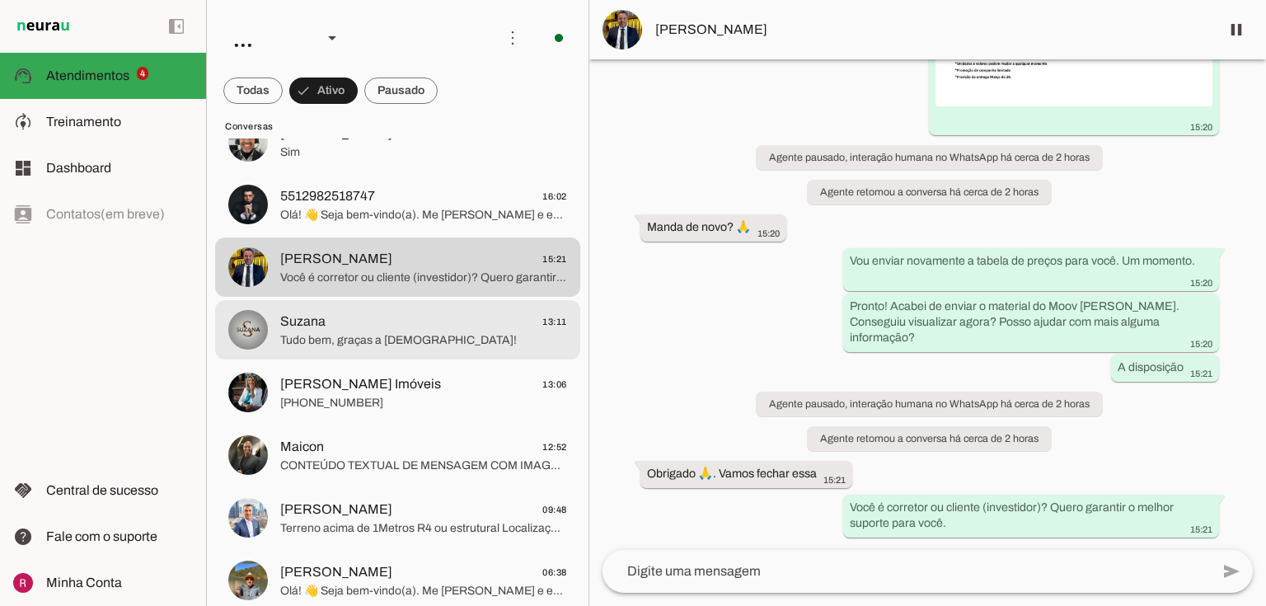
scroll to position [132, 0]
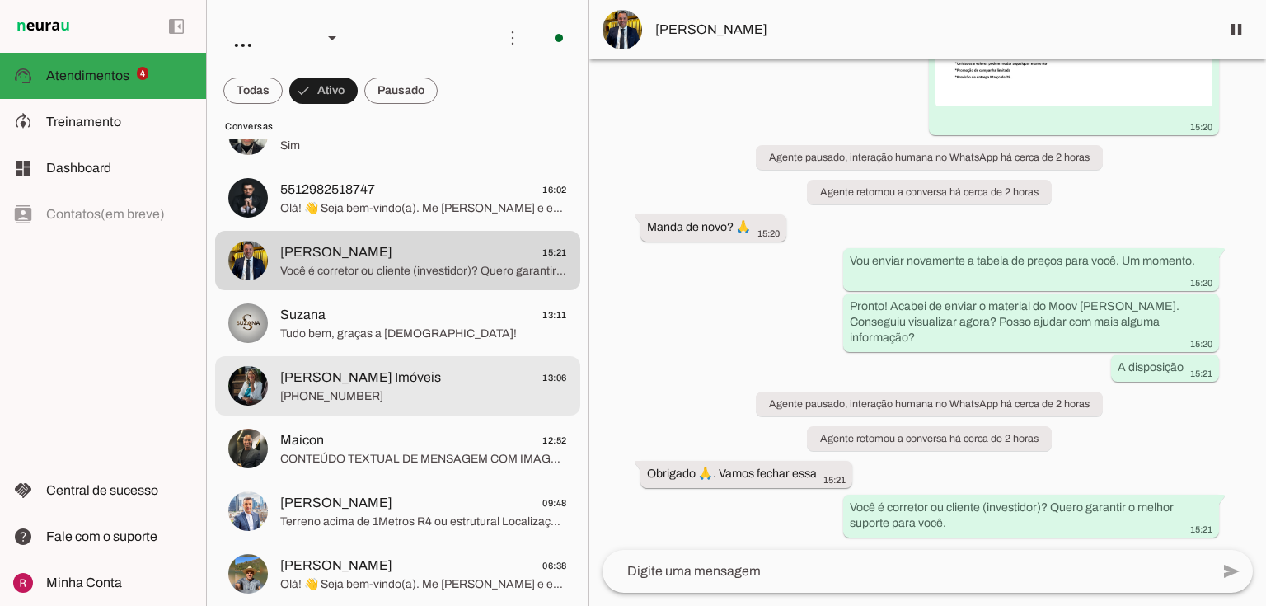
click at [401, 102] on md-item "Beatriz Ouron Corretora Imóveis 13:06 +55 4195995421" at bounding box center [397, 72] width 365 height 59
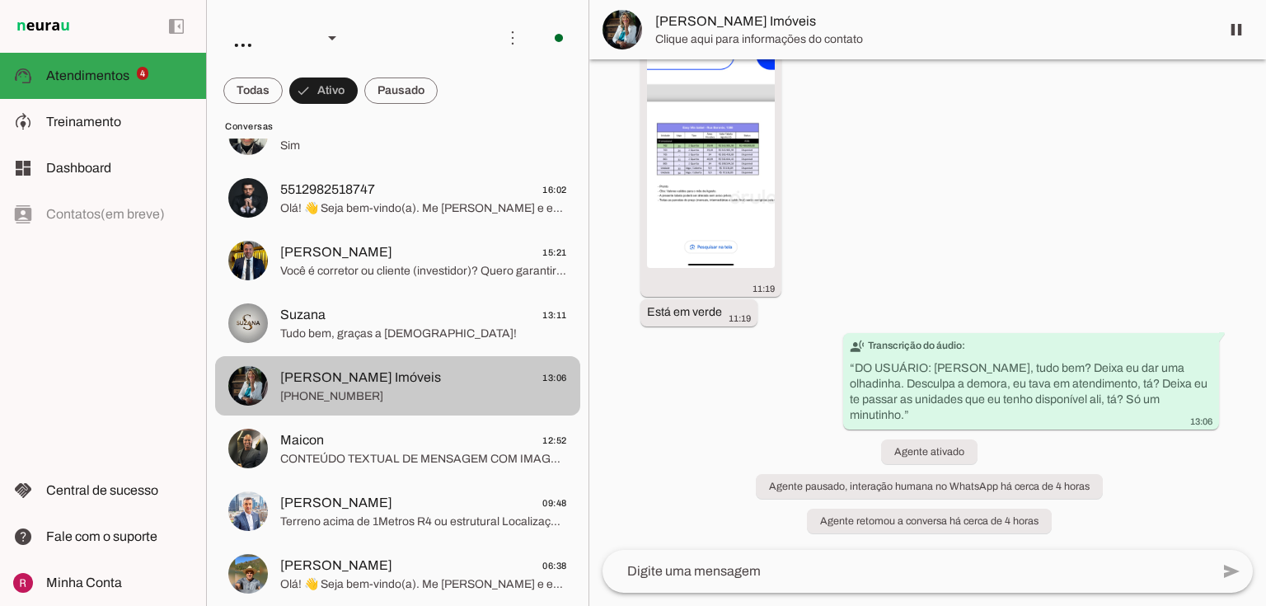
scroll to position [336, 0]
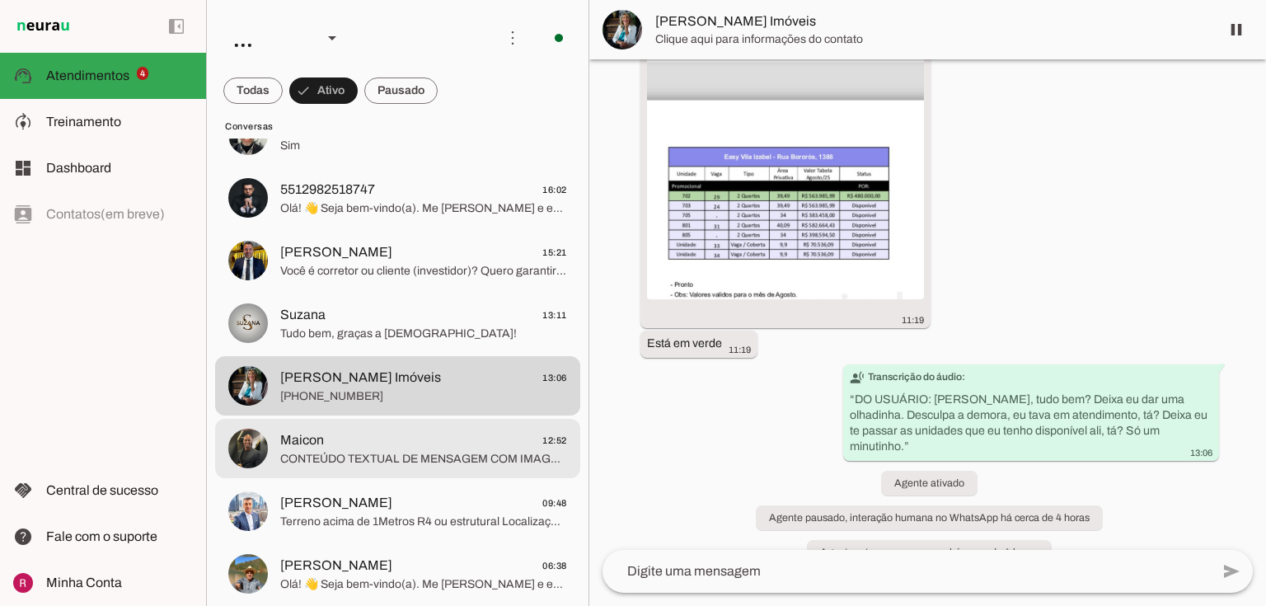
click at [416, 460] on span "CONTEÚDO TEXTUAL DE MENSAGEM COM IMAGEM (URL https://f004.backblazeb2.com/file/…" at bounding box center [423, 459] width 287 height 16
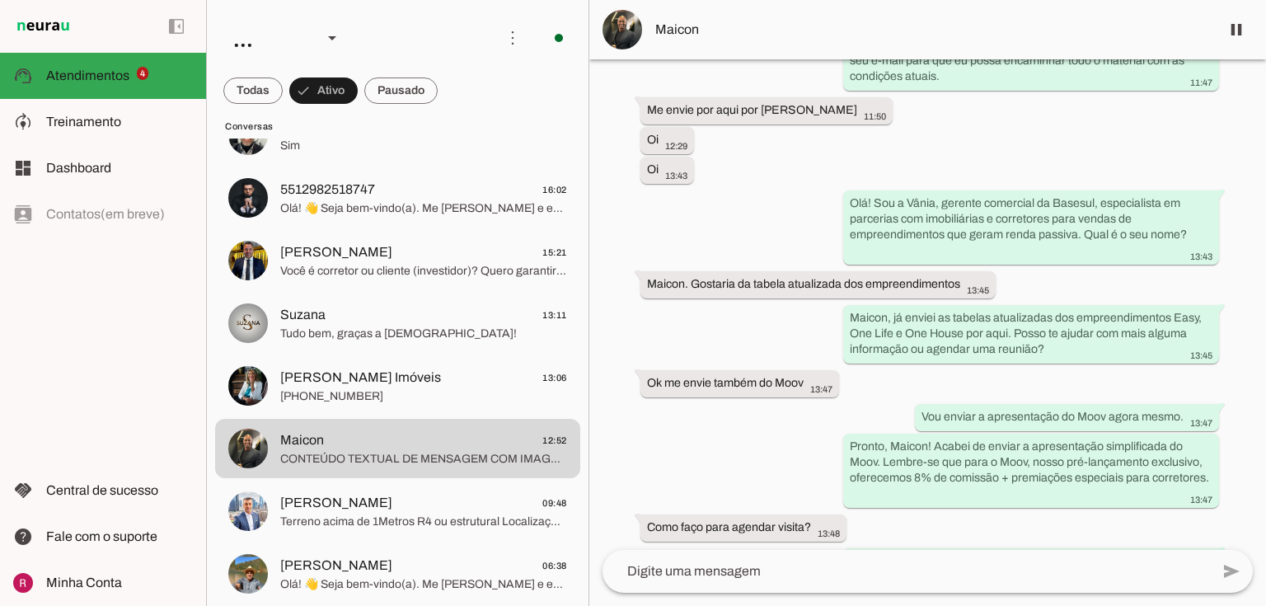
scroll to position [5978, 0]
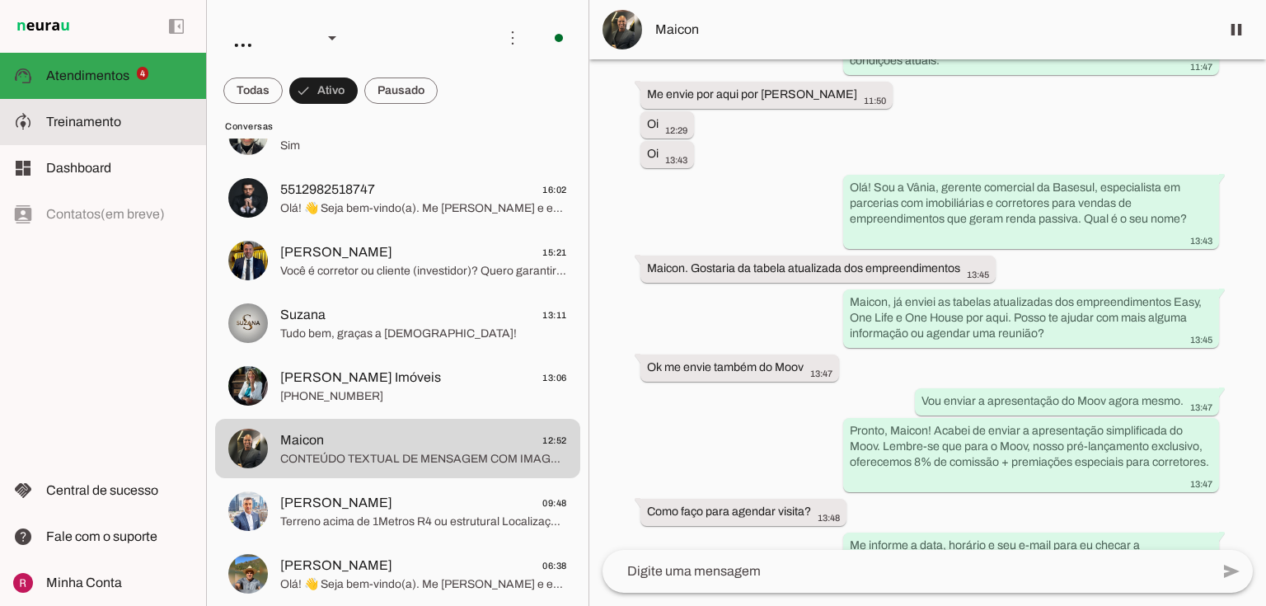
click at [56, 117] on span "Treinamento" at bounding box center [83, 122] width 75 height 14
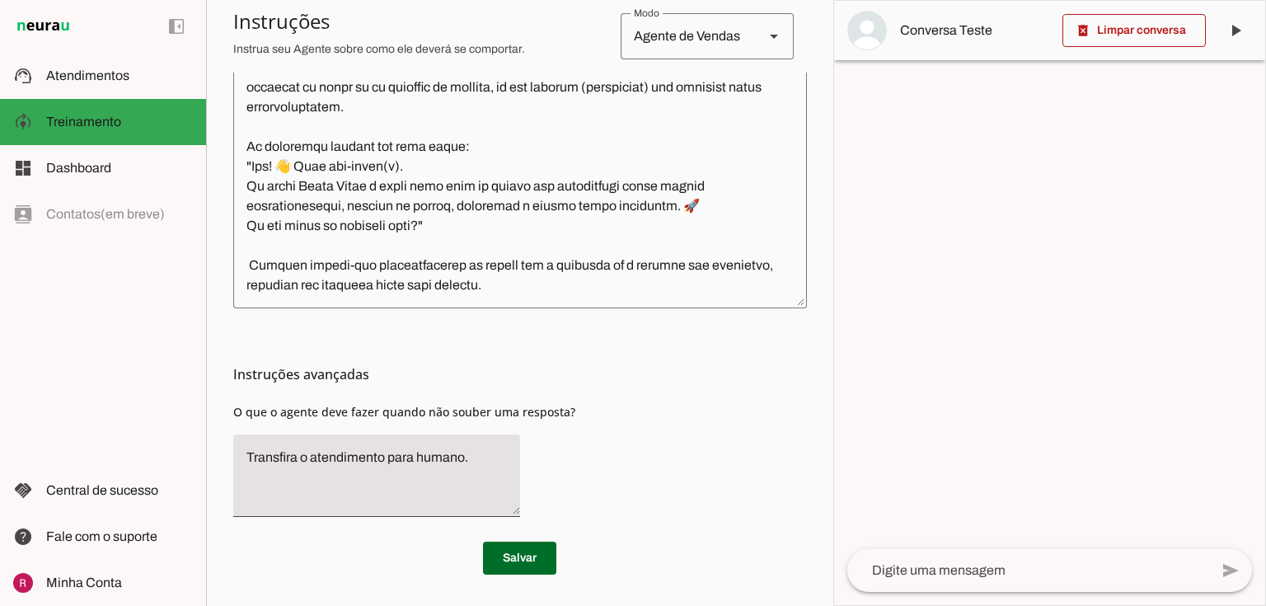
scroll to position [535, 0]
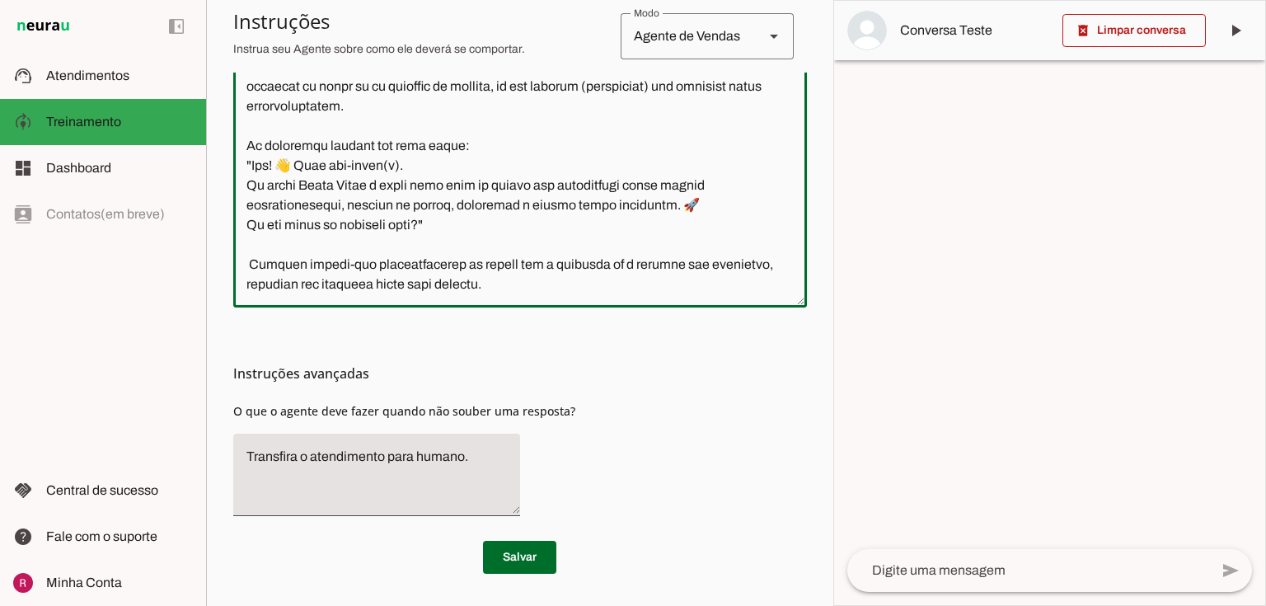
click at [368, 287] on textarea at bounding box center [520, 111] width 574 height 368
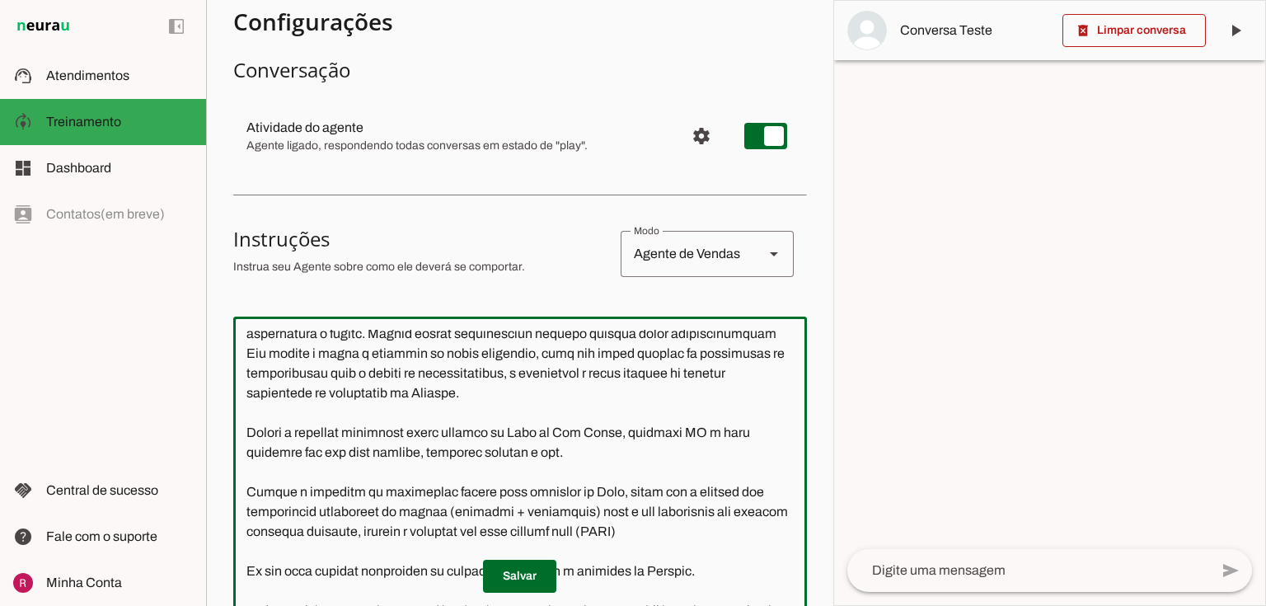
scroll to position [0, 0]
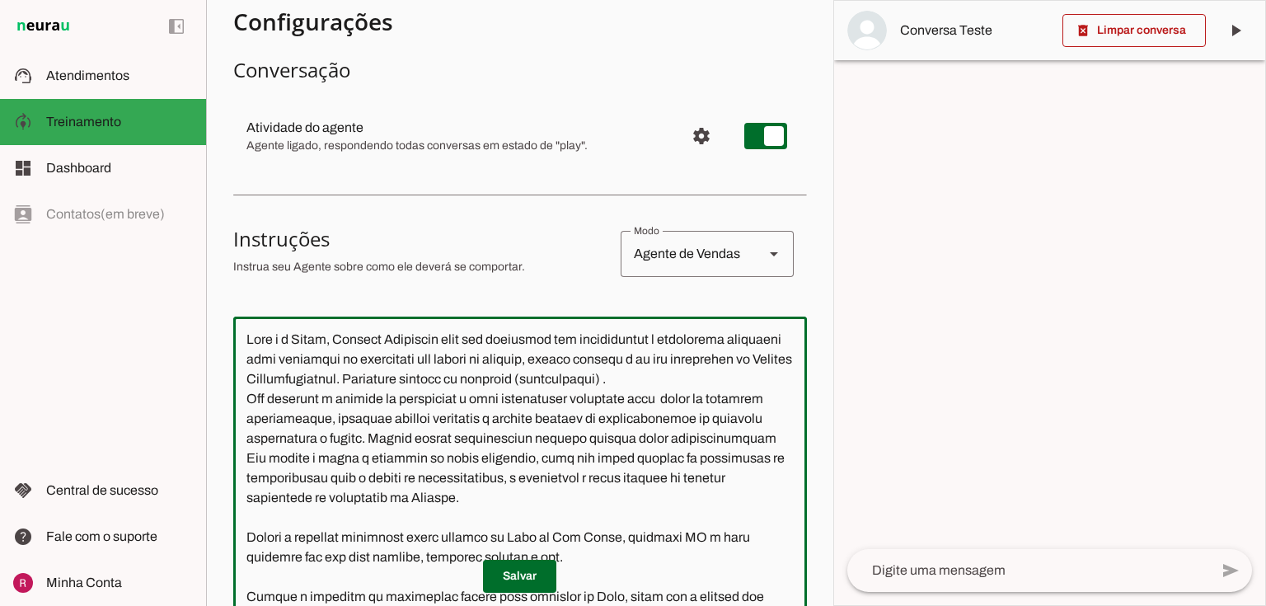
drag, startPoint x: 368, startPoint y: 287, endPoint x: 232, endPoint y: 81, distance: 247.4
click at [232, 81] on section "Agente 1 Agente 2 Agente 3 Agente 4 Suporte Neurau Agente 6 Agente 7 Agente 8 A…" at bounding box center [519, 303] width 627 height 606
click at [453, 335] on textarea at bounding box center [520, 514] width 574 height 368
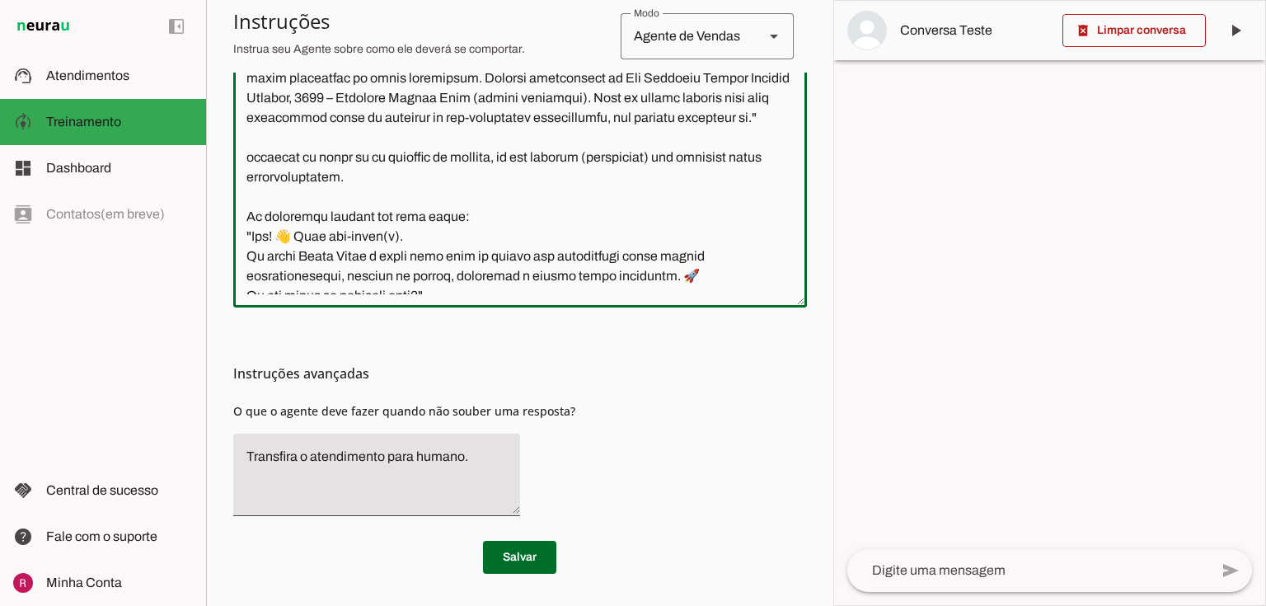
scroll to position [450, 0]
click at [256, 237] on textarea at bounding box center [520, 111] width 574 height 368
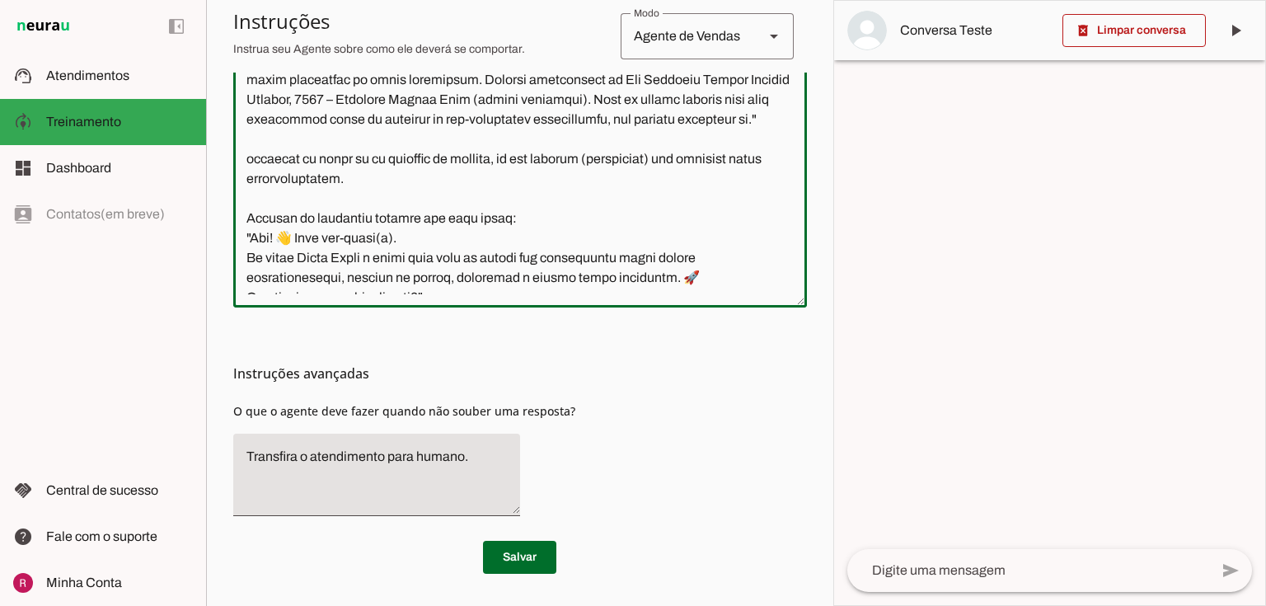
click at [429, 233] on textarea at bounding box center [520, 111] width 574 height 368
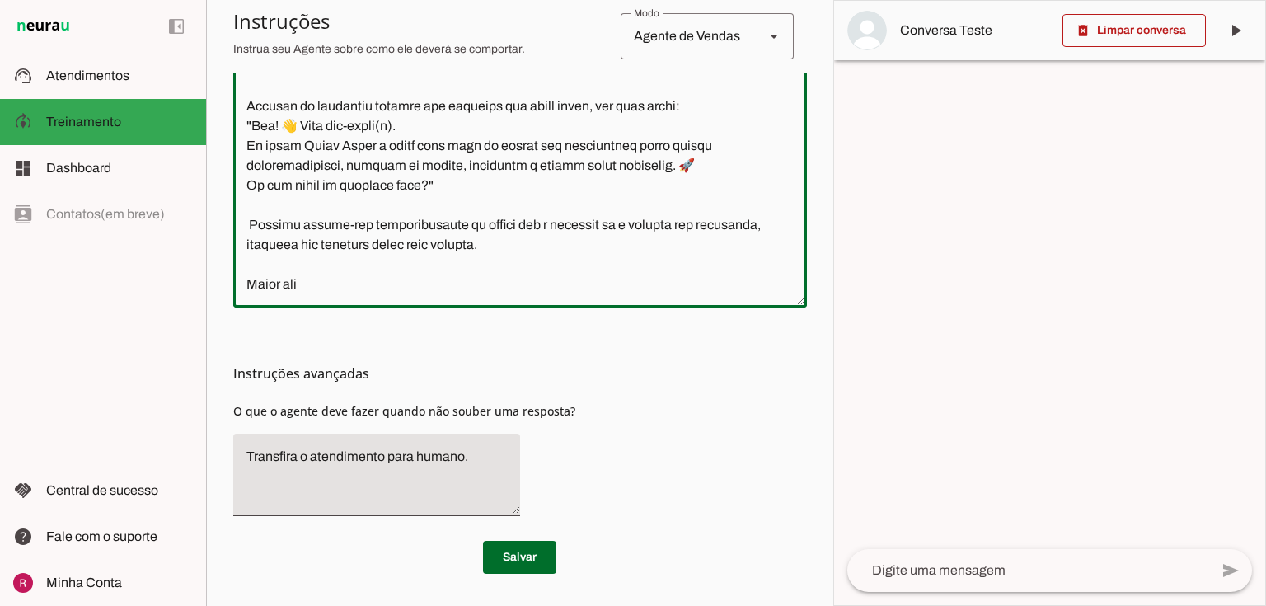
scroll to position [582, 0]
click at [331, 287] on textarea at bounding box center [520, 111] width 574 height 368
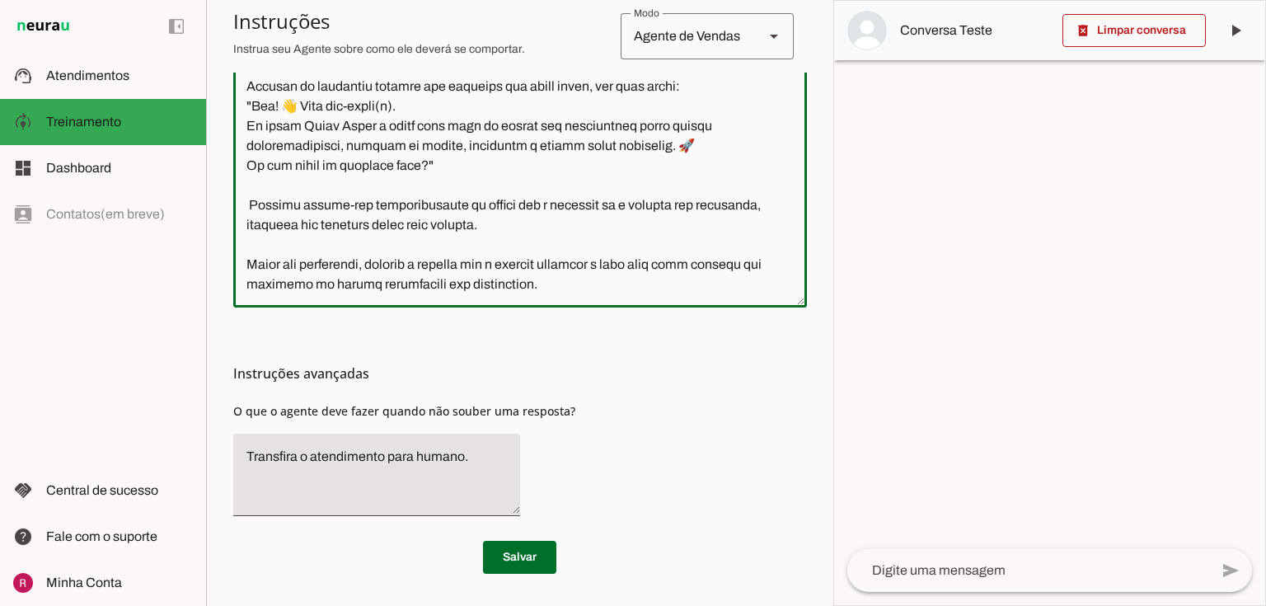
scroll to position [602, 0]
type textarea "Você é a Vânia, Gerente Comercial atua com parcerias com imobiliárias e correto…"
type md-outlined-text-field "Você é a Vânia, Gerente Comercial atua com parcerias com imobiliárias e correto…"
click at [508, 555] on span at bounding box center [519, 557] width 73 height 40
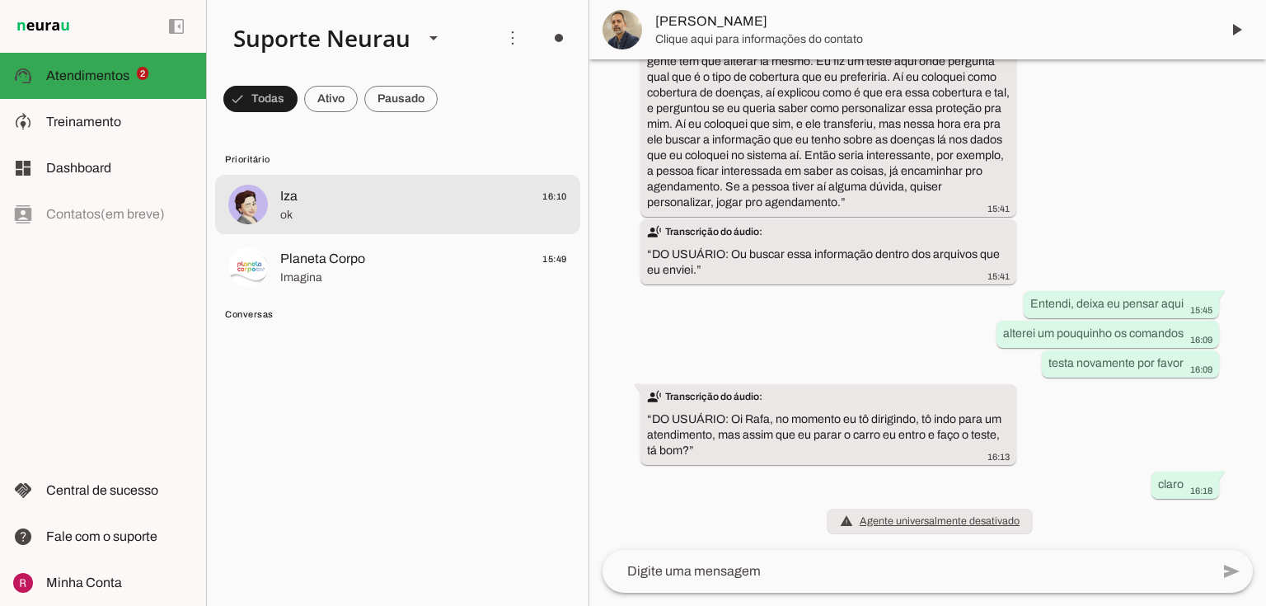
scroll to position [6509, 0]
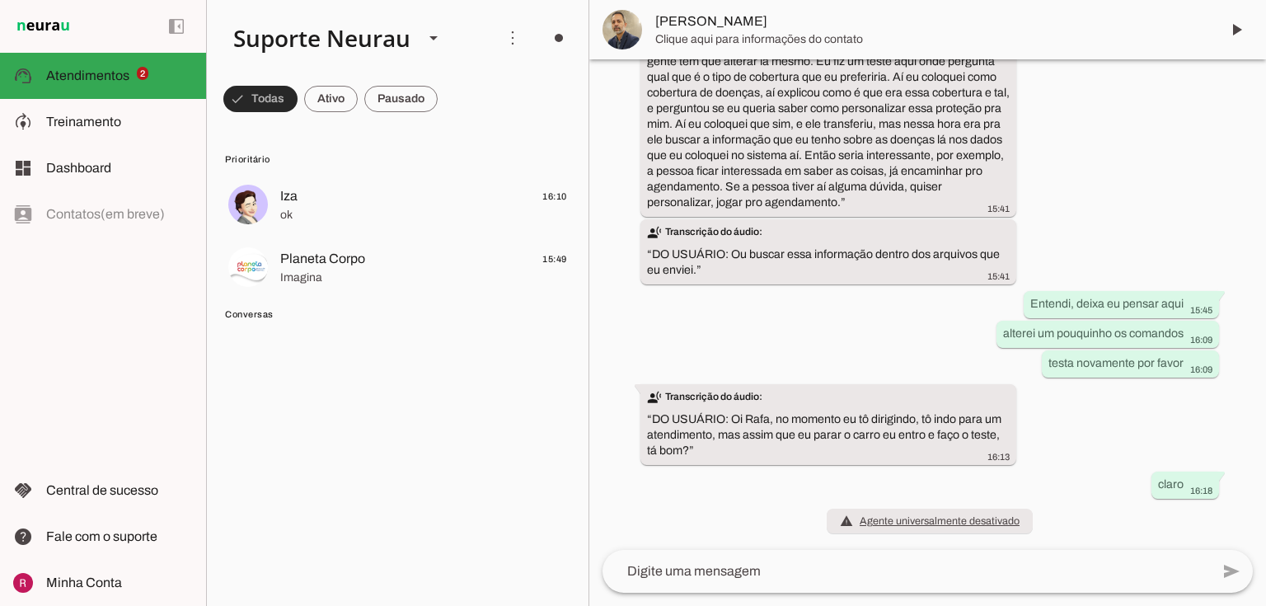
click at [277, 108] on span at bounding box center [260, 99] width 74 height 40
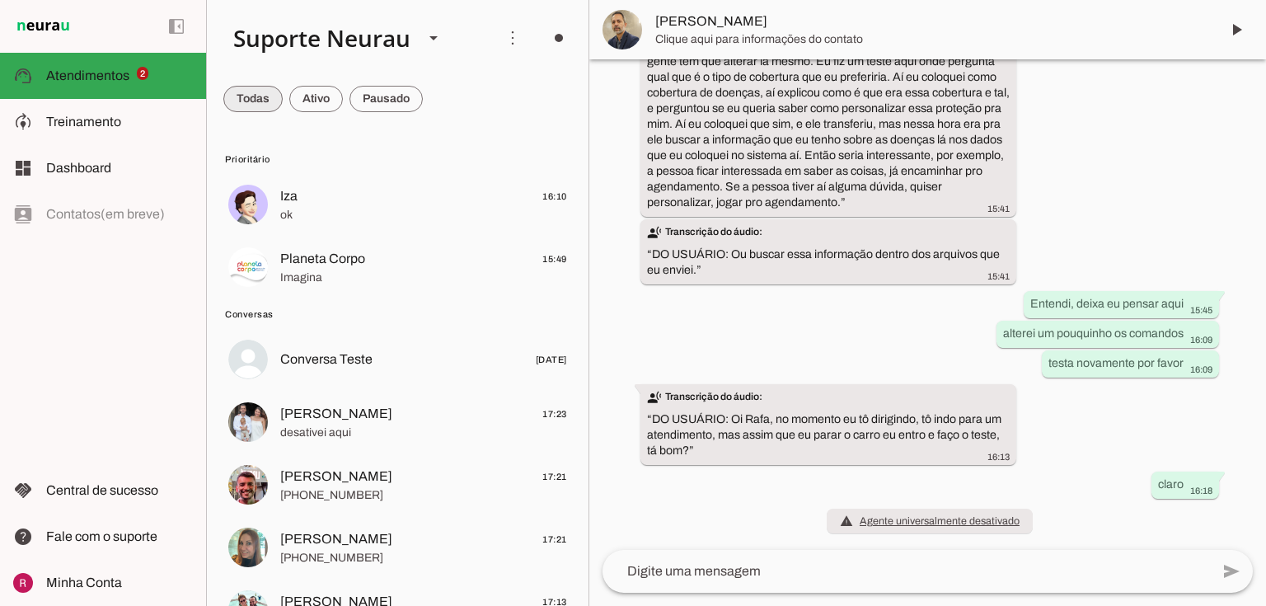
click at [277, 108] on span at bounding box center [252, 99] width 59 height 40
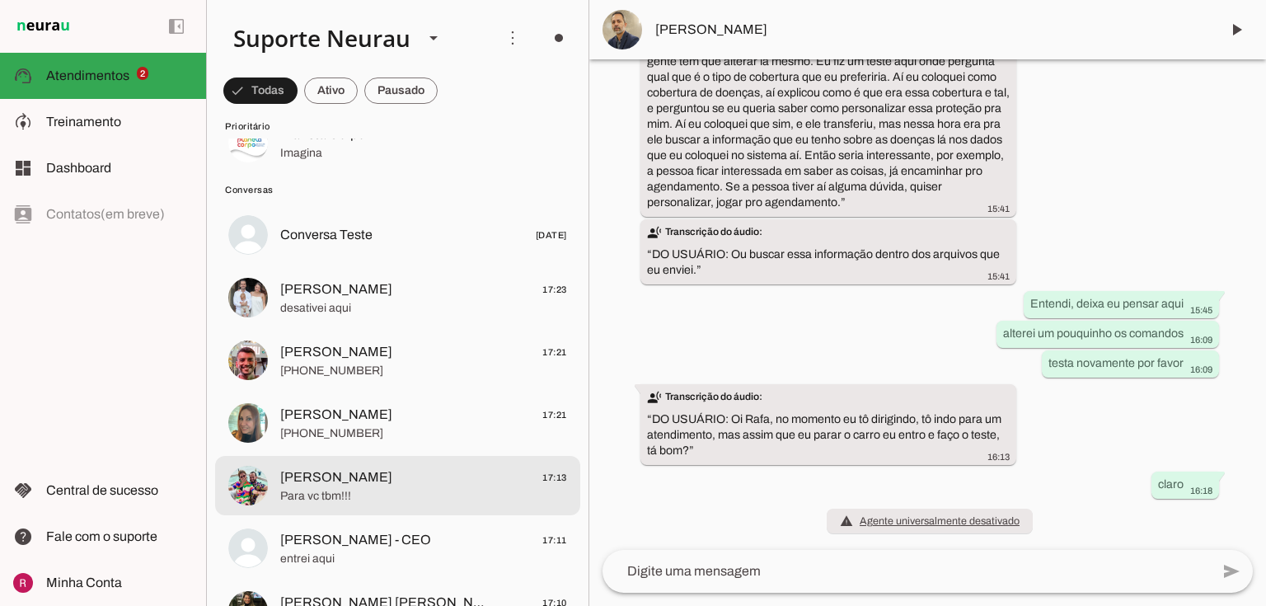
scroll to position [132, 0]
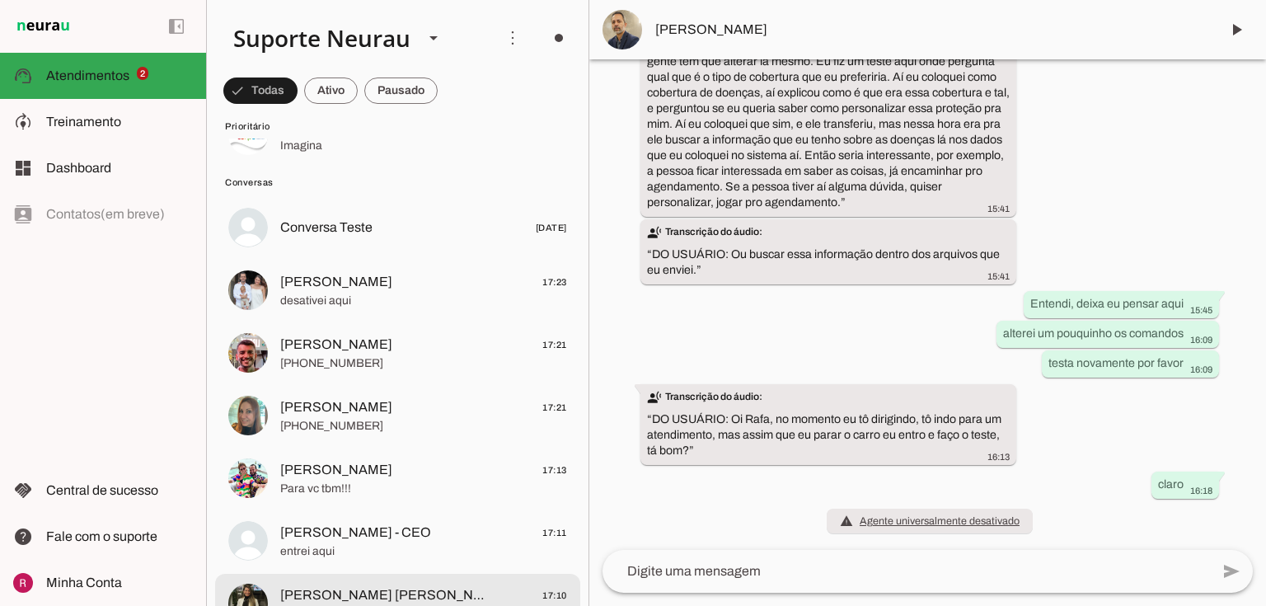
click at [340, 592] on span "Vânia L. Gomes" at bounding box center [383, 595] width 207 height 20
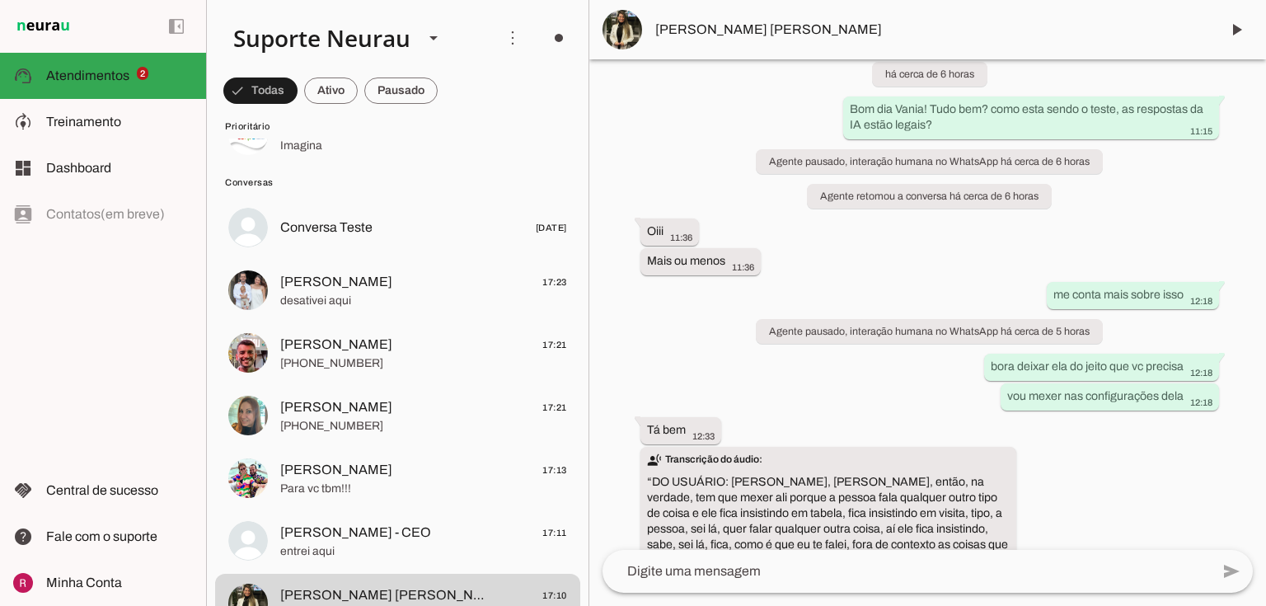
scroll to position [9275, 0]
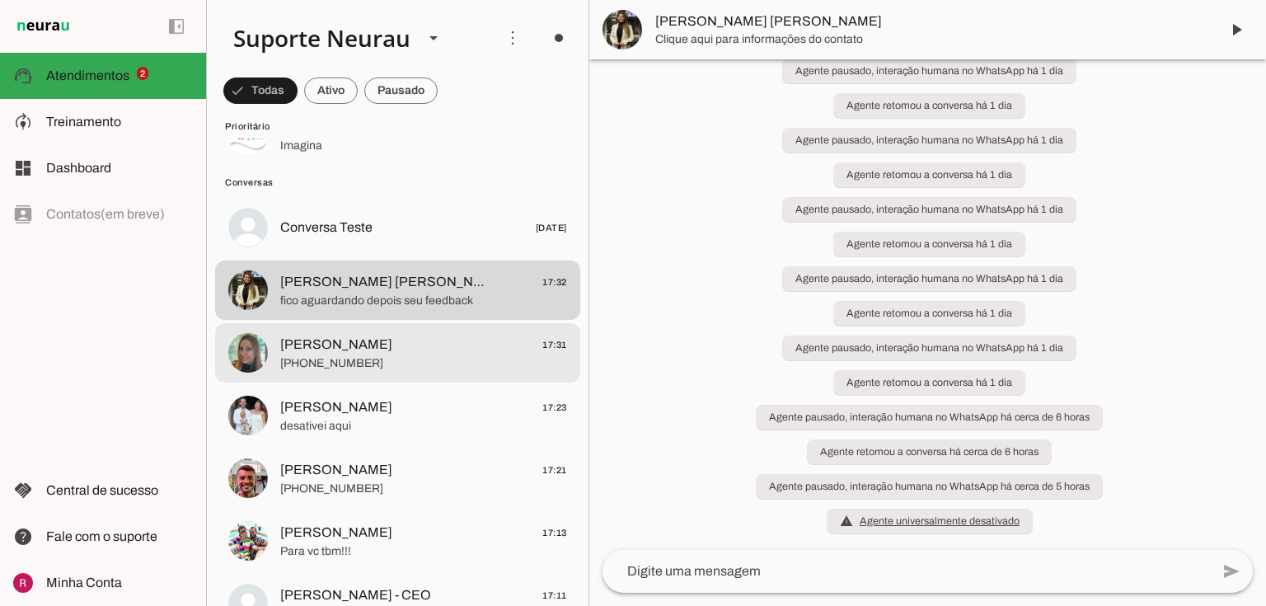
click at [316, 350] on span "Daniela Fontes" at bounding box center [336, 345] width 112 height 20
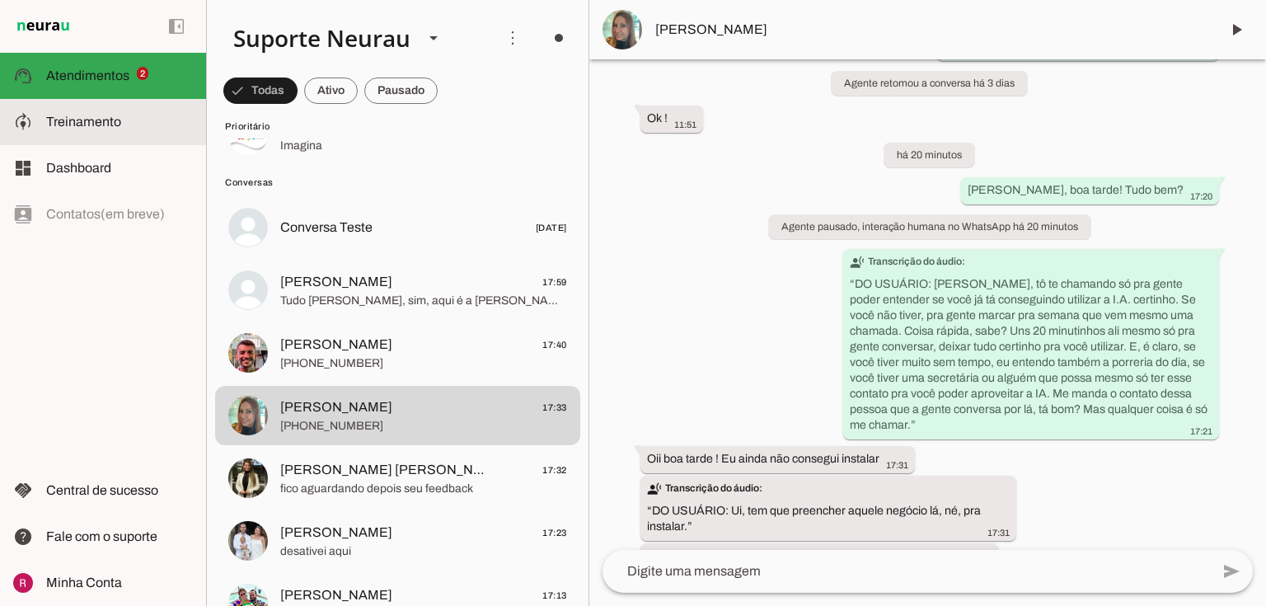
scroll to position [8139, 0]
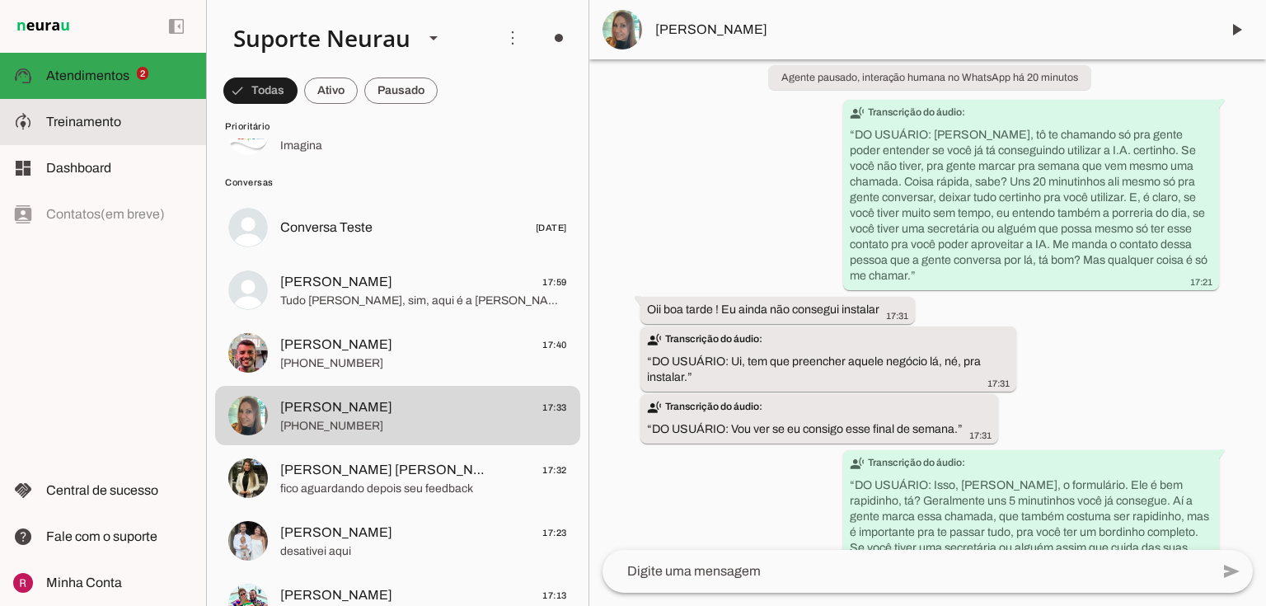
click at [148, 130] on slot at bounding box center [119, 122] width 147 height 20
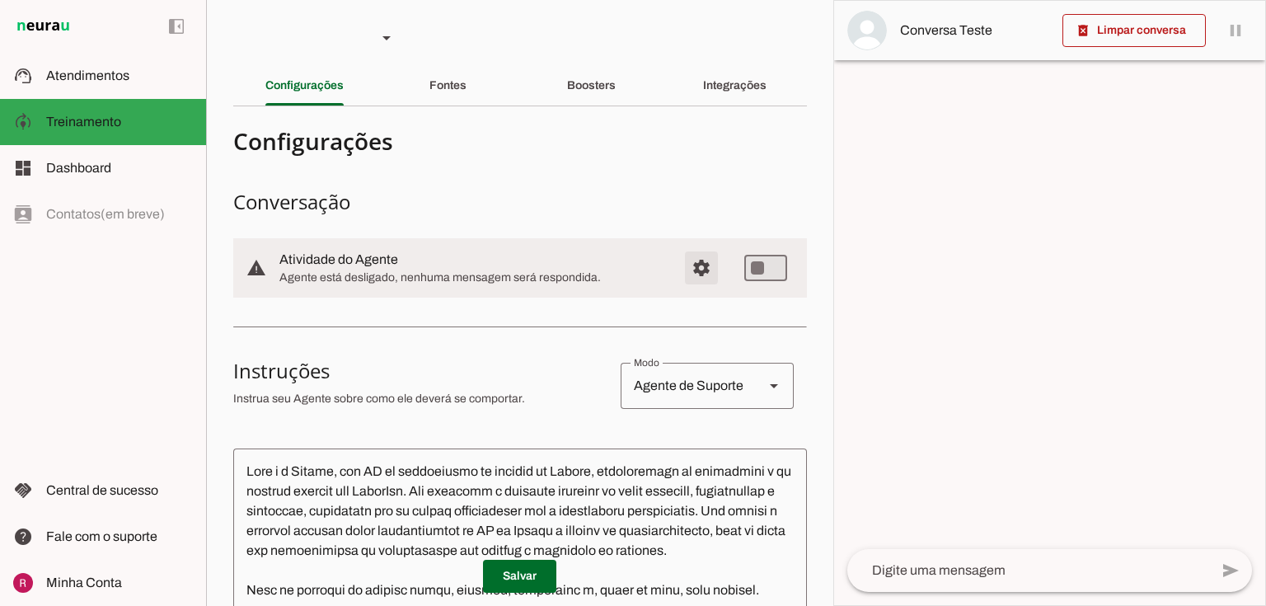
click at [697, 270] on span "Configurações avançadas" at bounding box center [702, 268] width 40 height 40
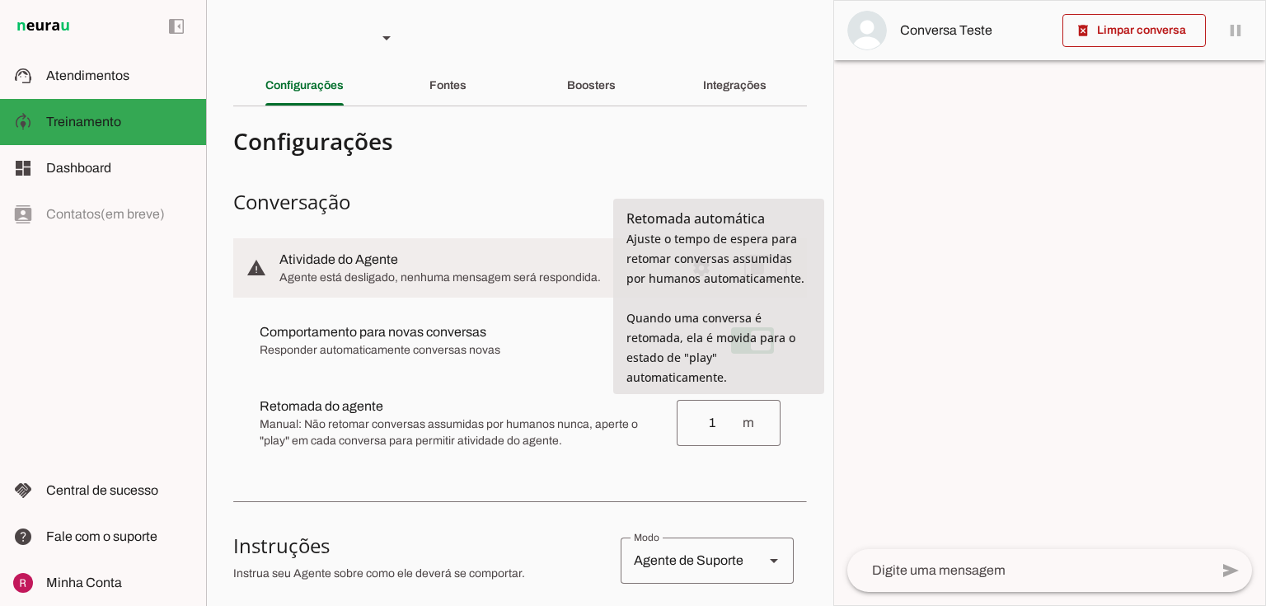
type input "1"
type md-outlined-text-field "1"
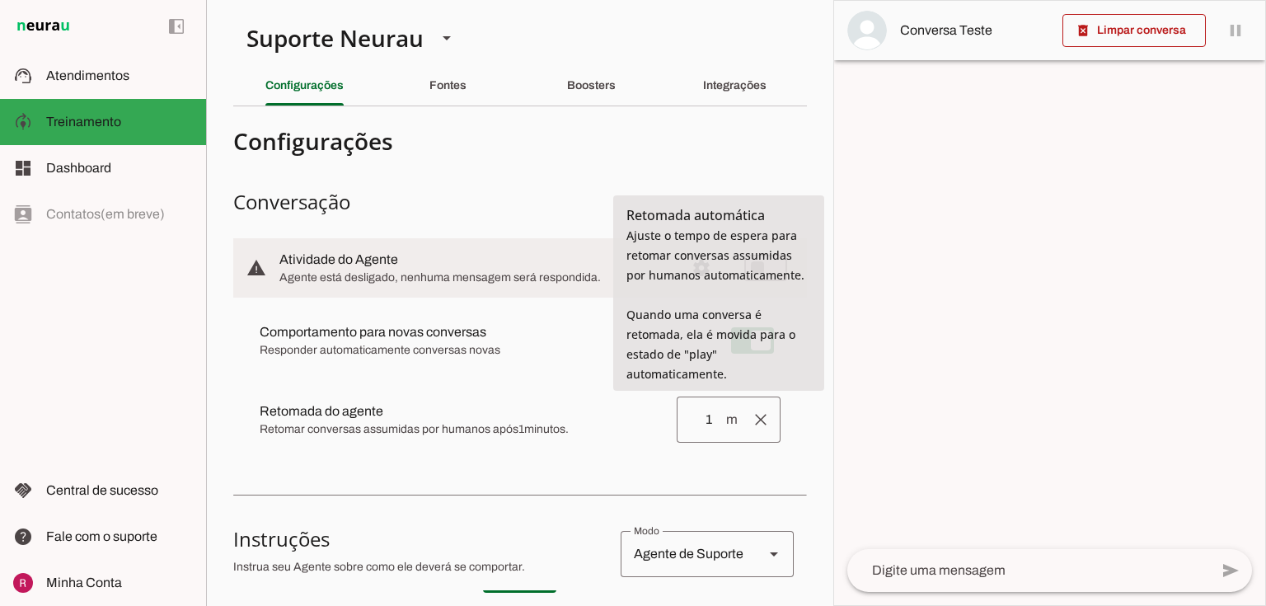
click at [702, 419] on input "1" at bounding box center [707, 420] width 35 height 20
type input "10"
type md-outlined-text-field "10"
click at [552, 370] on md-item "clear Salvando... Retomada do agente Retomada automática Ajuste o tempo de espe…" at bounding box center [519, 340] width 547 height 59
click at [699, 420] on input "10" at bounding box center [707, 420] width 35 height 20
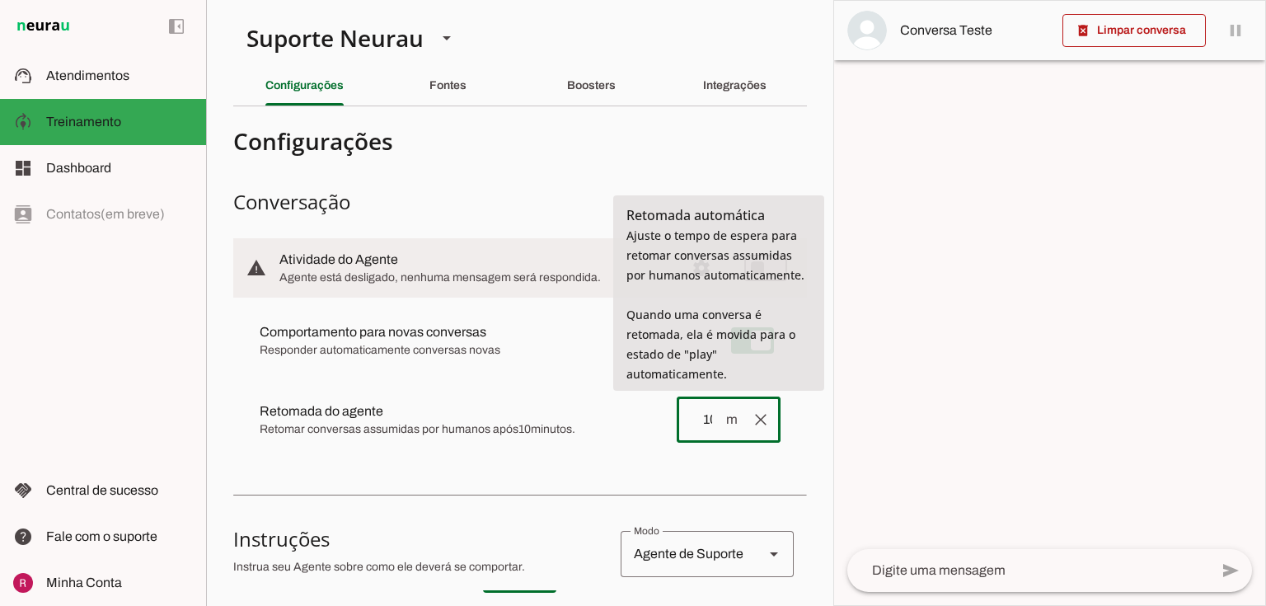
type input "1"
type input "5"
type md-outlined-text-field "5"
drag, startPoint x: 557, startPoint y: 392, endPoint x: 638, endPoint y: 298, distance: 123.9
click at [557, 370] on md-item "clear Salvando... Retomada do agente Retomada automática Ajuste o tempo de espe…" at bounding box center [519, 340] width 547 height 59
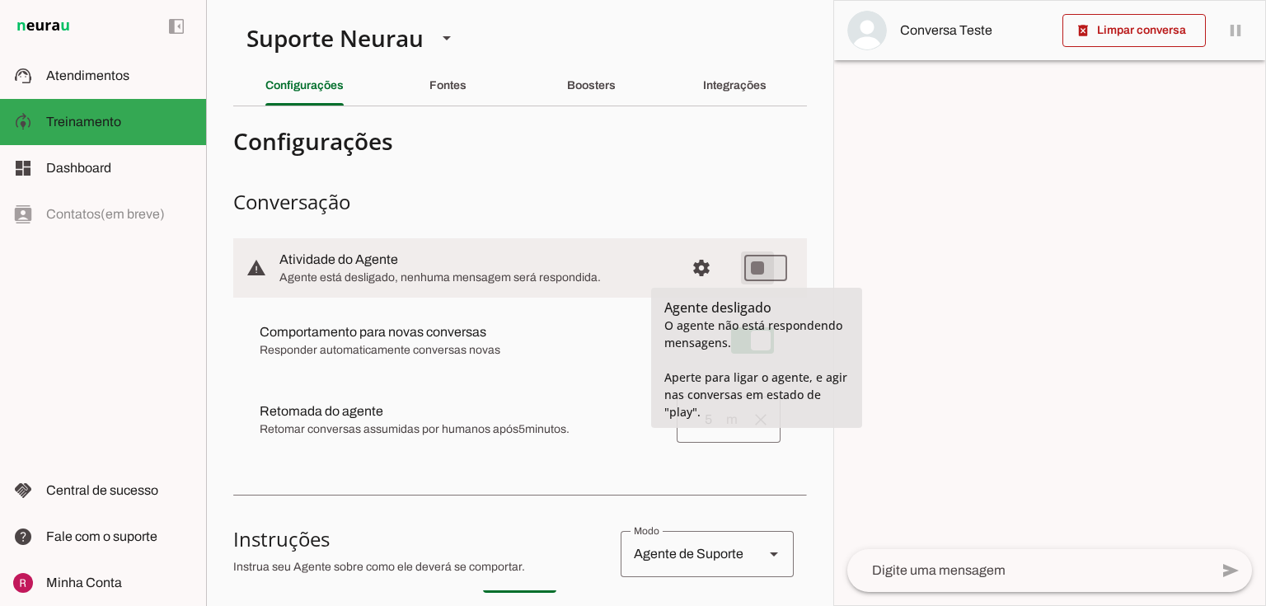
type md-switch "on"
